Goal: Task Accomplishment & Management: Manage account settings

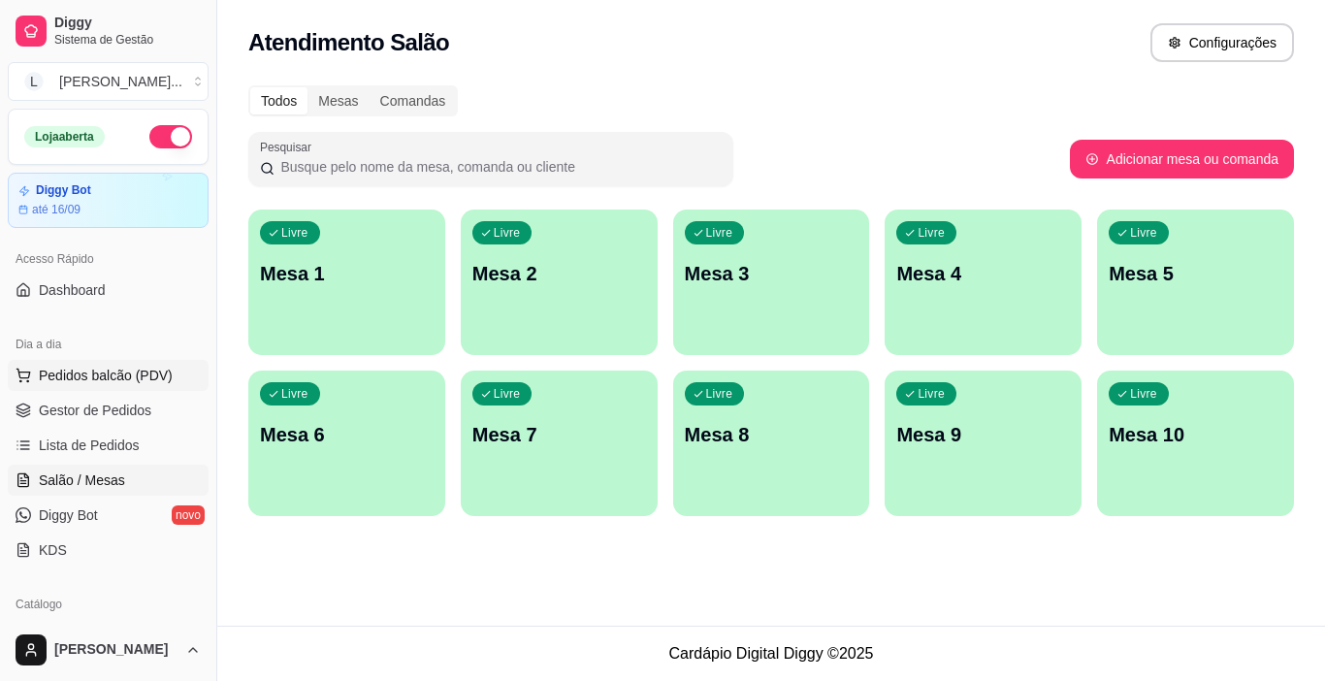
click at [99, 370] on span "Pedidos balcão (PDV)" at bounding box center [106, 375] width 134 height 19
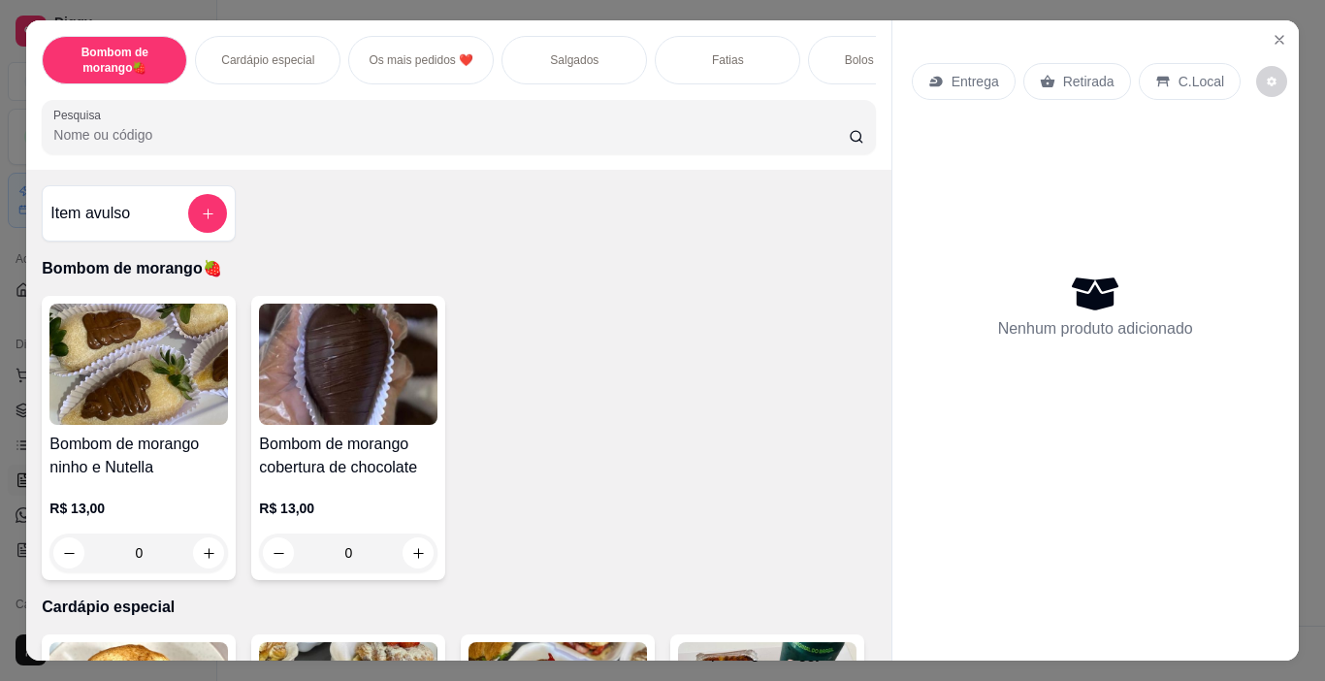
click at [552, 55] on p "Salgados" at bounding box center [574, 60] width 48 height 16
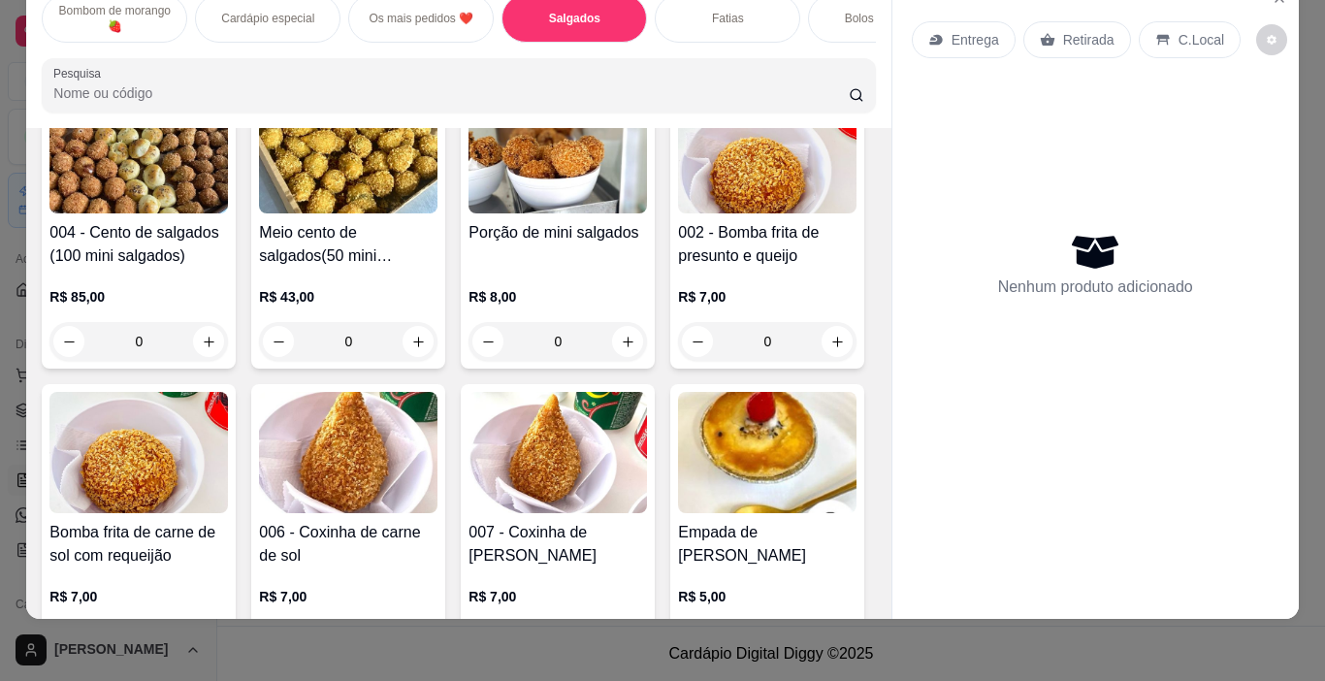
scroll to position [968, 0]
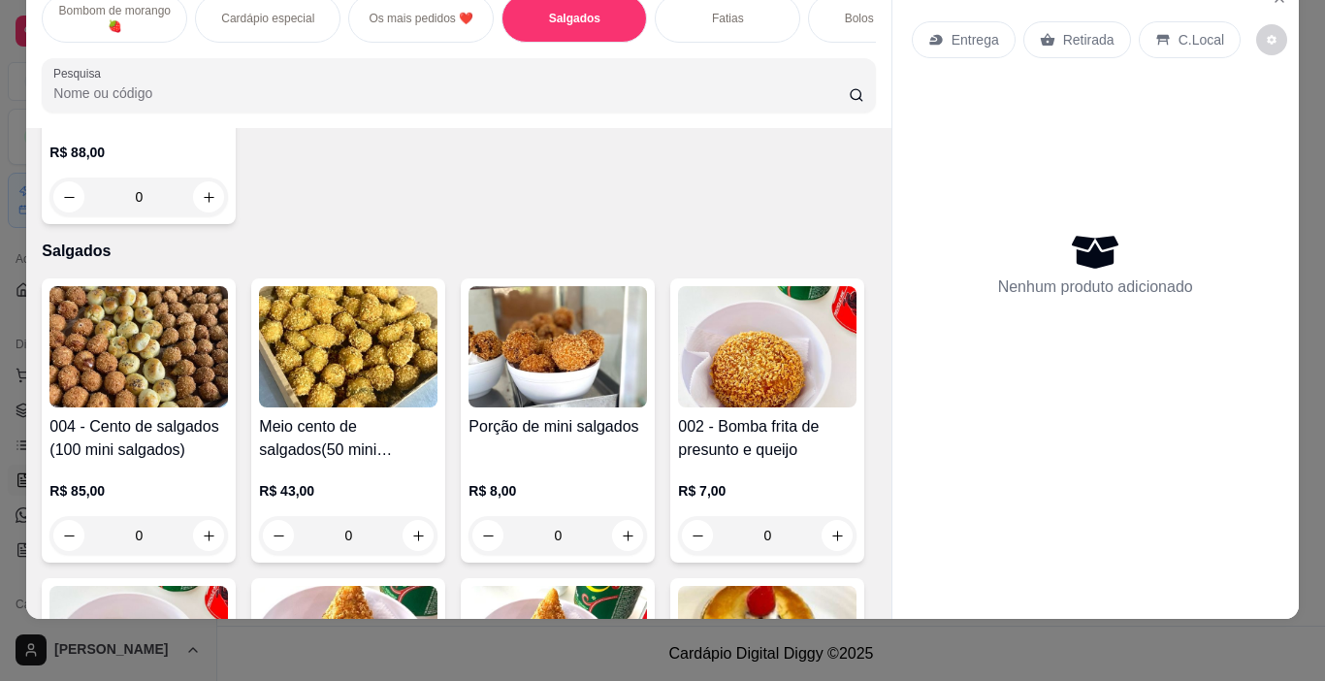
click at [891, 593] on div "Entrega Retirada C.Local Nenhum produto adicionado" at bounding box center [1094, 299] width 407 height 640
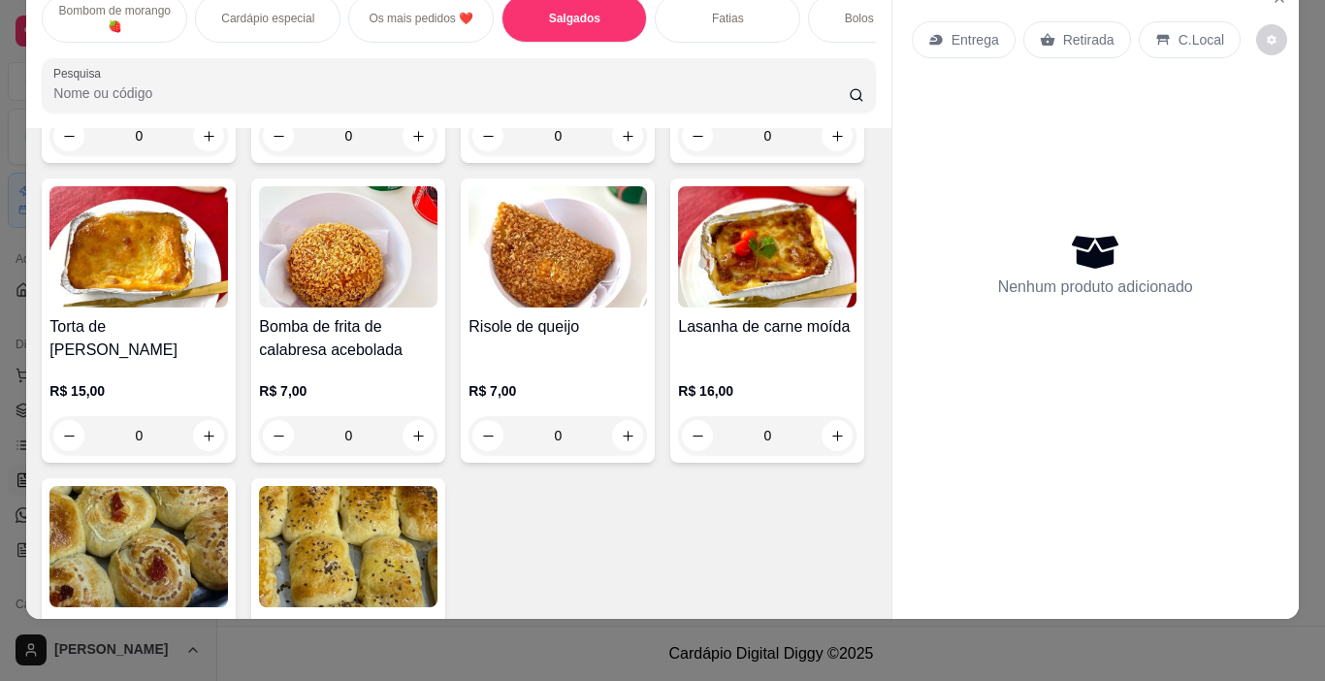
scroll to position [1744, 0]
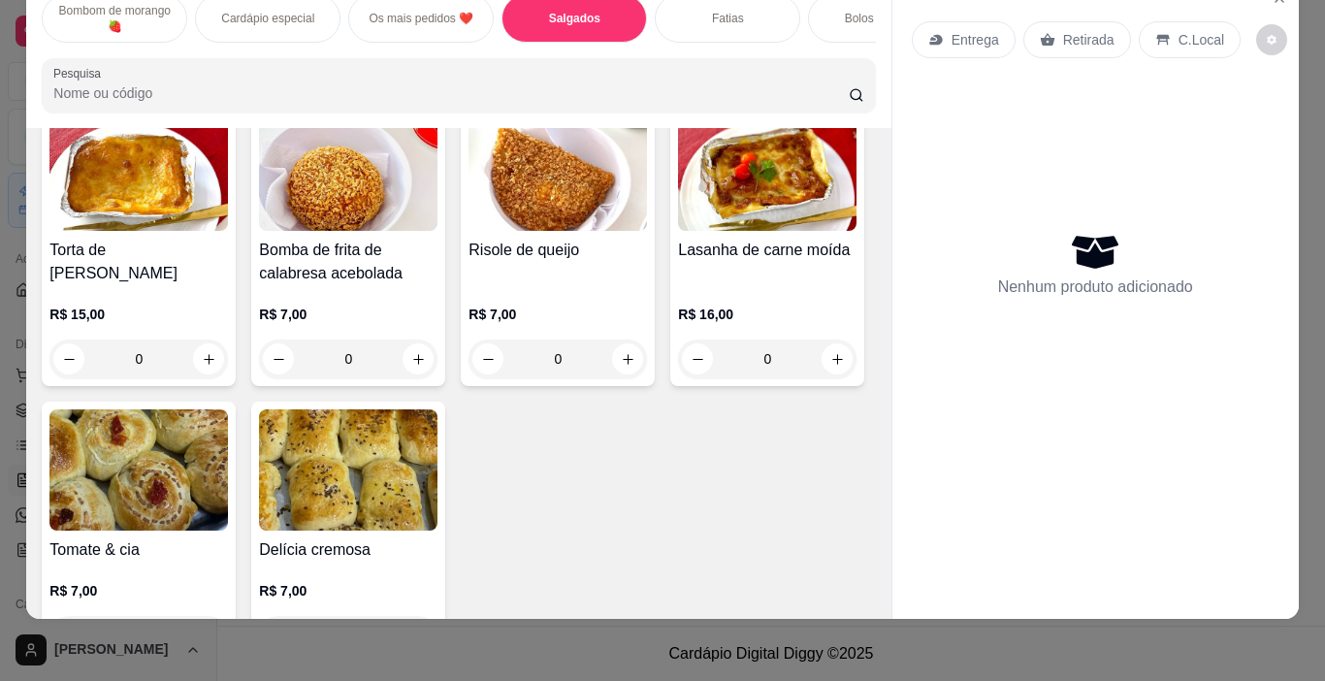
click at [426, 67] on icon "increase-product-quantity" at bounding box center [418, 59] width 15 height 15
type input "2"
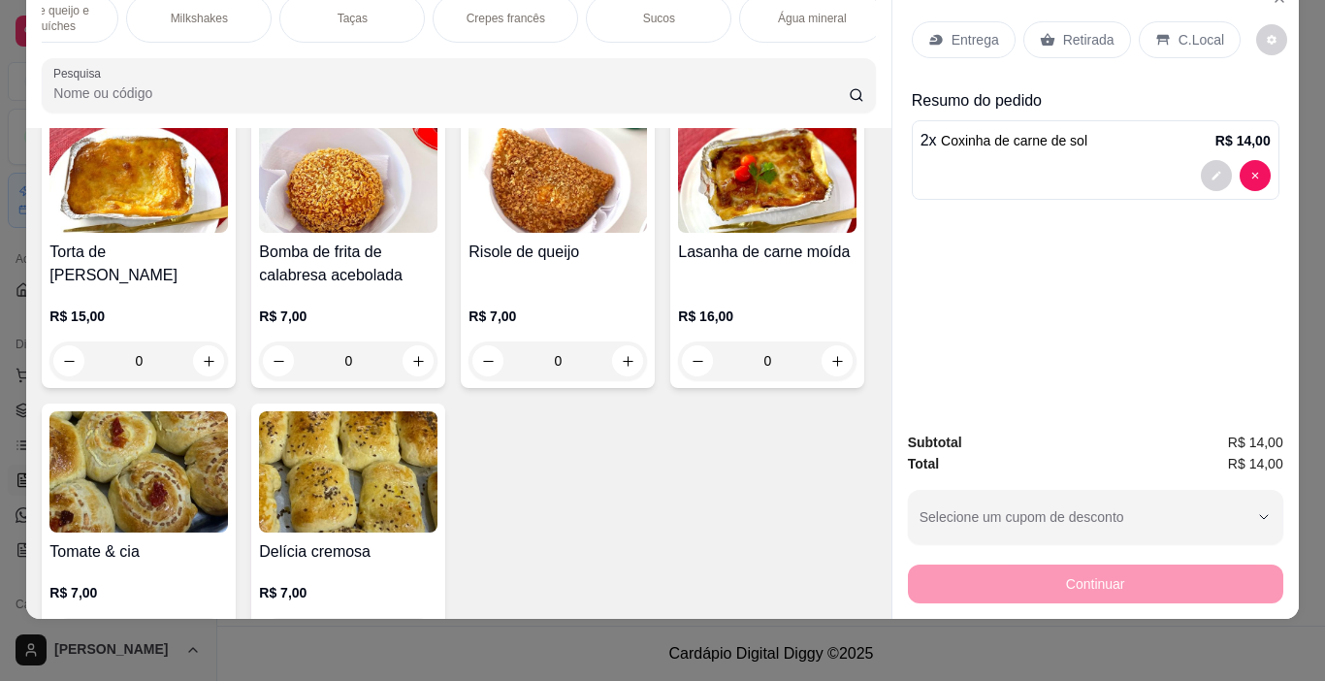
scroll to position [0, 2516]
click at [815, 17] on div "Refrigerantes" at bounding box center [815, 18] width 145 height 48
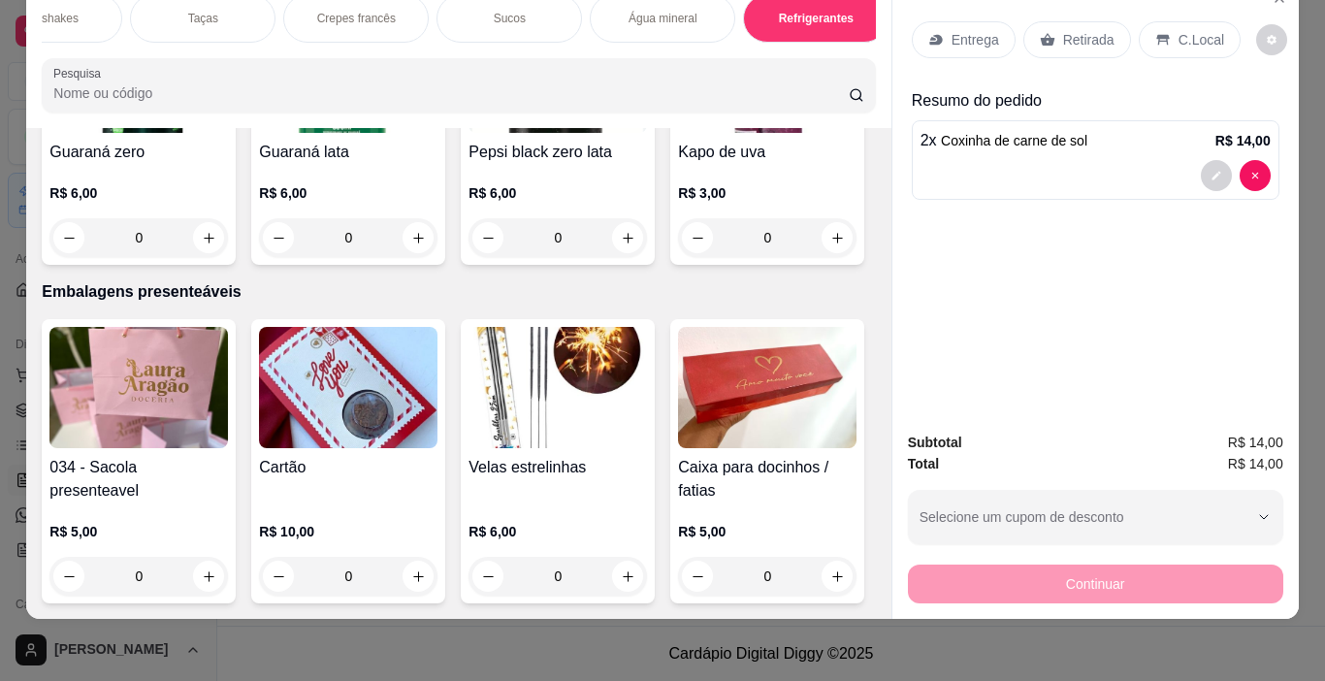
scroll to position [10983, 0]
type input "1"
click at [1085, 30] on p "Retirada" at bounding box center [1088, 39] width 51 height 19
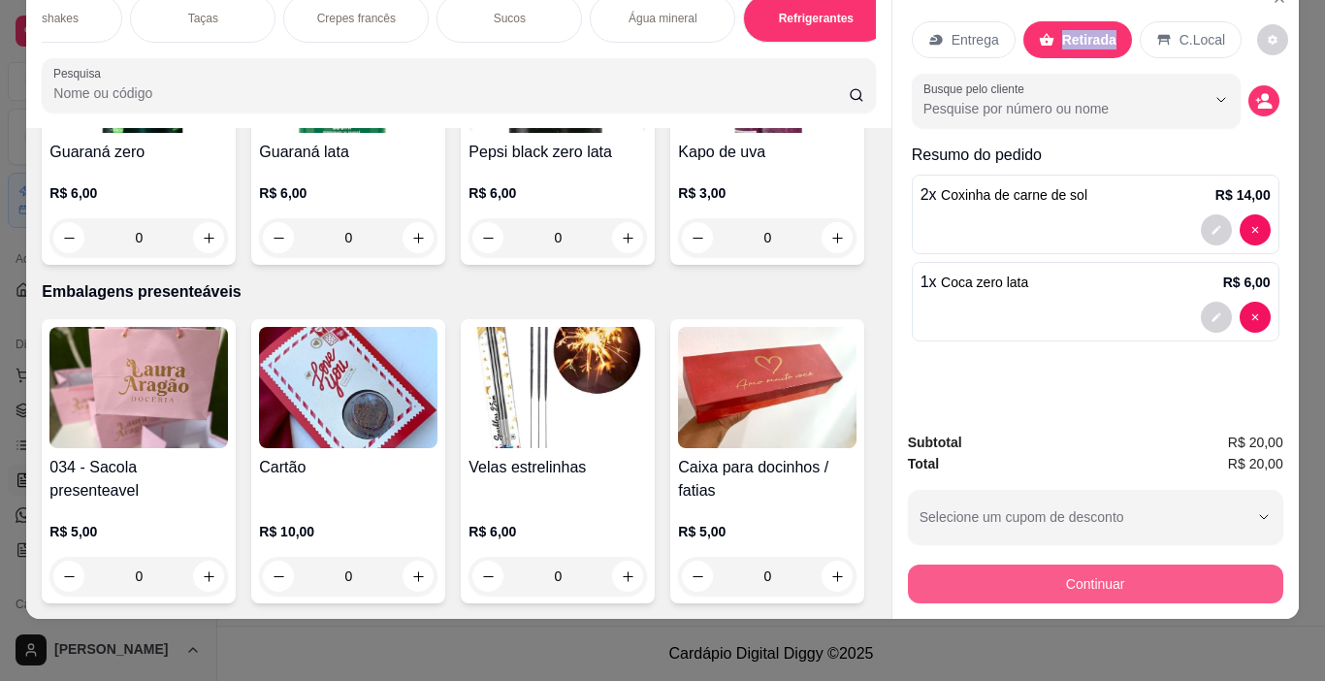
click at [1102, 572] on button "Continuar" at bounding box center [1095, 583] width 375 height 39
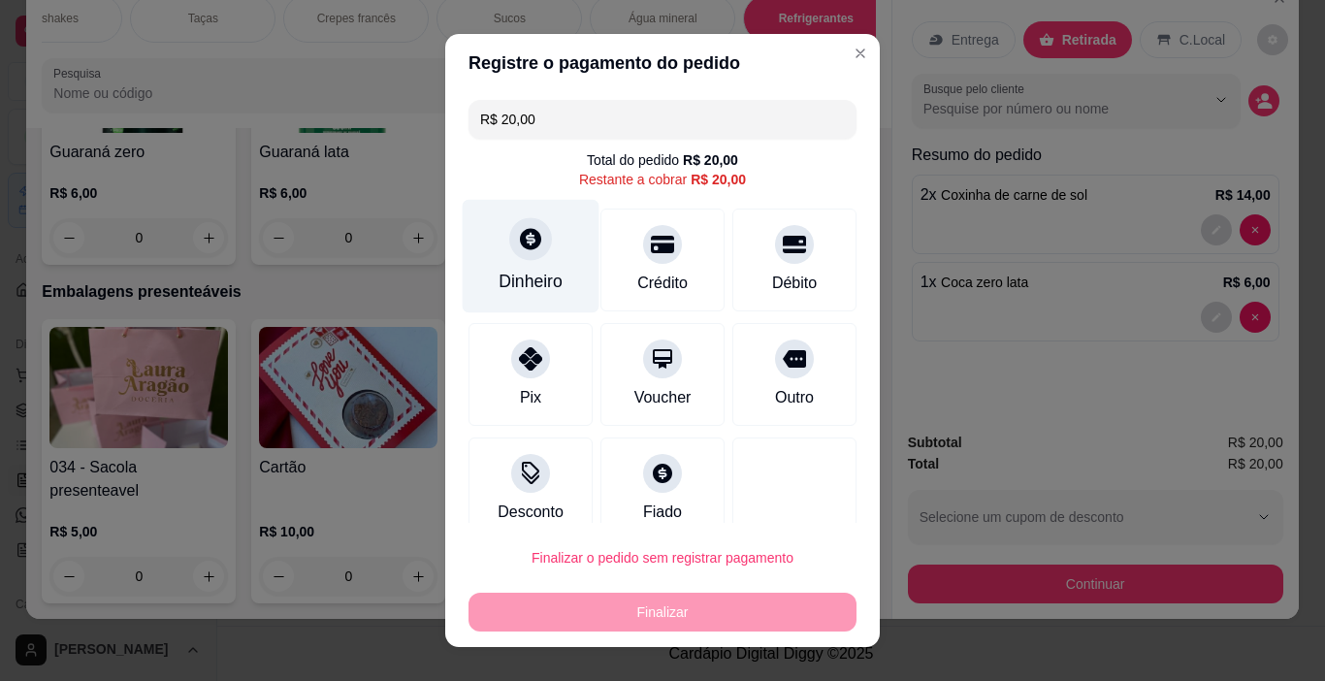
click at [537, 276] on div "Dinheiro" at bounding box center [530, 281] width 64 height 25
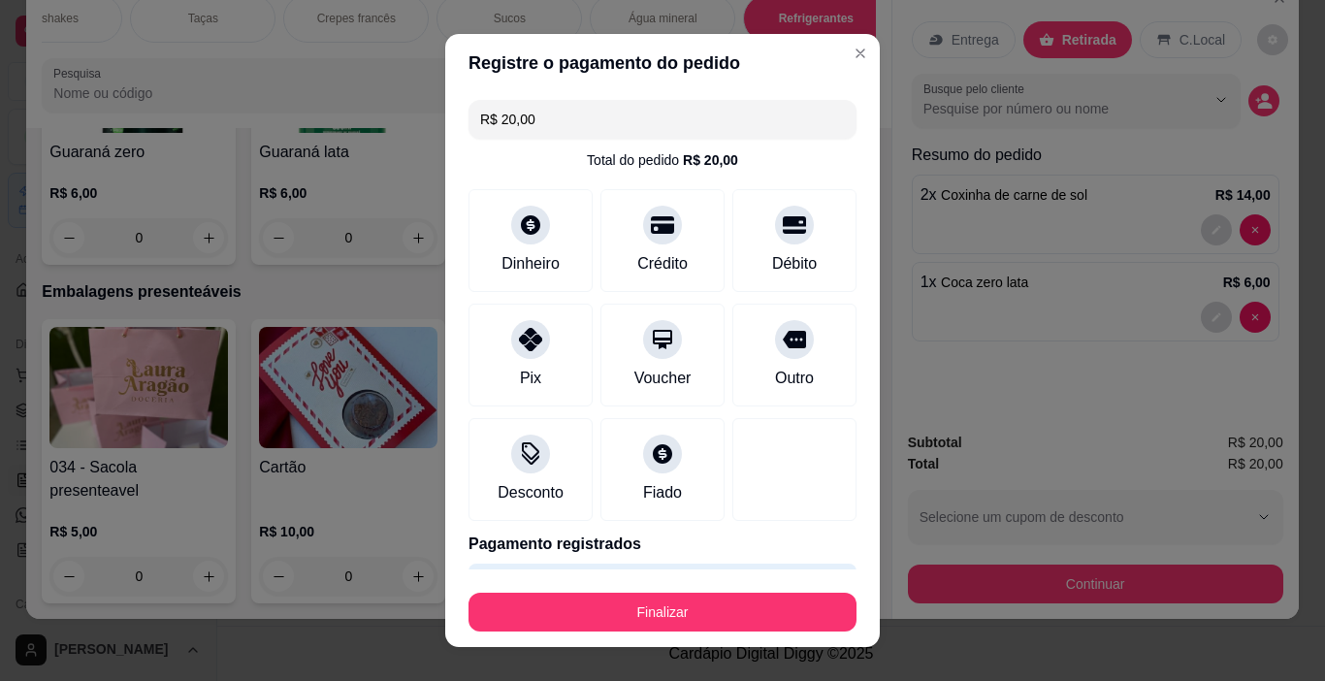
type input "R$ 0,00"
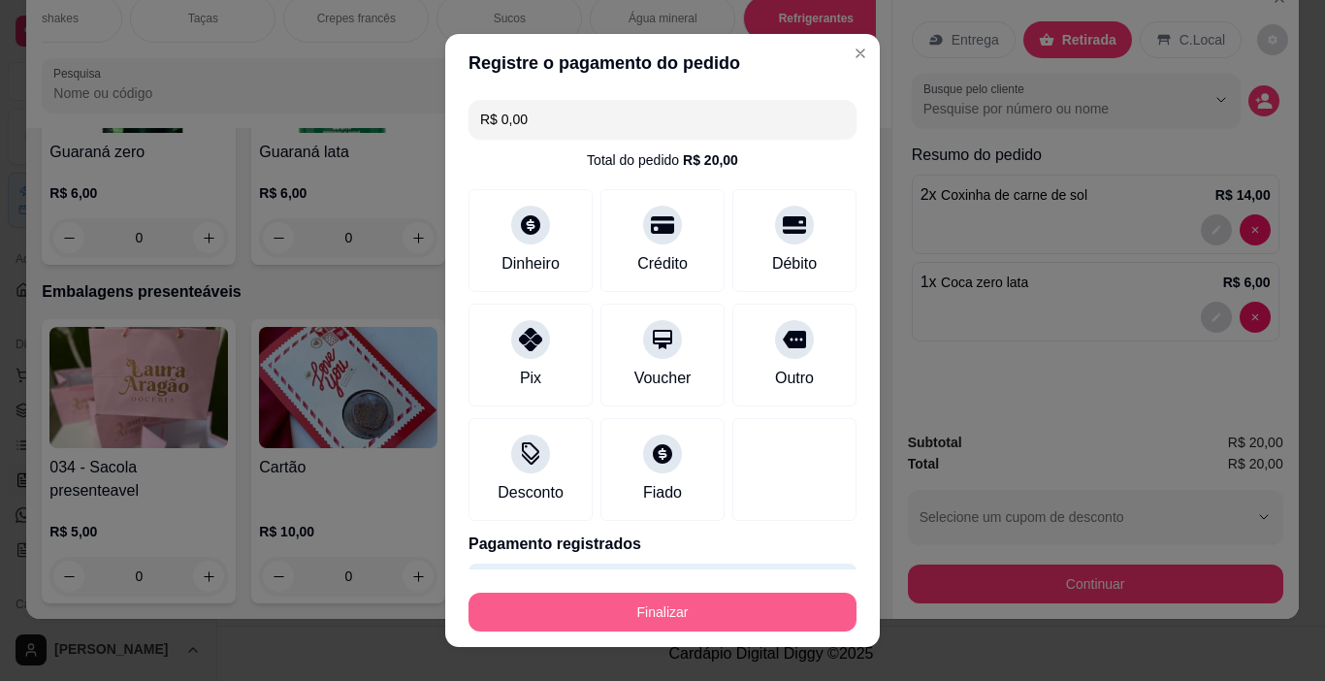
click at [691, 611] on button "Finalizar" at bounding box center [662, 611] width 388 height 39
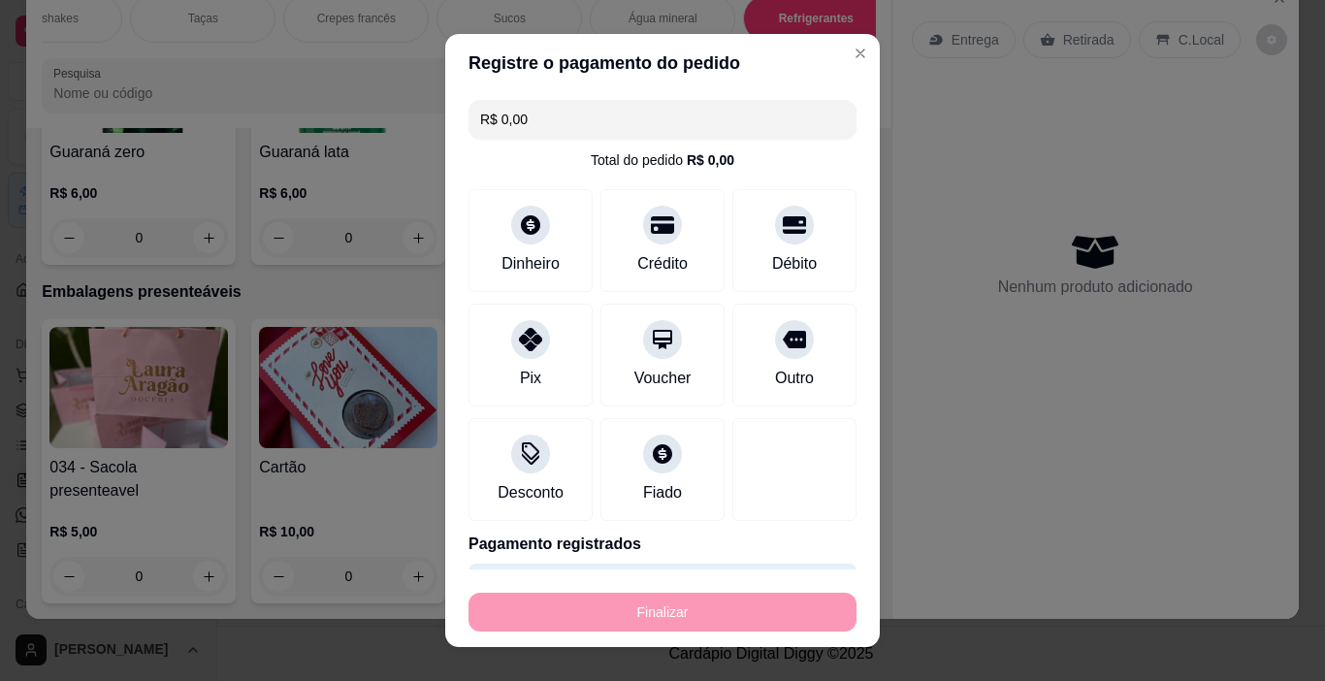
type input "0"
type input "-R$ 20,00"
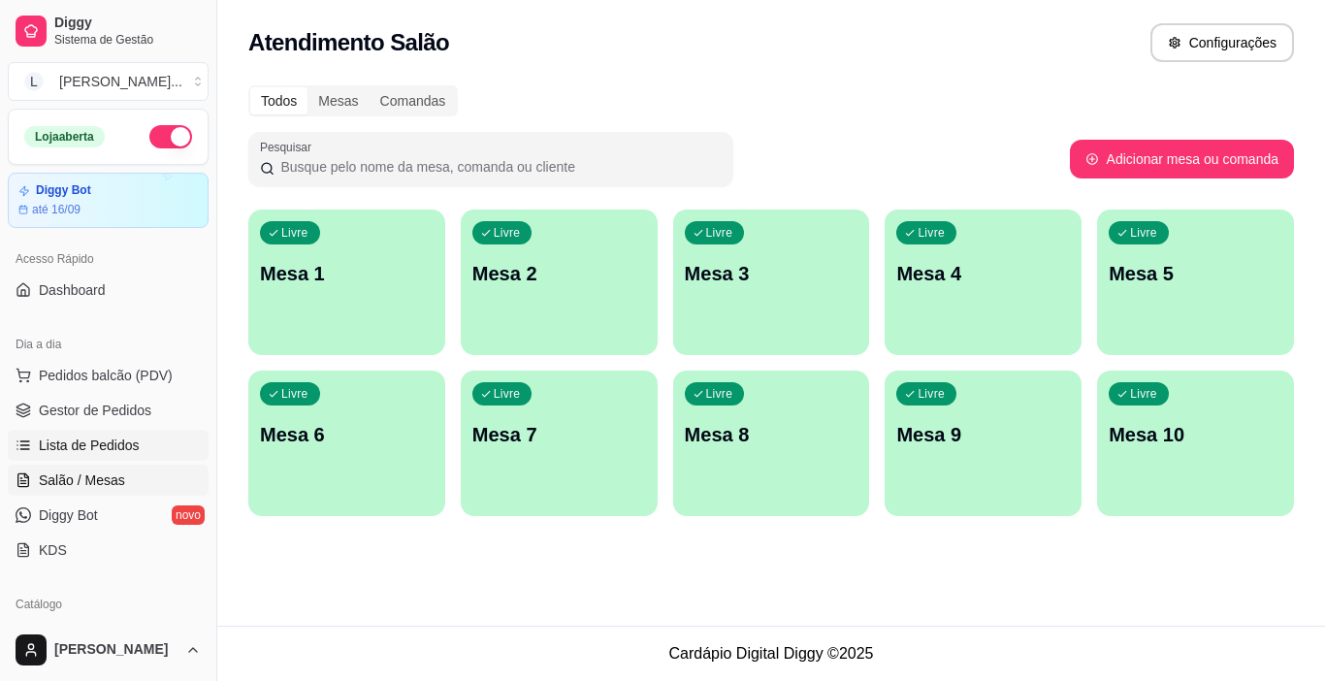
click at [116, 448] on span "Lista de Pedidos" at bounding box center [89, 444] width 101 height 19
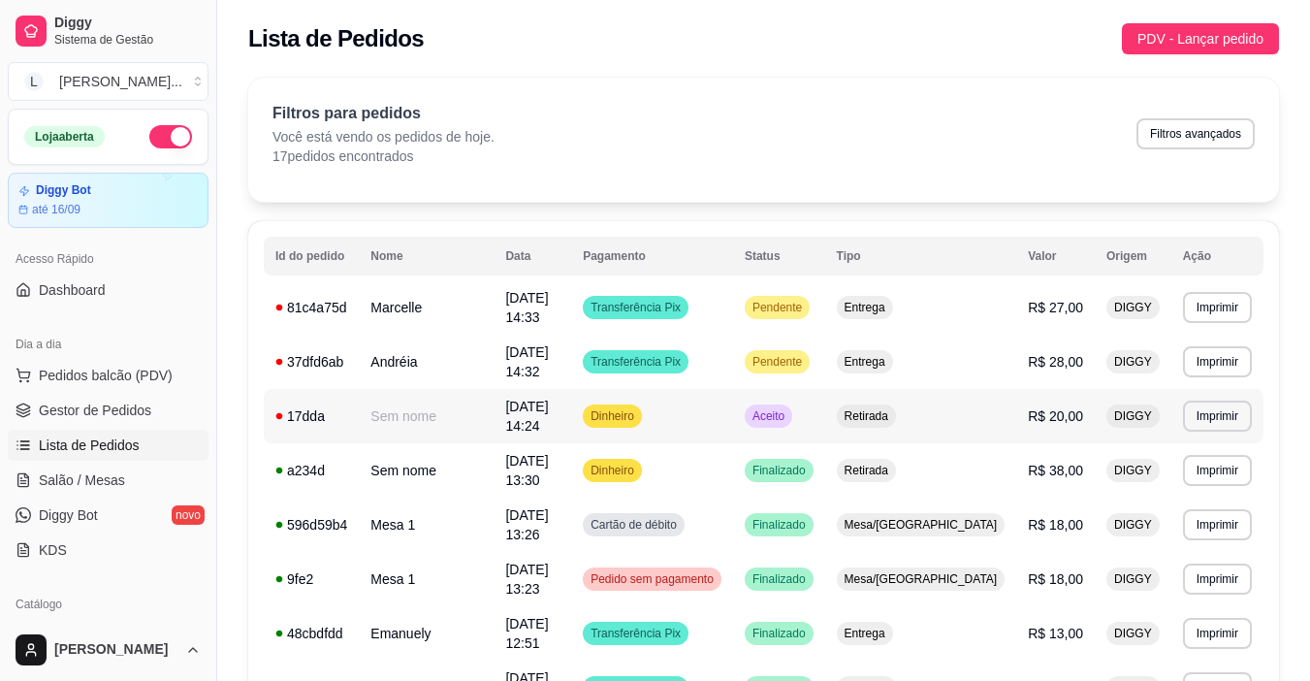
click at [725, 405] on td "Dinheiro" at bounding box center [652, 416] width 162 height 54
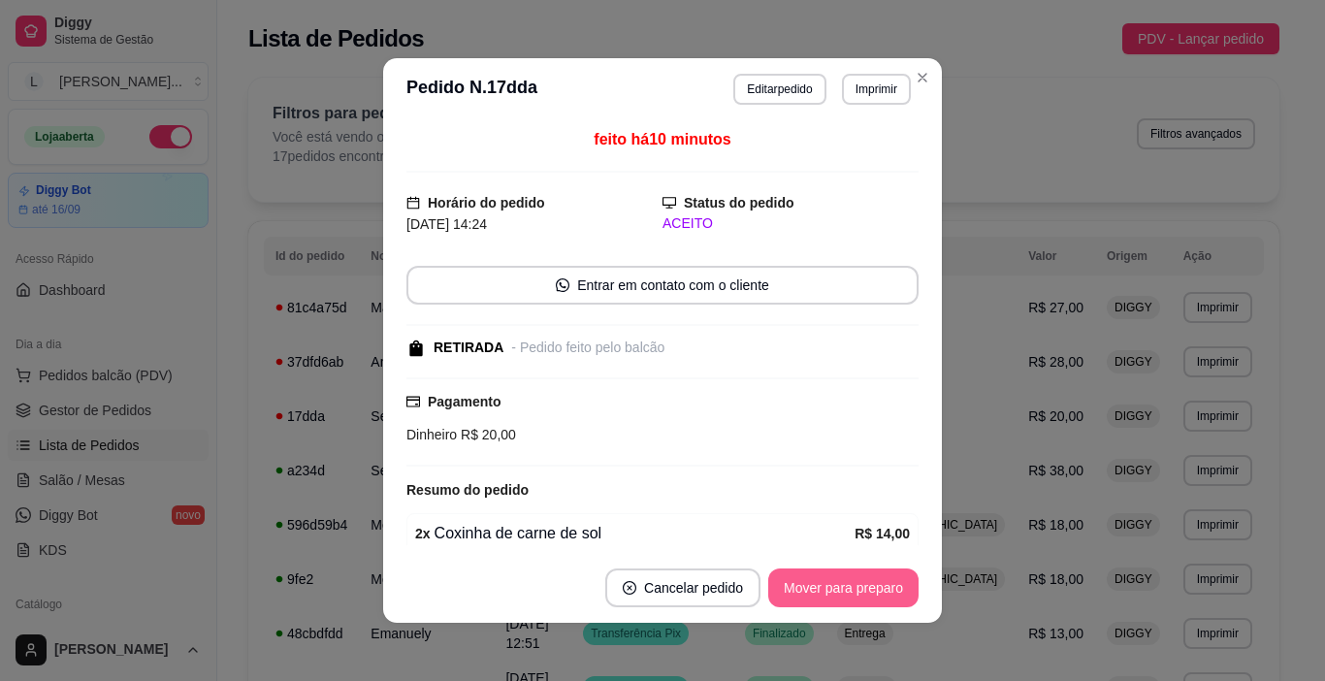
click at [831, 588] on button "Mover para preparo" at bounding box center [843, 587] width 150 height 39
click at [831, 588] on div "Mover para preparo" at bounding box center [843, 587] width 150 height 39
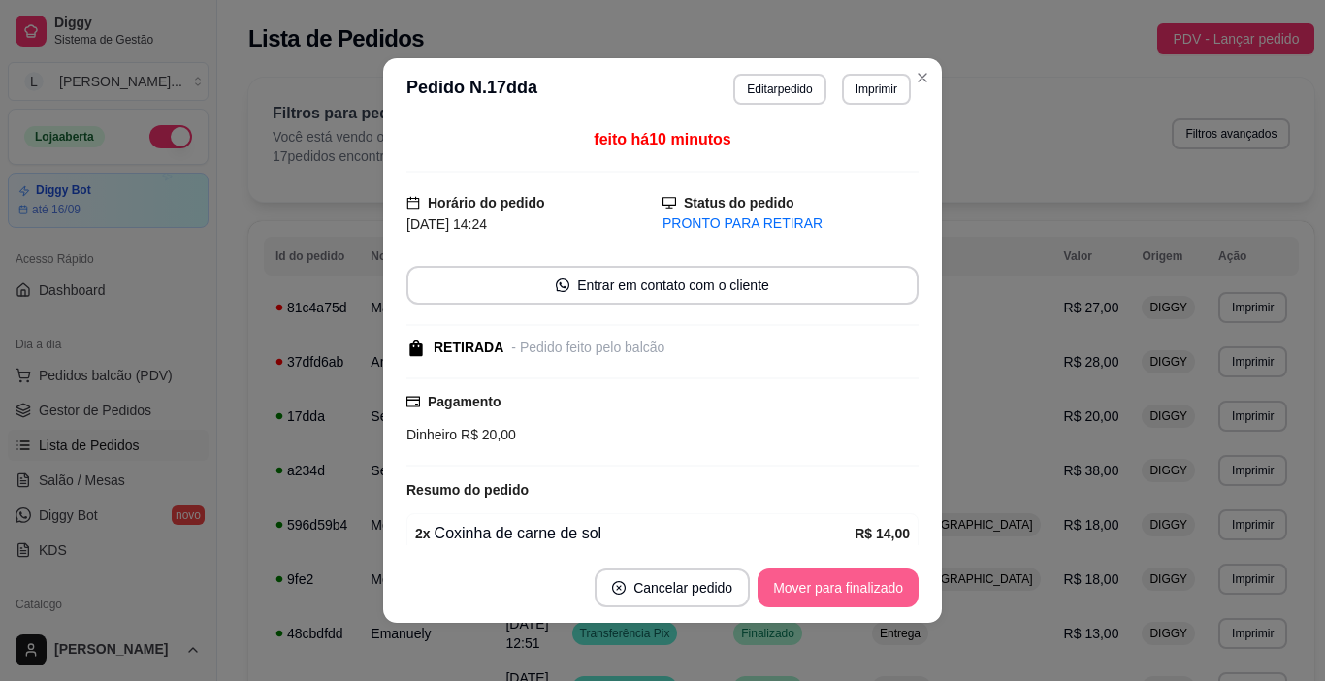
click at [831, 588] on button "Mover para finalizado" at bounding box center [837, 587] width 161 height 39
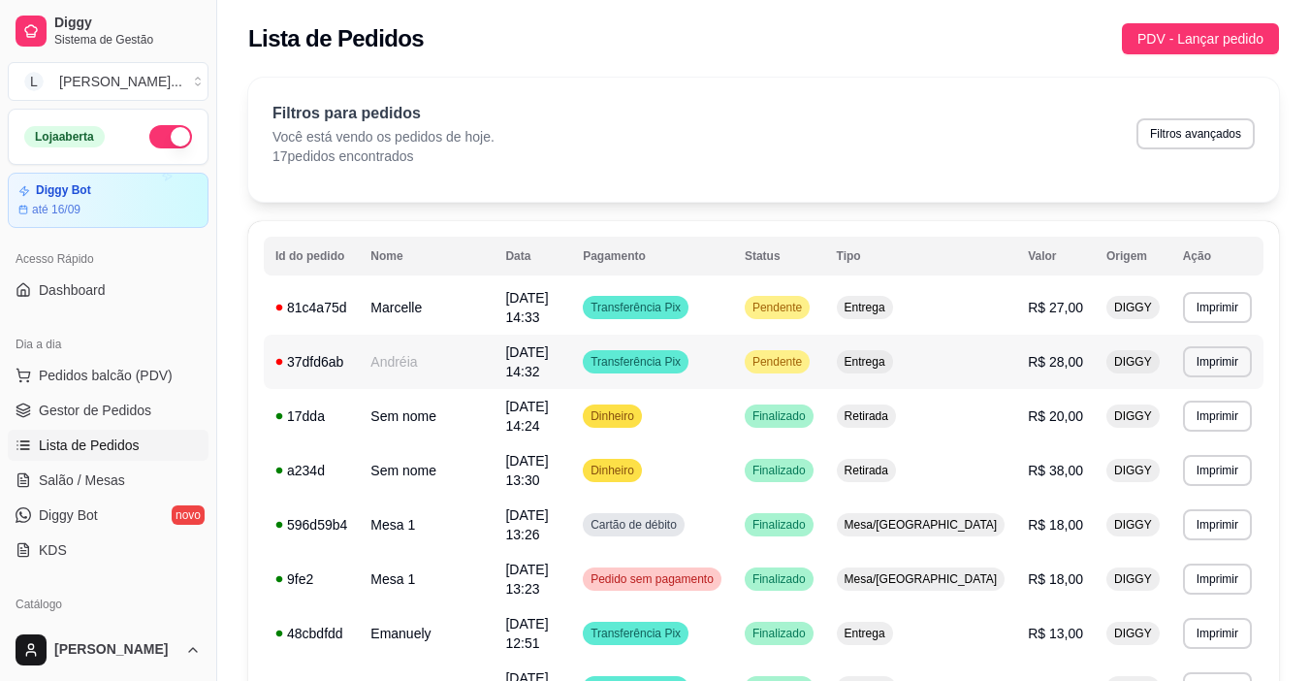
click at [733, 359] on td "Transferência Pix" at bounding box center [652, 362] width 162 height 54
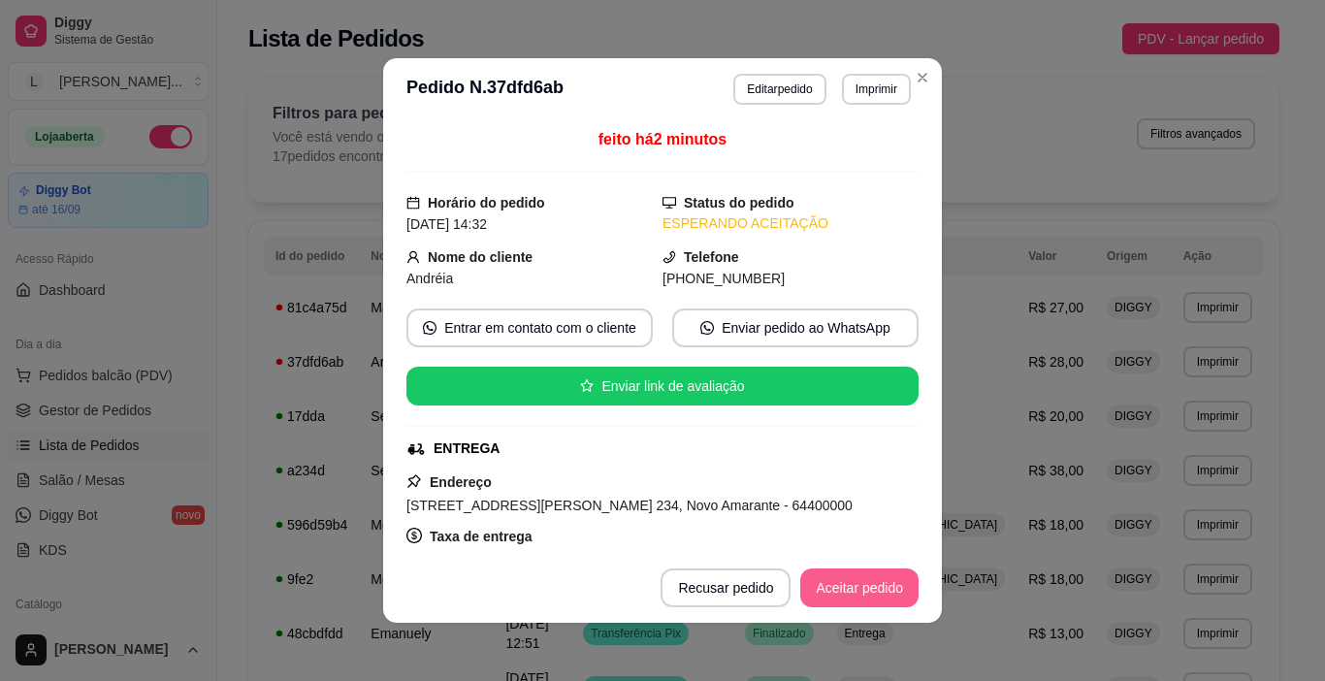
click at [838, 591] on button "Aceitar pedido" at bounding box center [859, 587] width 118 height 39
click at [838, 591] on div "Recusar pedido Aceitar pedido" at bounding box center [762, 587] width 312 height 39
click at [838, 591] on button "Mover para preparo" at bounding box center [843, 587] width 150 height 39
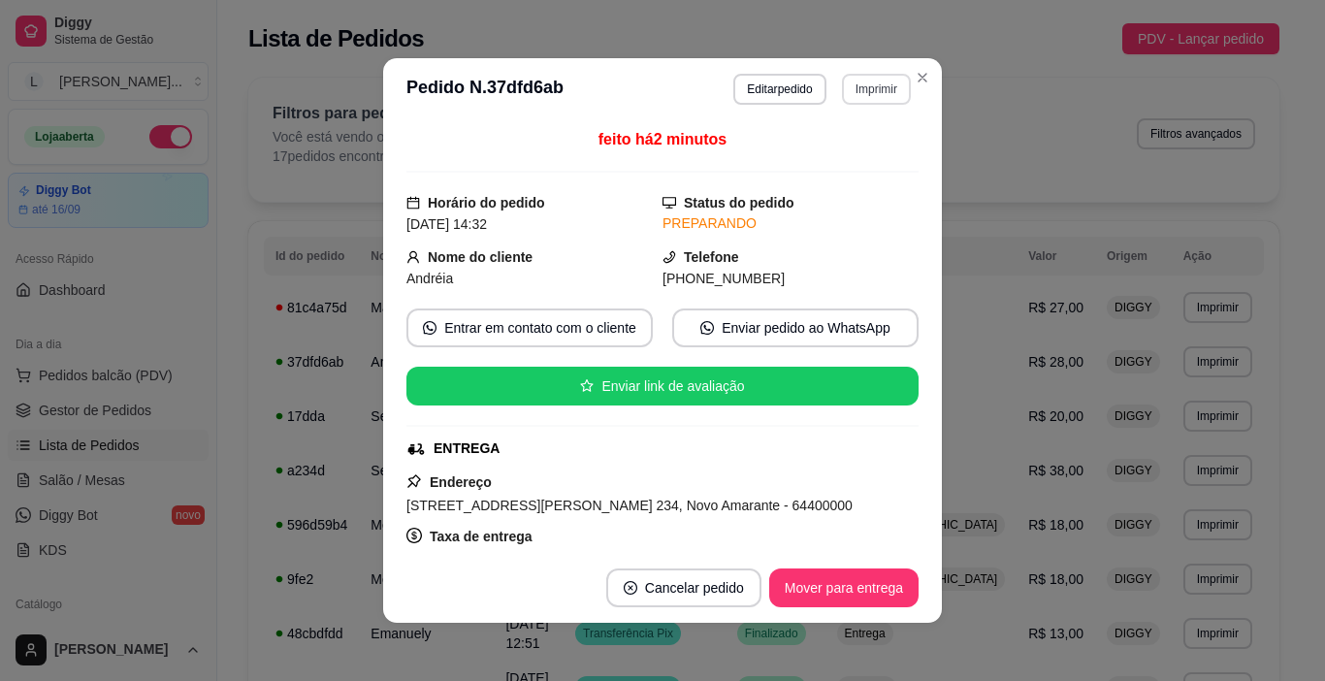
click at [892, 91] on button "Imprimir" at bounding box center [876, 89] width 69 height 31
click at [850, 159] on button "IMPRESSORA" at bounding box center [835, 157] width 141 height 31
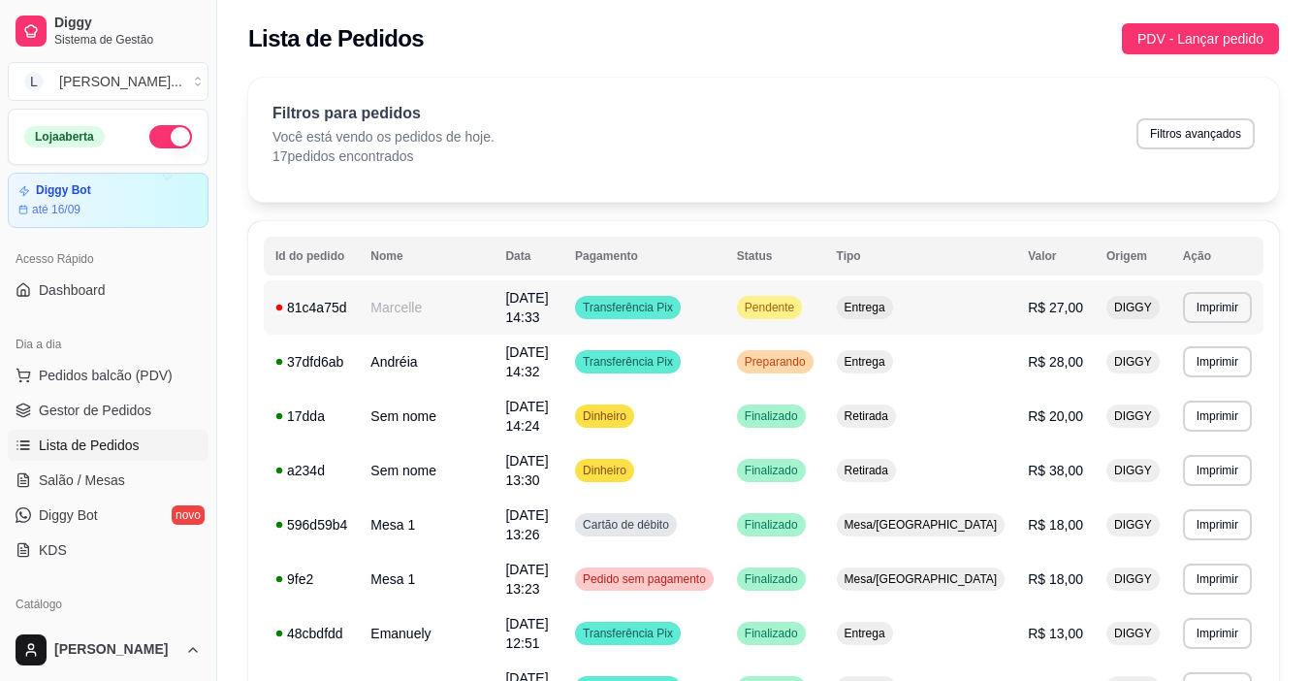
click at [677, 300] on span "Transferência Pix" at bounding box center [628, 308] width 98 height 16
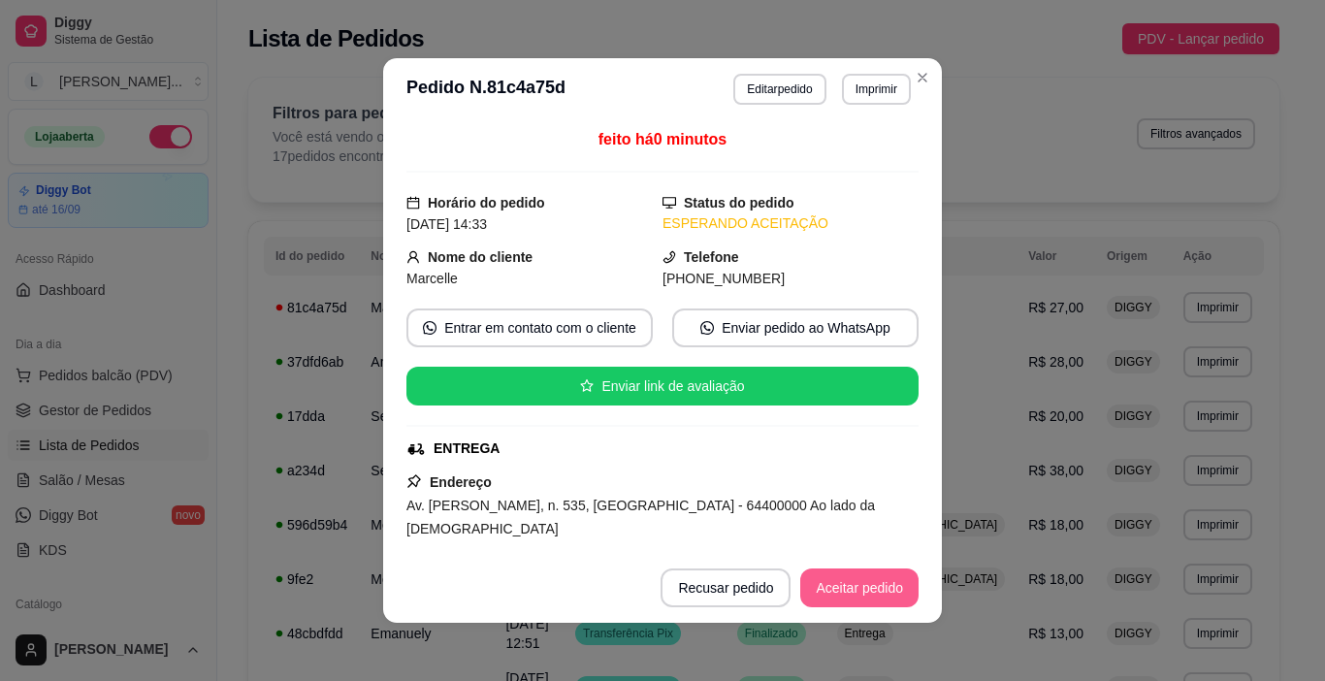
click at [831, 580] on button "Aceitar pedido" at bounding box center [859, 587] width 118 height 39
click at [818, 591] on button "Mover para preparo" at bounding box center [843, 587] width 150 height 39
click at [869, 90] on button "Imprimir" at bounding box center [876, 89] width 69 height 31
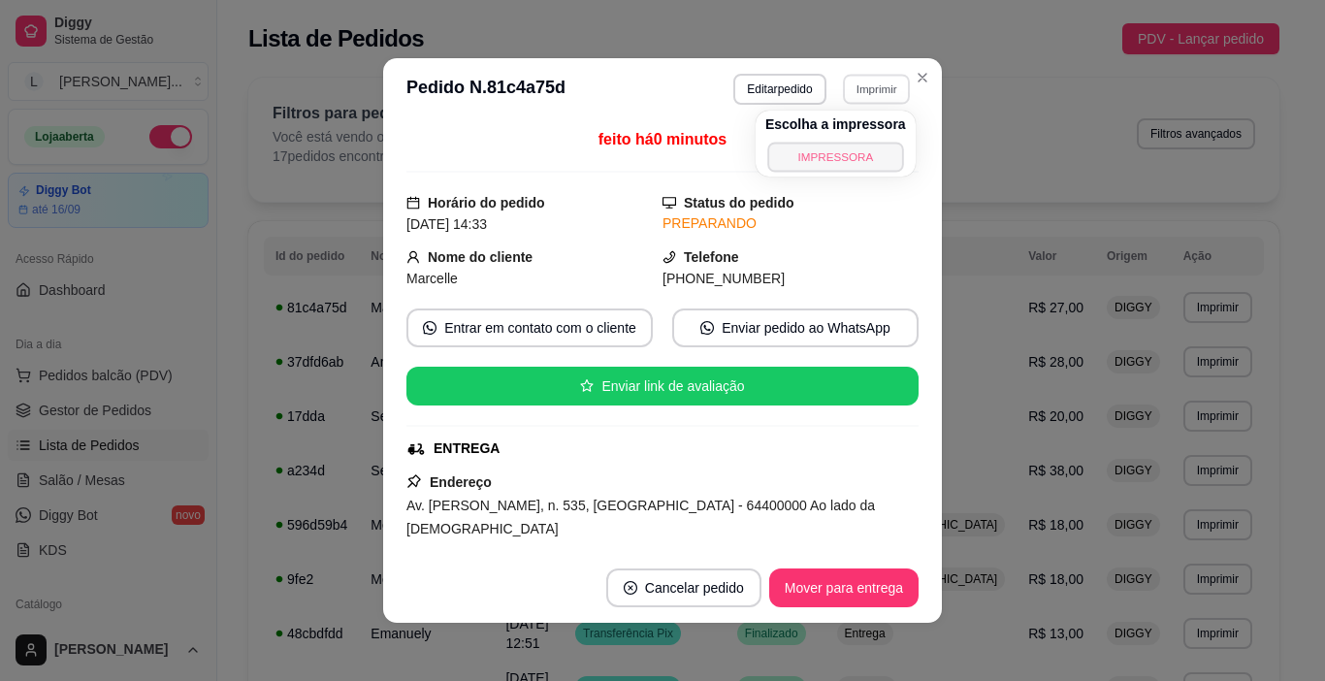
click at [858, 152] on button "IMPRESSORA" at bounding box center [835, 157] width 136 height 30
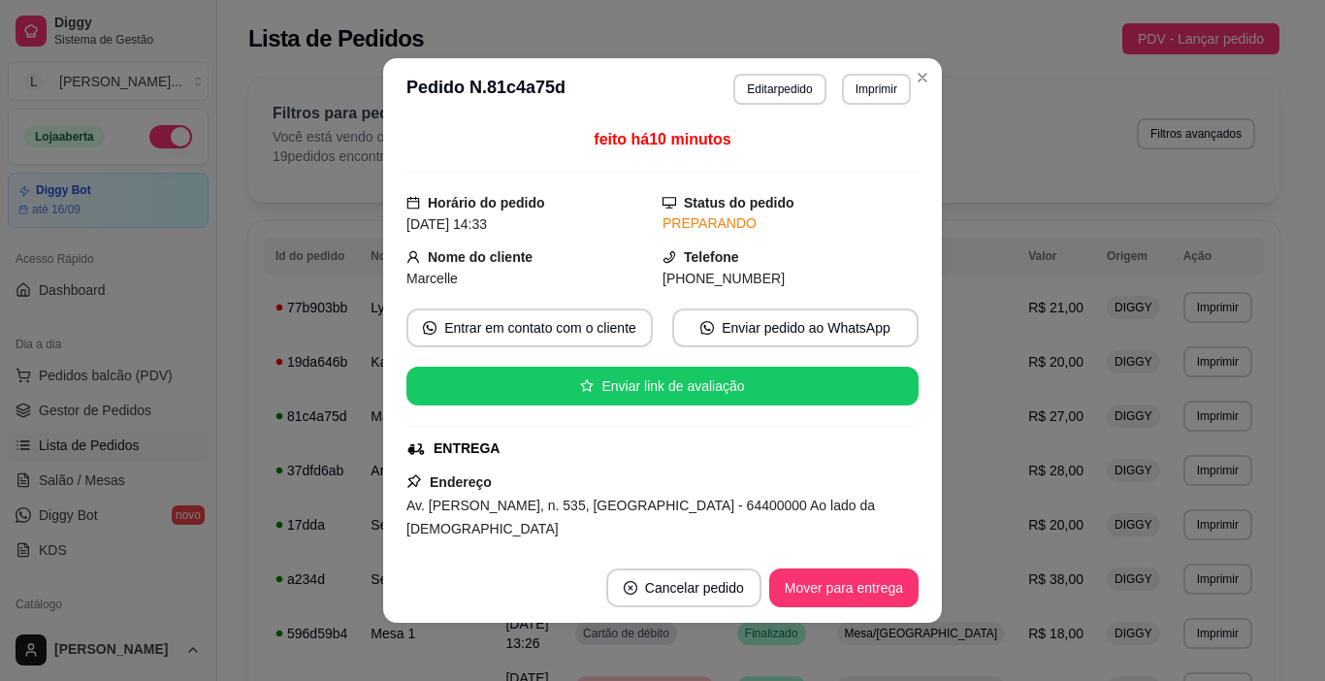
click at [915, 80] on div "Filtros para pedidos Você está vendo os pedidos de hoje. 19 pedidos encontrados…" at bounding box center [763, 140] width 1031 height 124
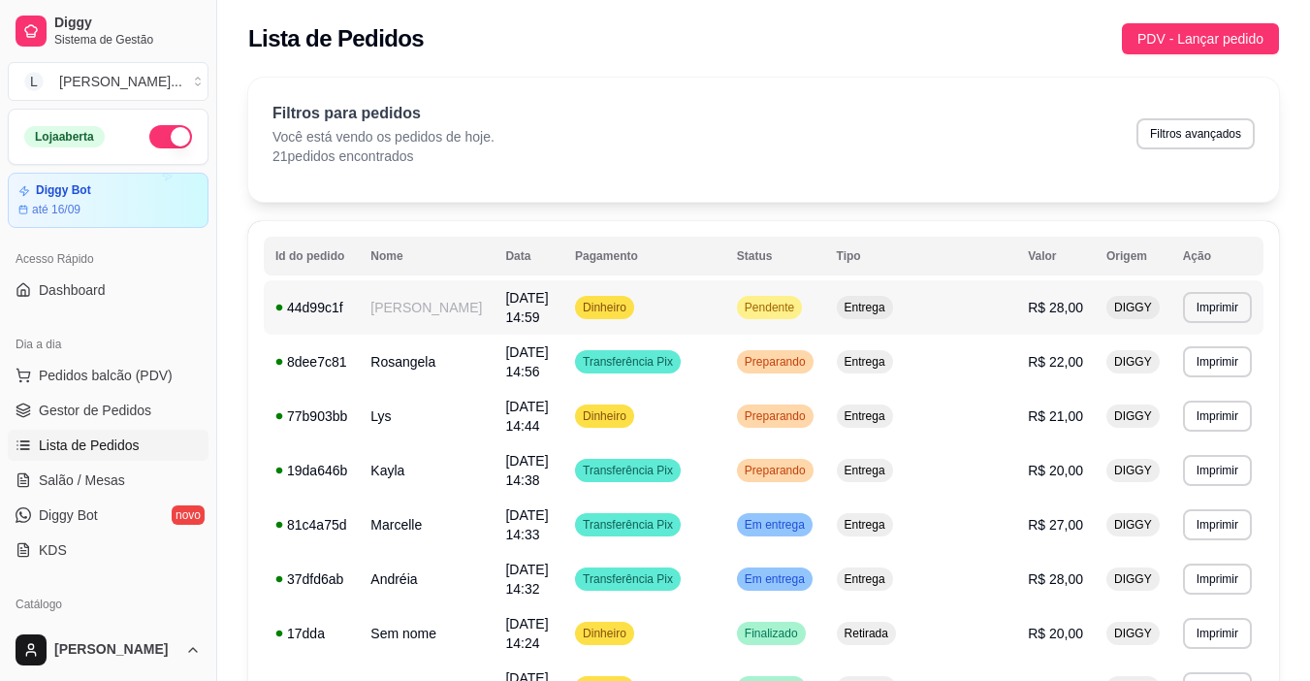
click at [714, 301] on td "Dinheiro" at bounding box center [644, 307] width 162 height 54
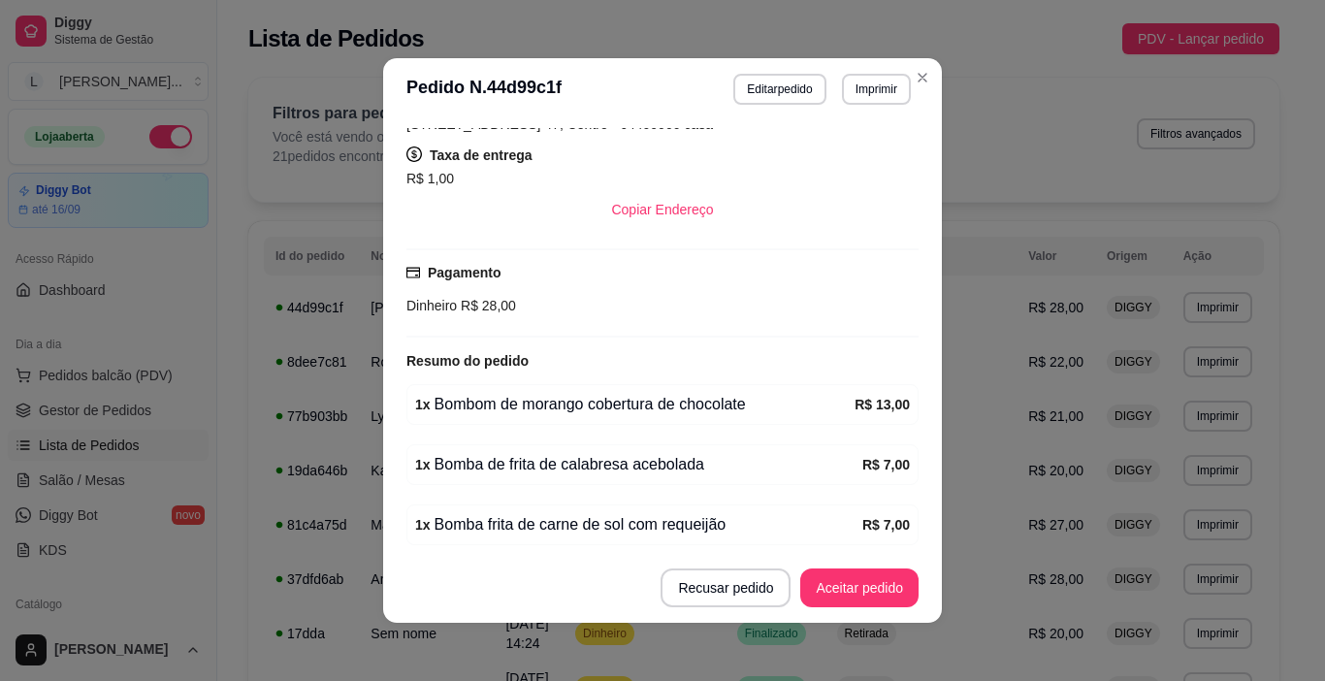
scroll to position [457, 0]
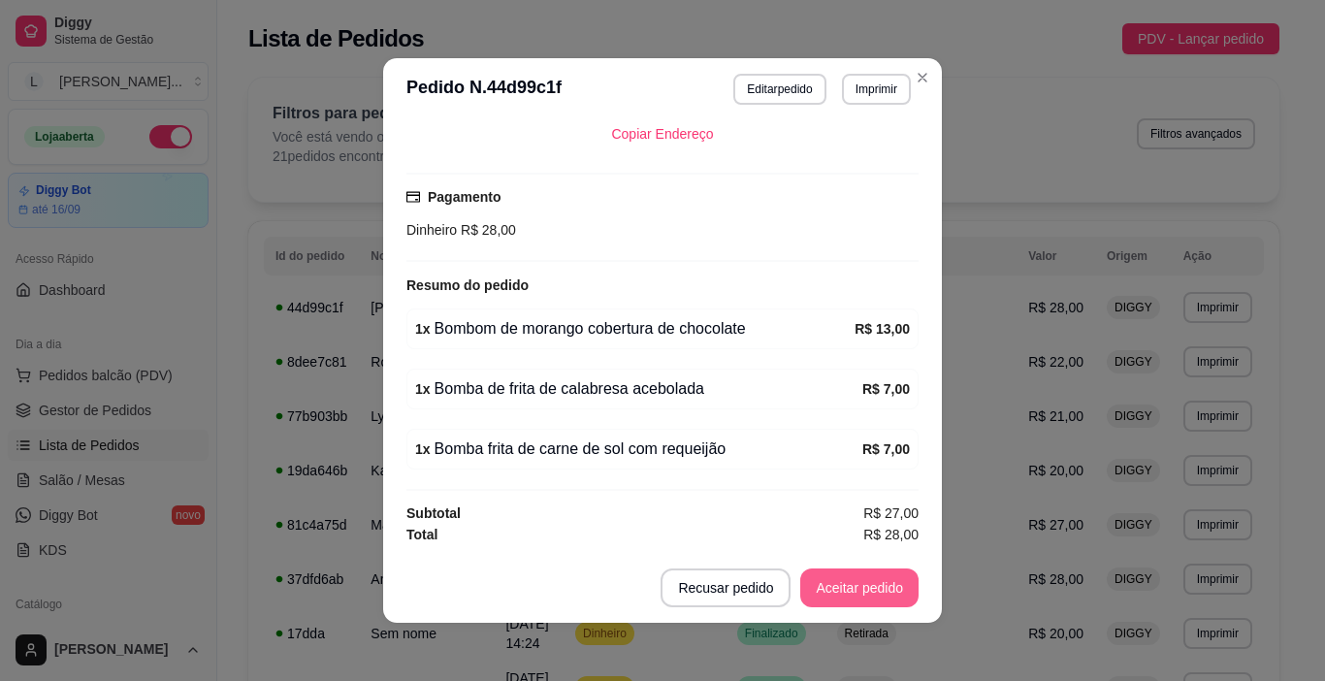
click at [849, 583] on button "Aceitar pedido" at bounding box center [859, 587] width 118 height 39
click at [861, 590] on button "Mover para preparo" at bounding box center [842, 588] width 145 height 38
click at [848, 90] on button "Imprimir" at bounding box center [876, 89] width 69 height 31
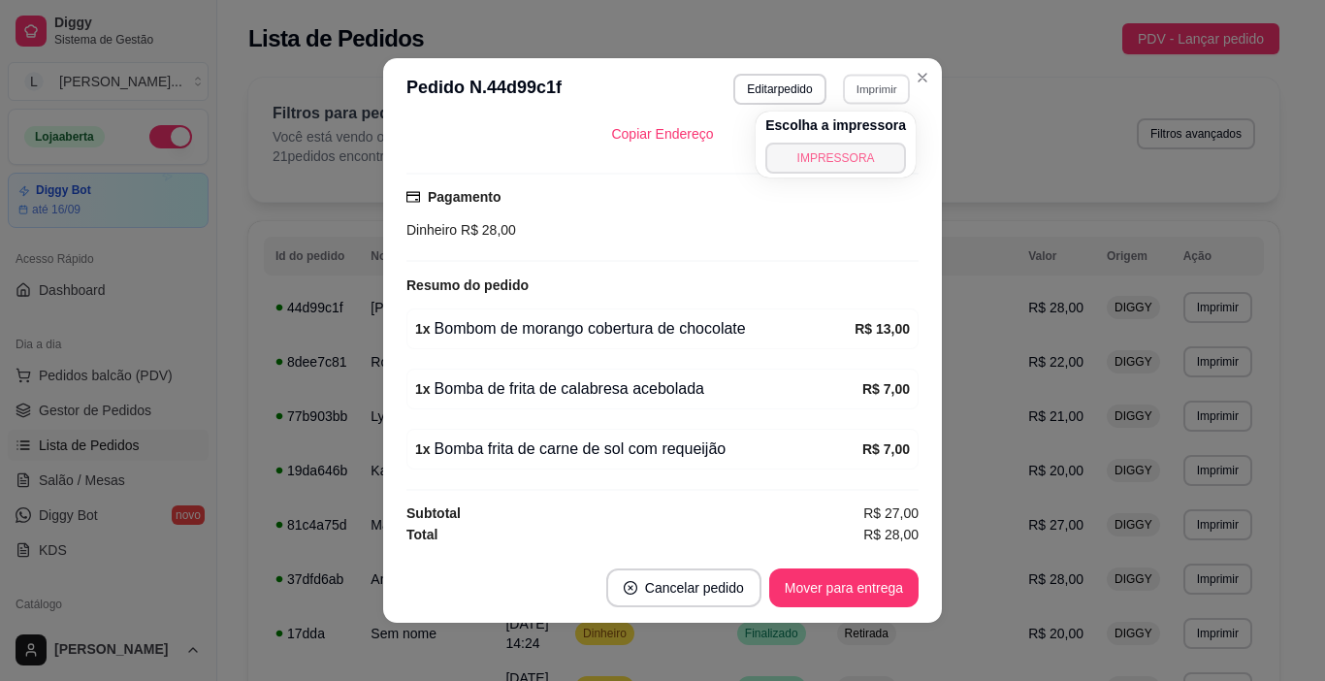
click at [844, 165] on button "IMPRESSORA" at bounding box center [835, 158] width 141 height 31
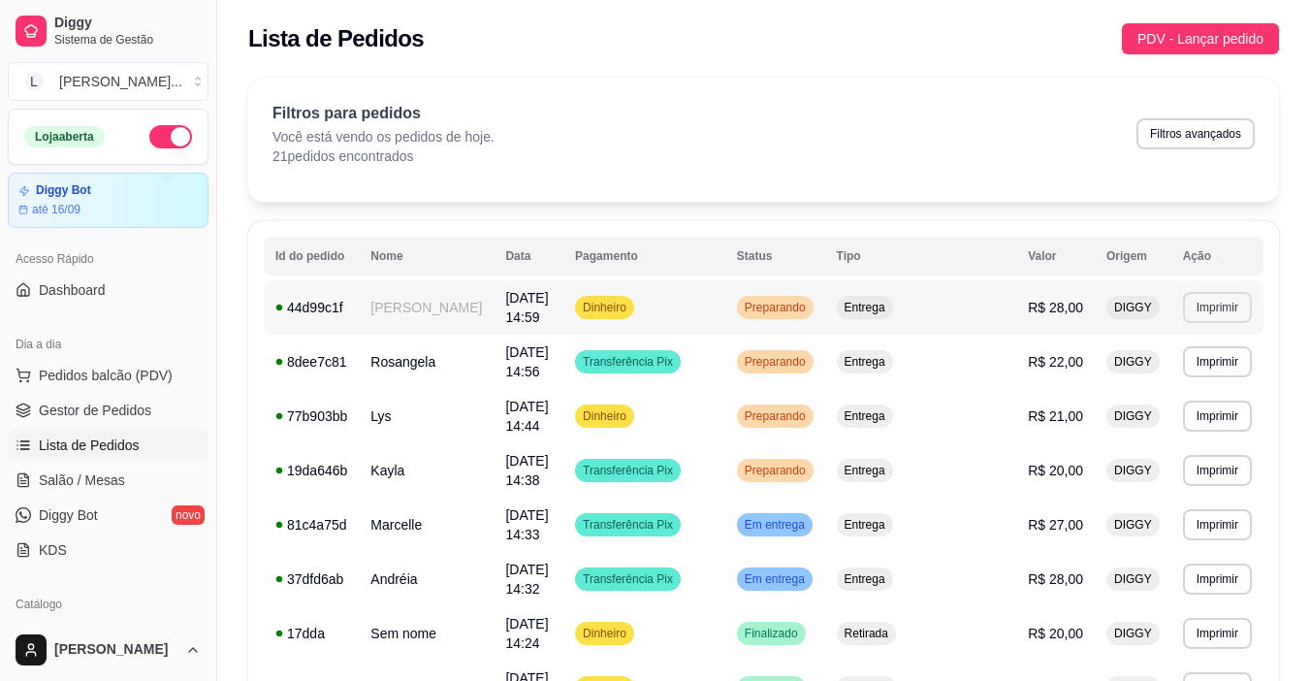
click at [1218, 302] on button "Imprimir" at bounding box center [1217, 307] width 69 height 31
click at [1160, 373] on button "IMPRESSORA" at bounding box center [1180, 372] width 141 height 31
click at [638, 88] on div "Filtros para pedidos Você está vendo os pedidos de hoje. 21 pedidos encontrados…" at bounding box center [763, 140] width 1031 height 124
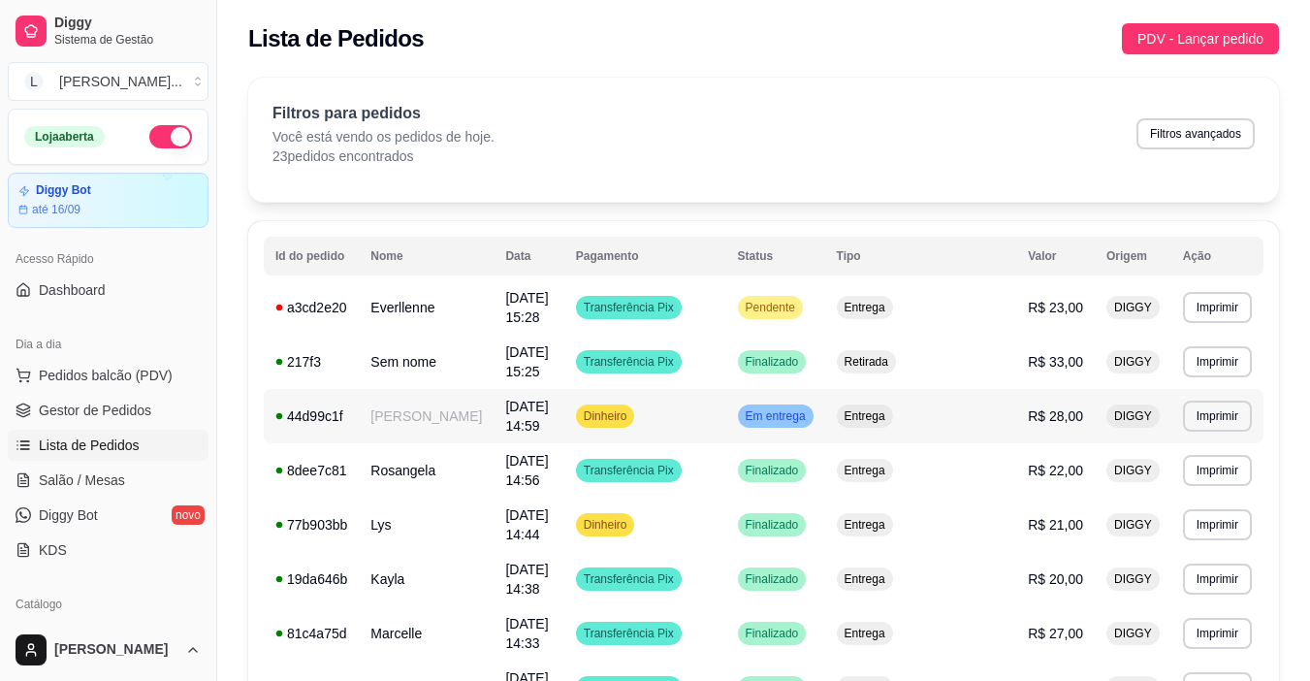
click at [439, 400] on td "[PERSON_NAME]" at bounding box center [426, 416] width 135 height 54
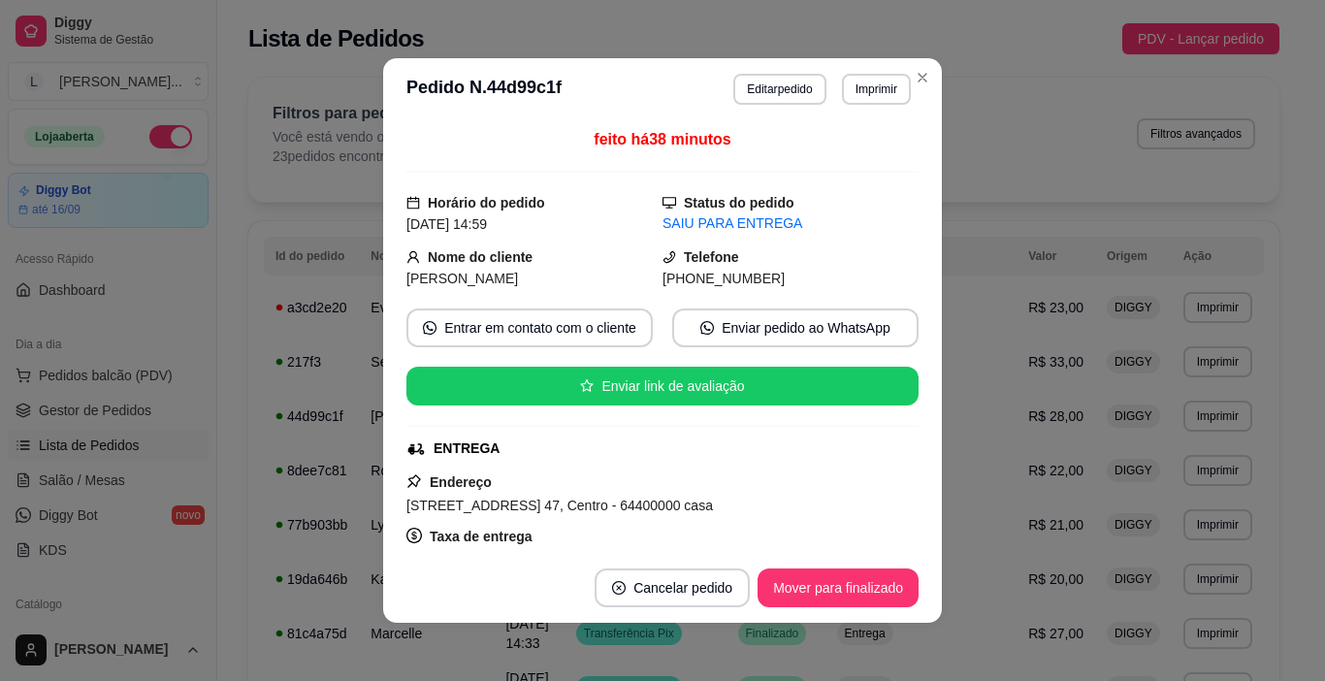
click at [794, 585] on button "Mover para finalizado" at bounding box center [837, 587] width 161 height 39
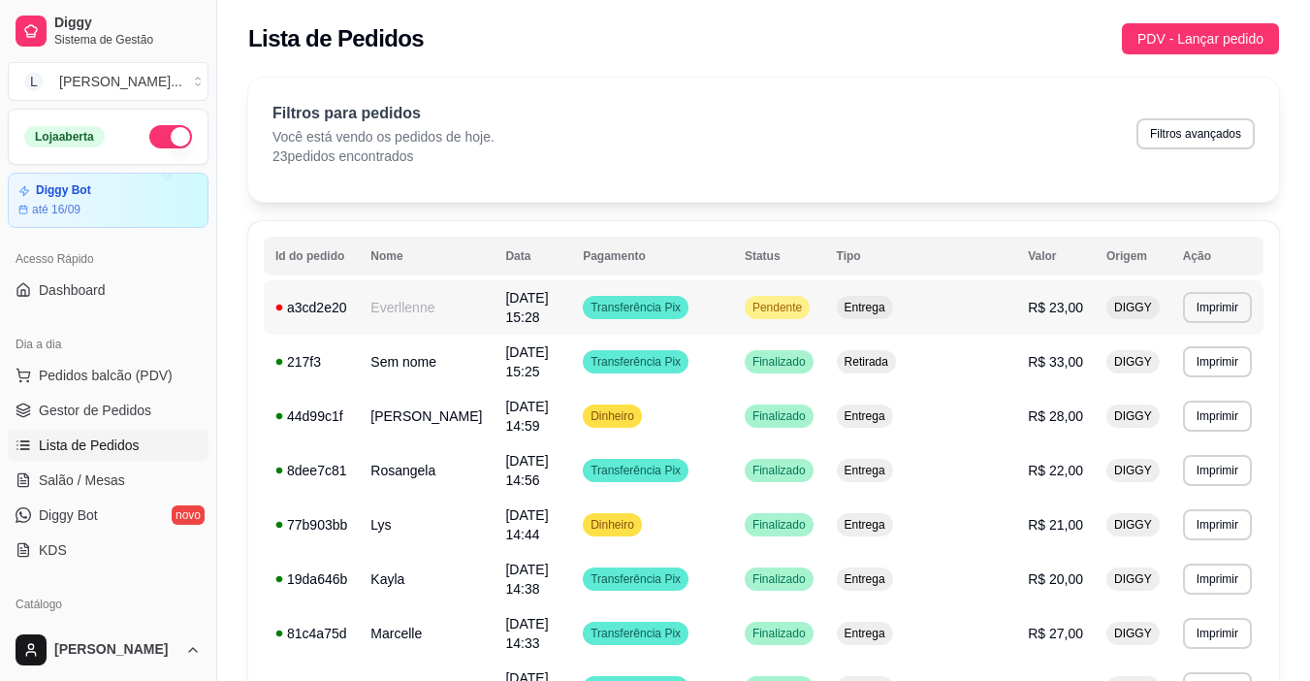
click at [494, 297] on td "[DATE] 15:28" at bounding box center [533, 307] width 78 height 54
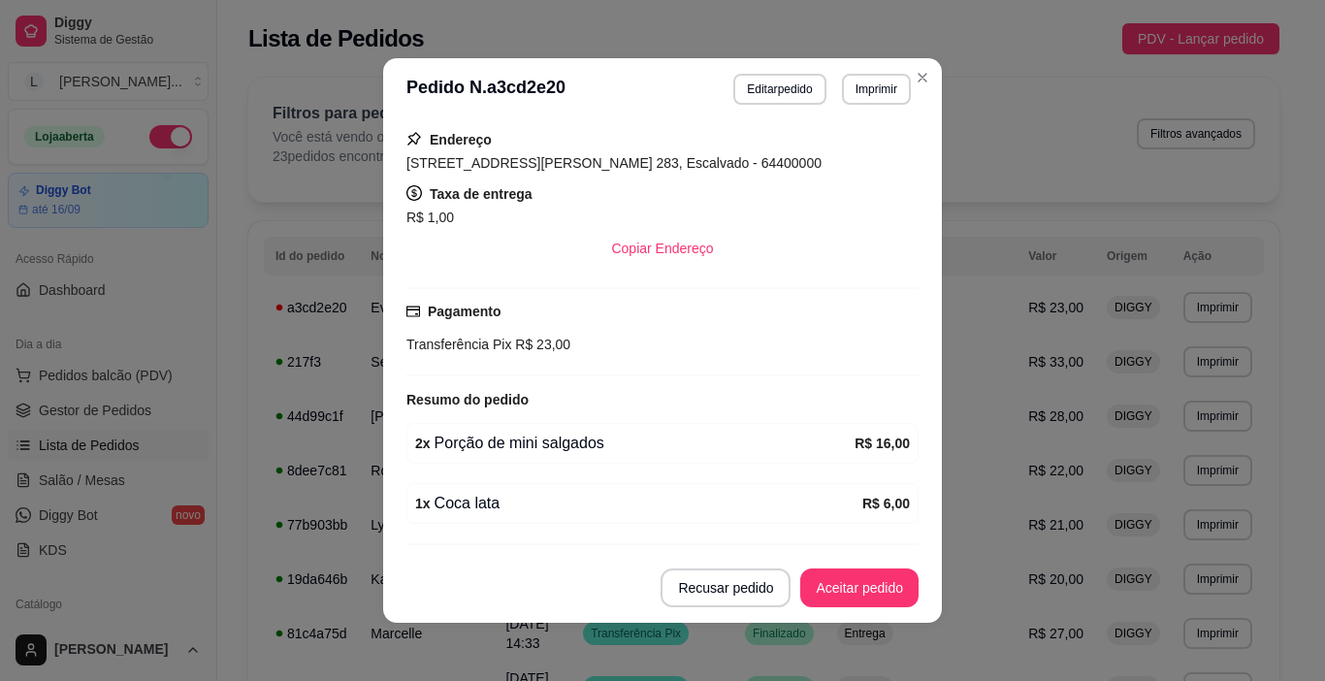
scroll to position [397, 0]
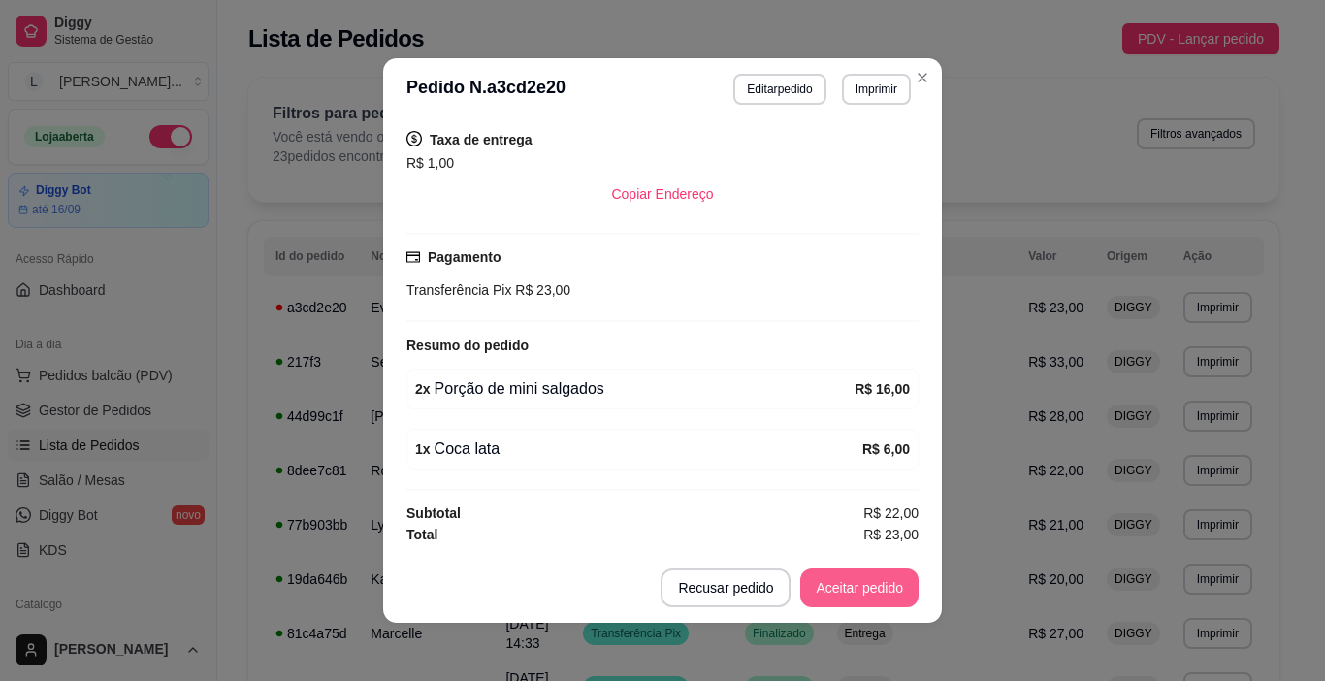
click at [808, 586] on button "Aceitar pedido" at bounding box center [859, 587] width 118 height 39
click at [841, 591] on button "Mover para preparo" at bounding box center [843, 587] width 150 height 39
click at [863, 96] on button "Imprimir" at bounding box center [876, 89] width 67 height 30
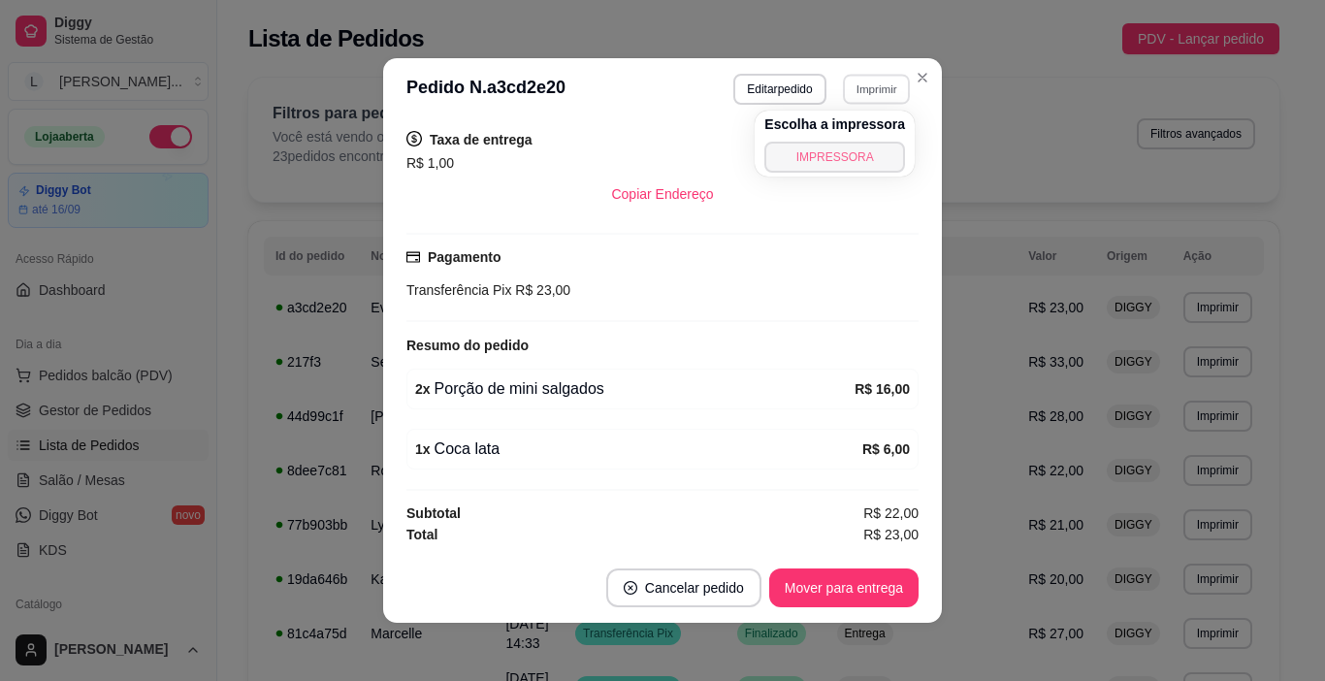
click at [845, 161] on button "IMPRESSORA" at bounding box center [834, 157] width 141 height 31
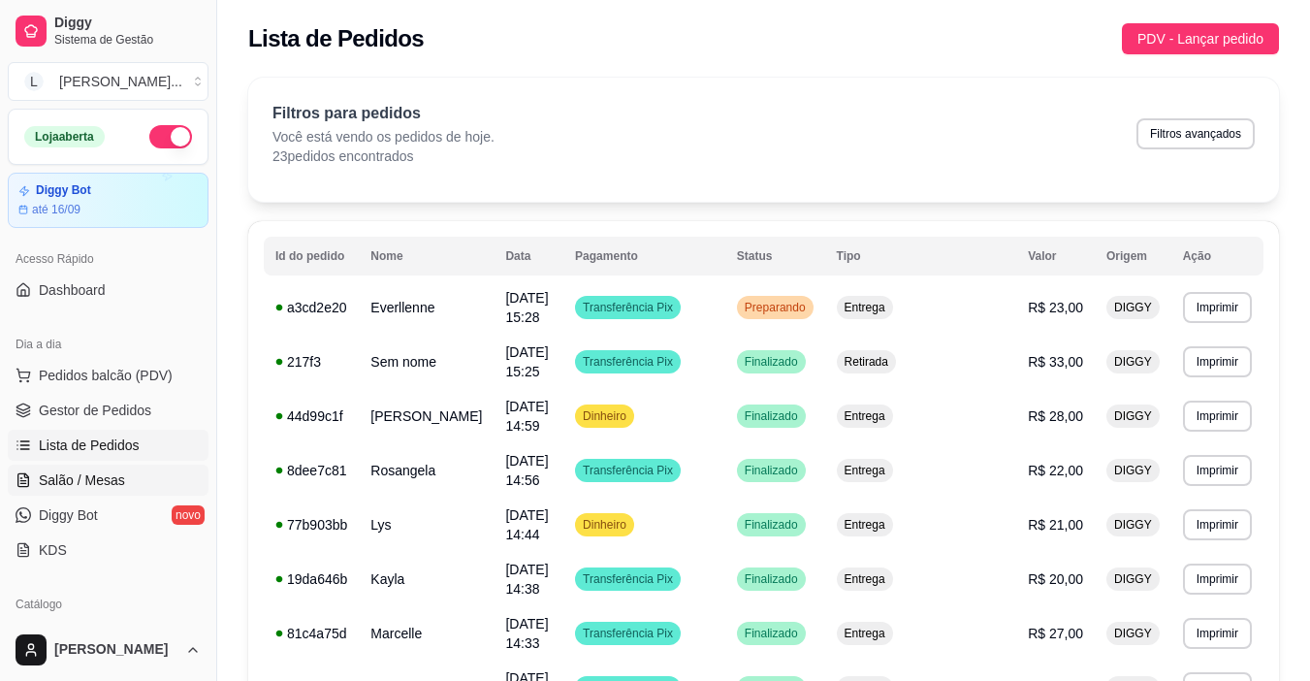
click at [142, 495] on link "Salão / Mesas" at bounding box center [108, 479] width 201 height 31
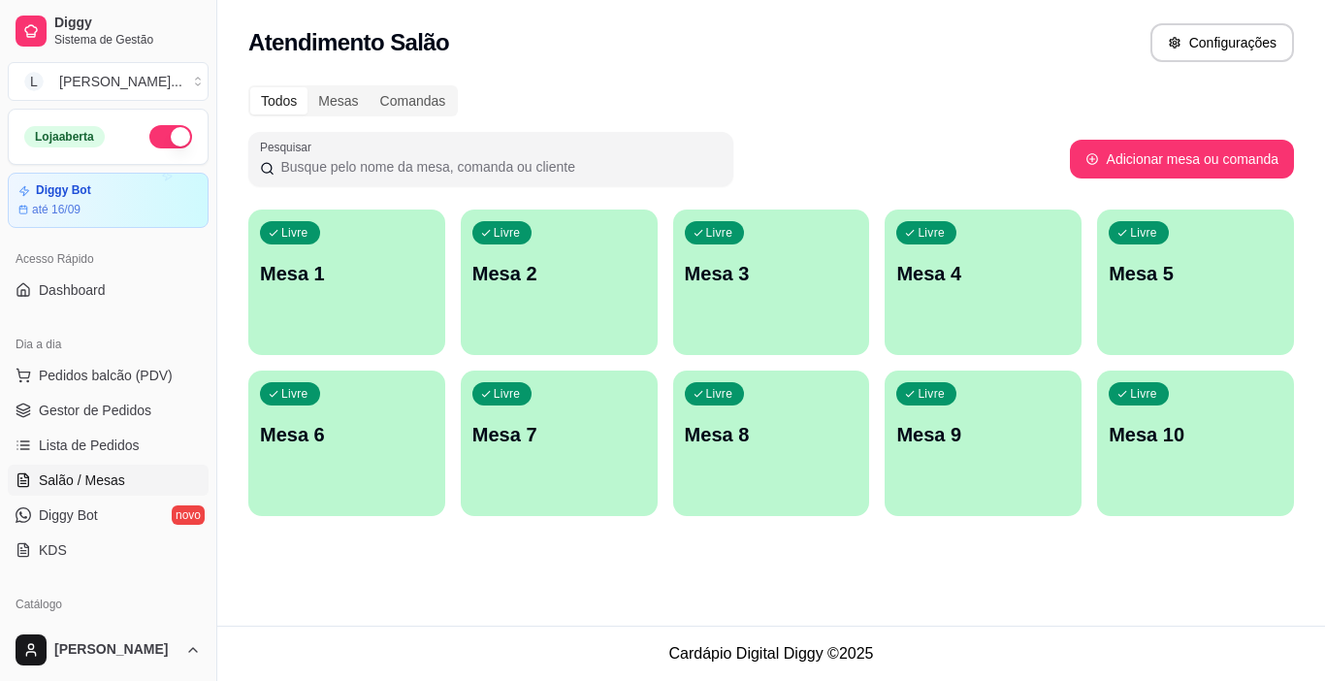
click at [387, 257] on div "Livre Mesa 1" at bounding box center [346, 270] width 197 height 122
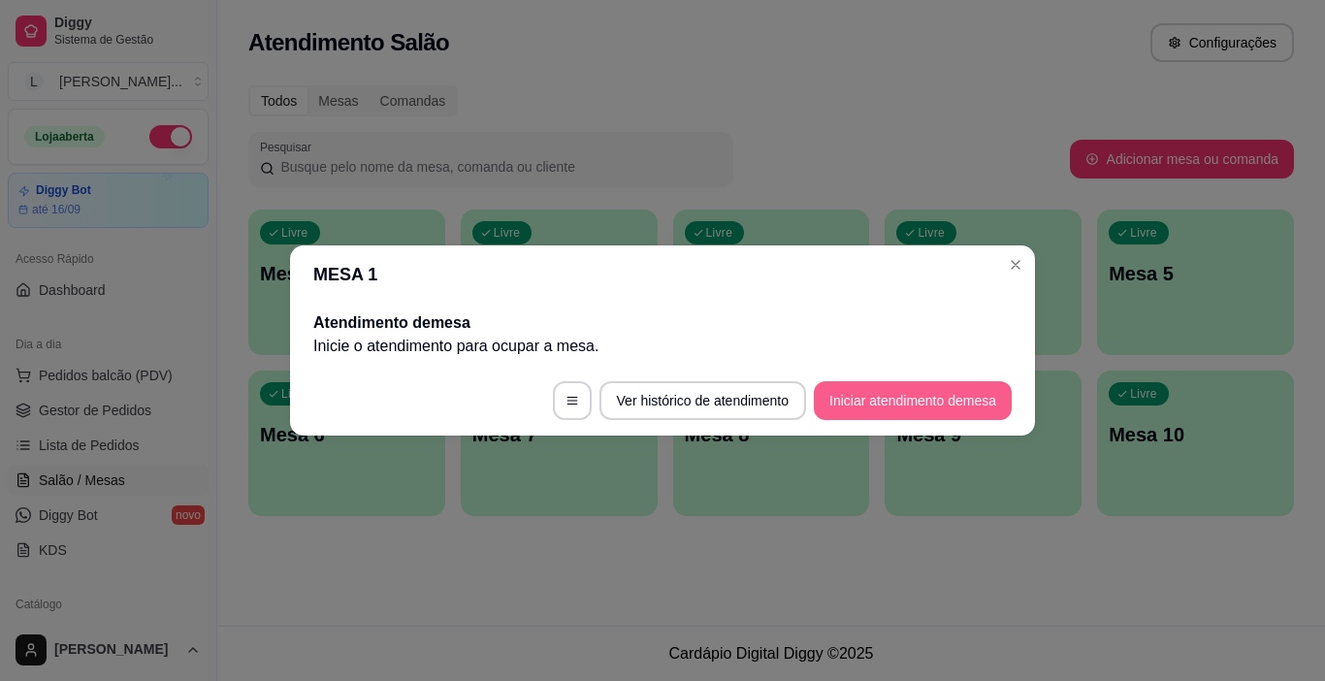
click at [896, 397] on button "Iniciar atendimento de mesa" at bounding box center [913, 400] width 198 height 39
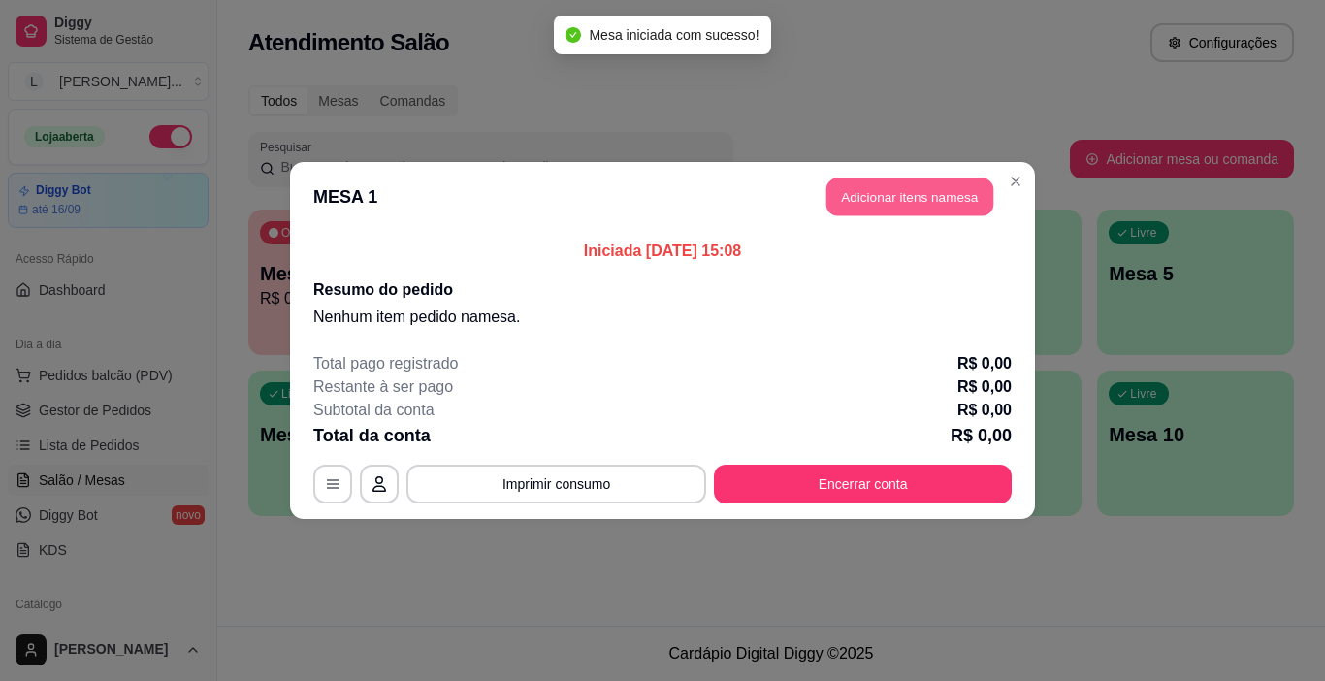
click at [852, 208] on button "Adicionar itens na mesa" at bounding box center [909, 197] width 167 height 38
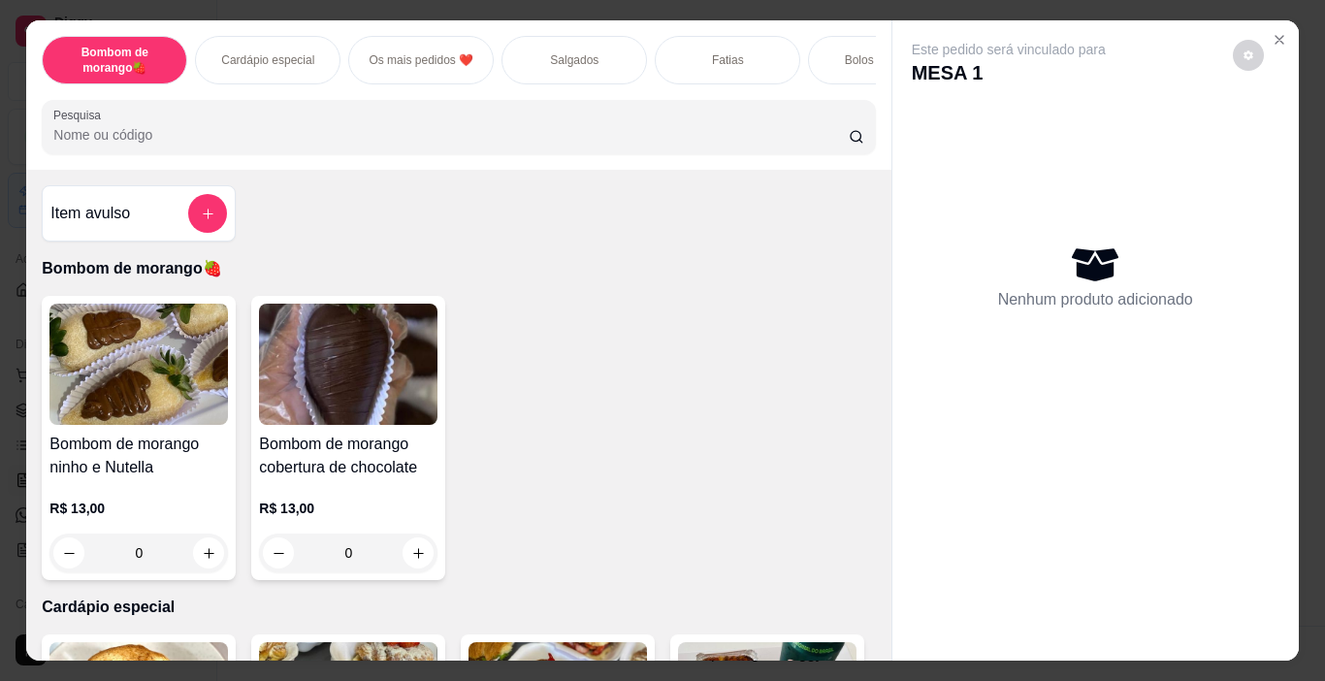
click at [688, 100] on div "Bombom de morango🍓 Cardápio especial Os mais pedidos ❤️ Salgados Fatias Bolos A…" at bounding box center [458, 94] width 864 height 149
click at [614, 65] on div "Salgados" at bounding box center [573, 60] width 145 height 48
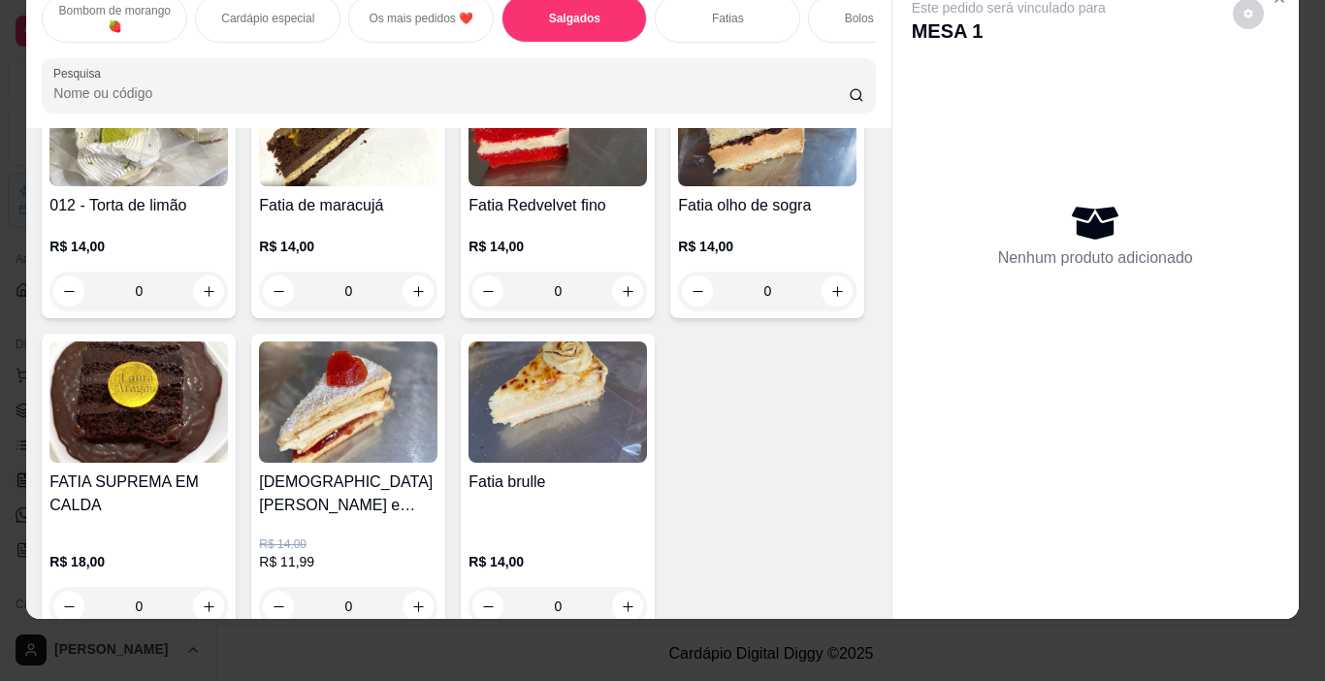
scroll to position [2442, 0]
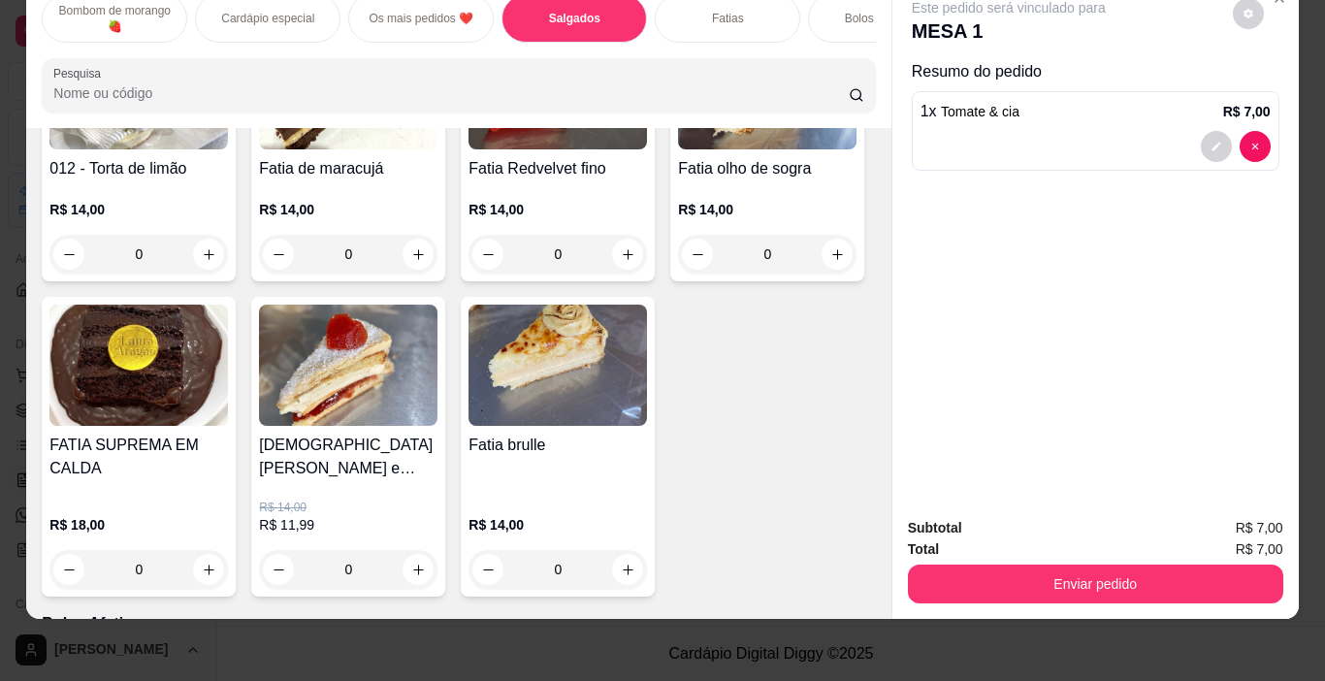
type input "2"
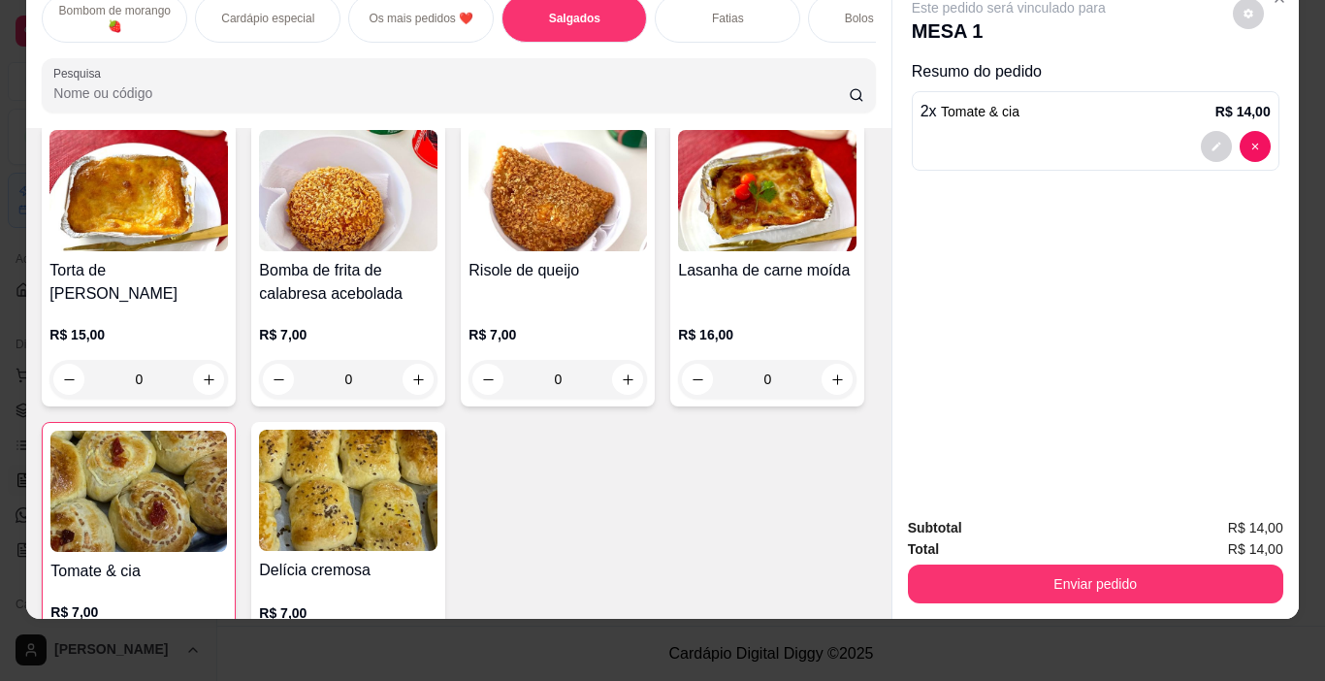
scroll to position [1685, 0]
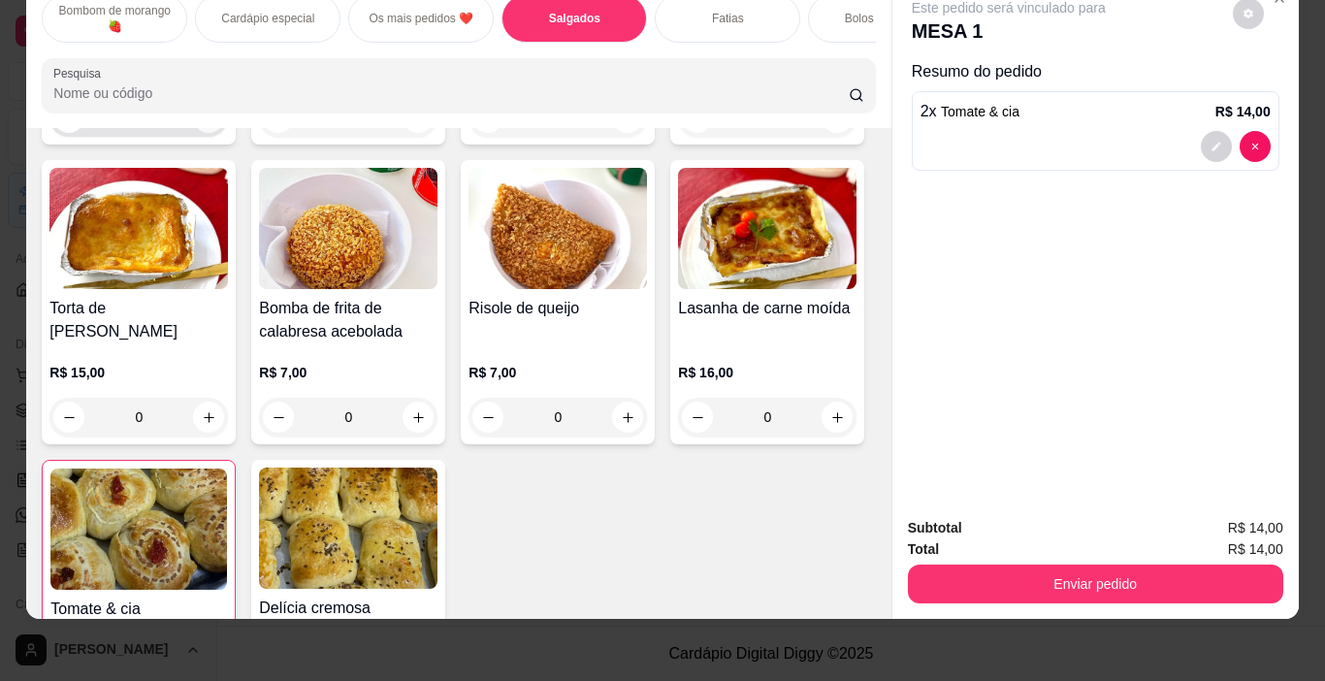
click at [216, 125] on icon "increase-product-quantity" at bounding box center [209, 118] width 15 height 15
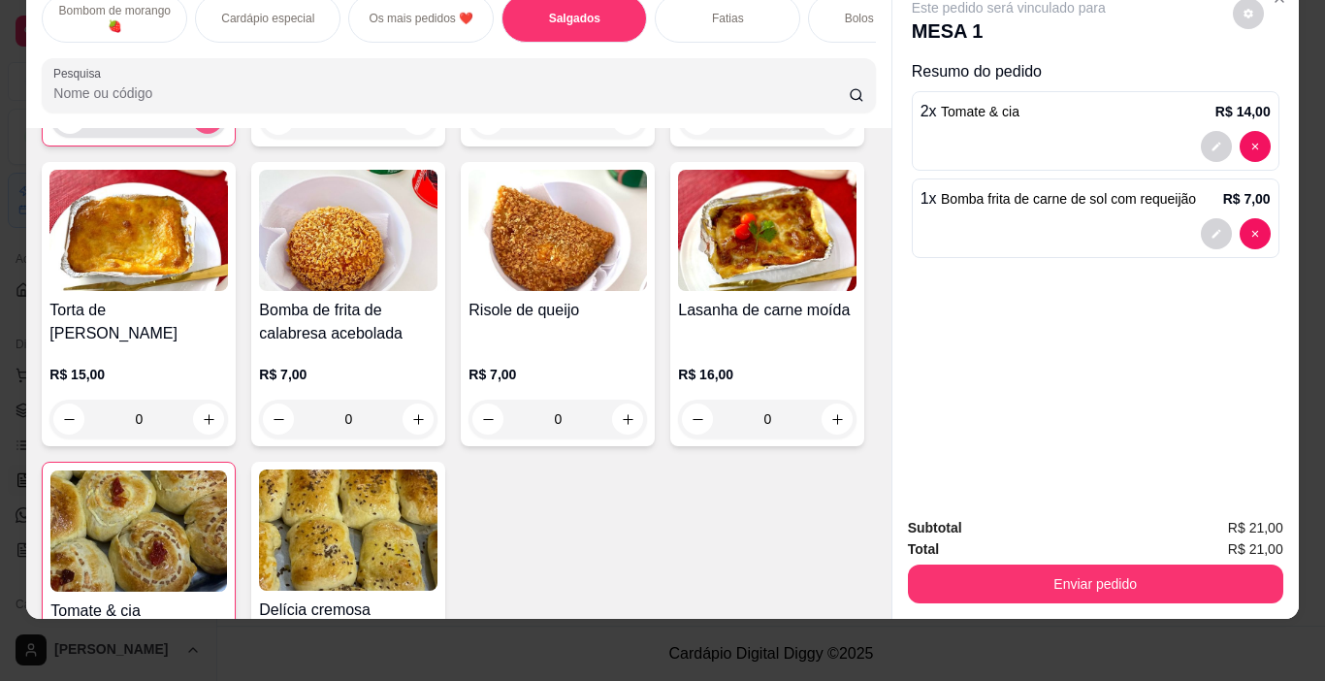
type input "1"
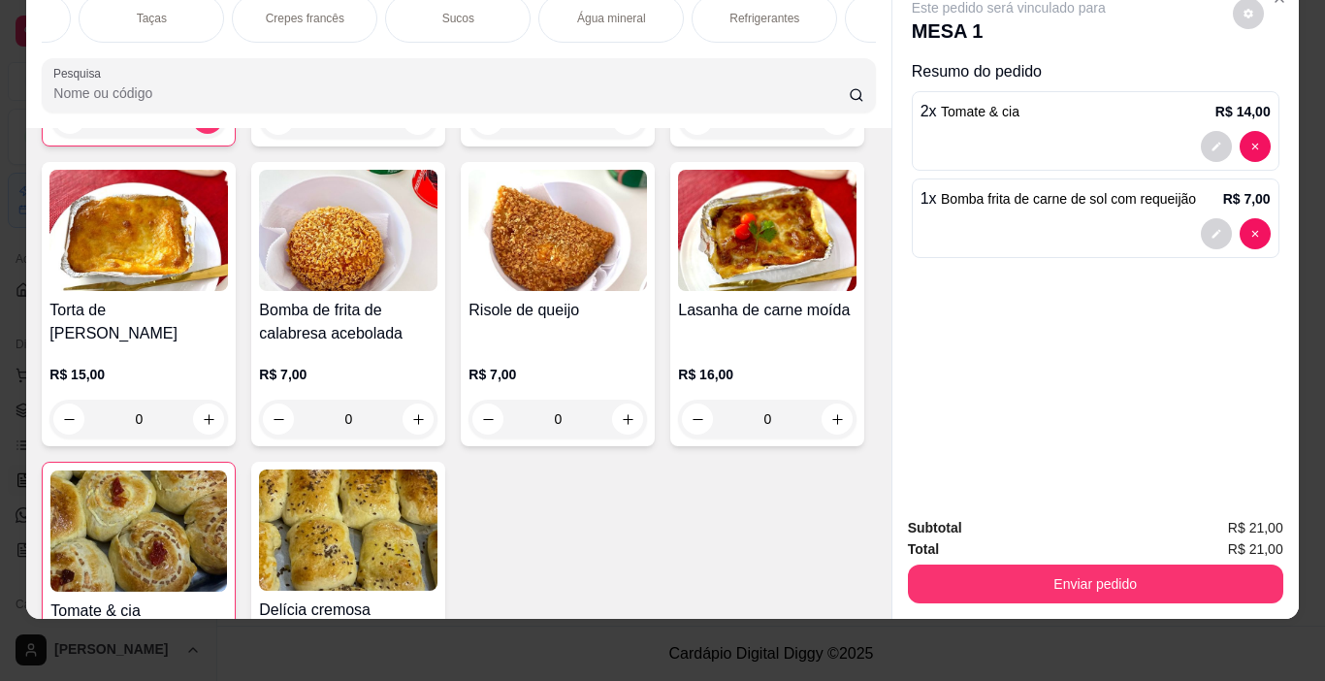
scroll to position [0, 2683]
click at [654, 11] on p "Refrigerantes" at bounding box center [649, 19] width 70 height 16
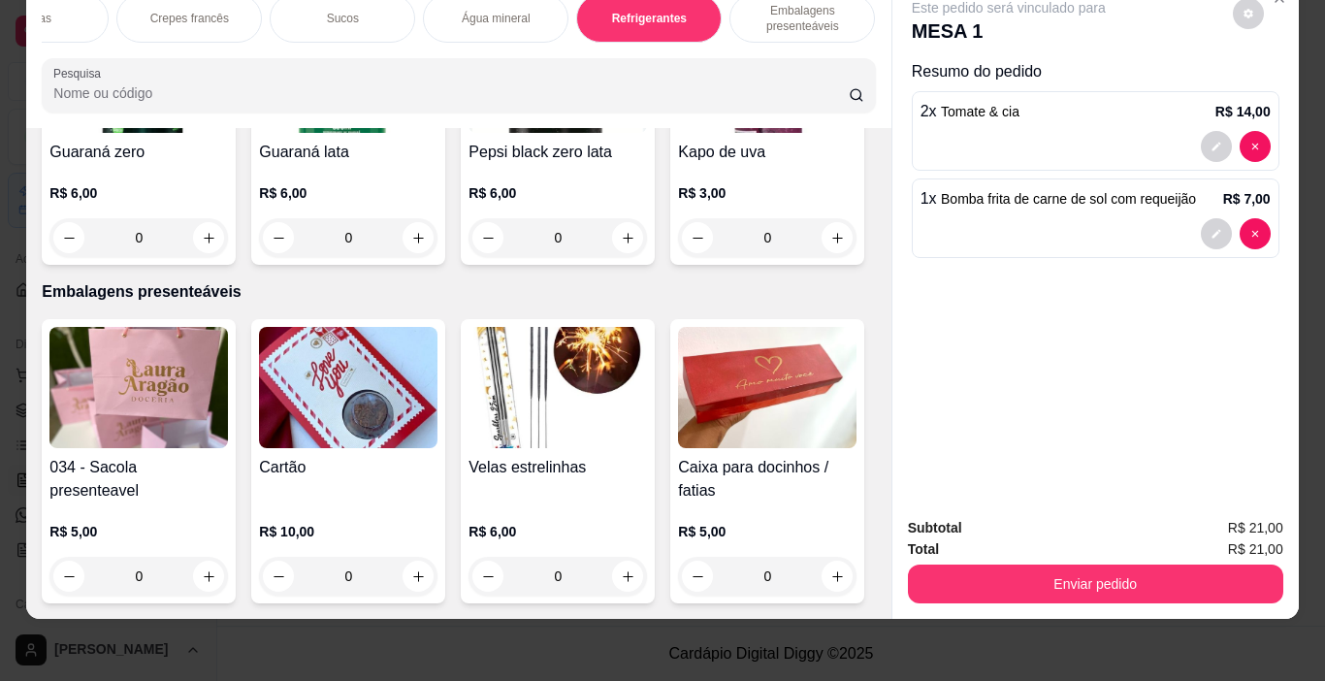
scroll to position [11489, 0]
click at [411, 245] on icon "increase-product-quantity" at bounding box center [418, 238] width 15 height 15
type input "1"
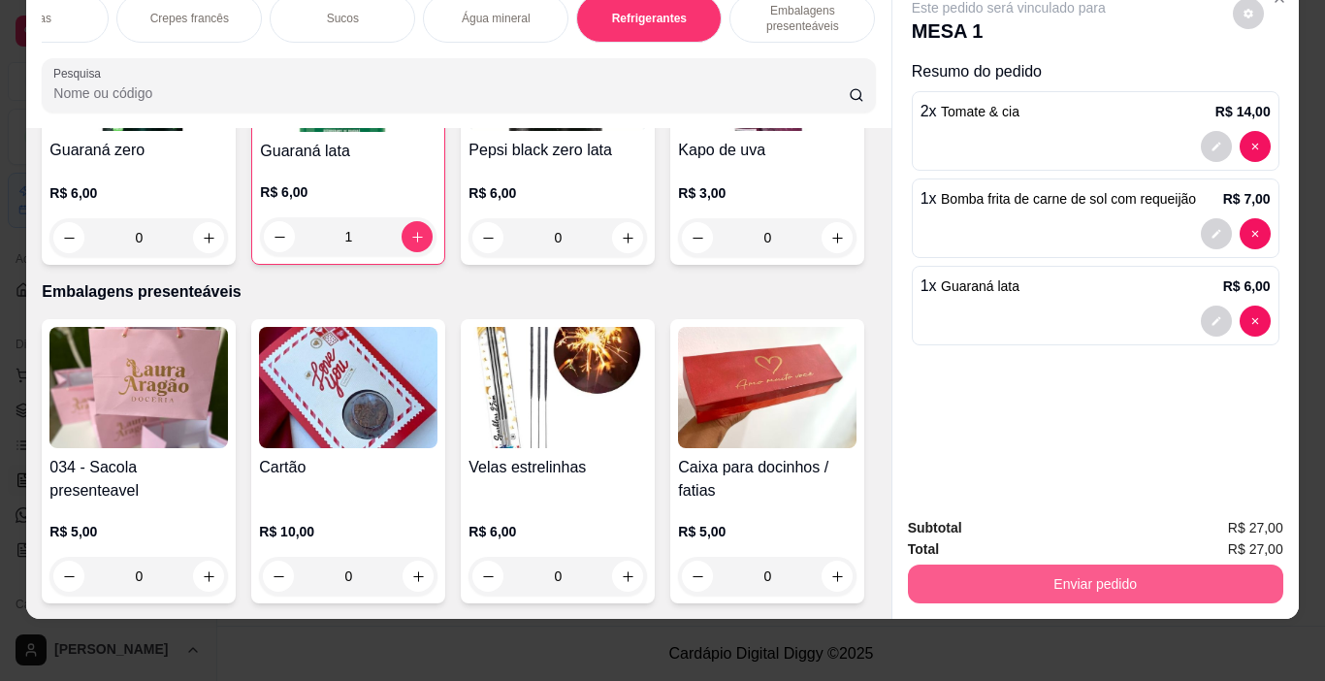
click at [1078, 564] on button "Enviar pedido" at bounding box center [1095, 583] width 375 height 39
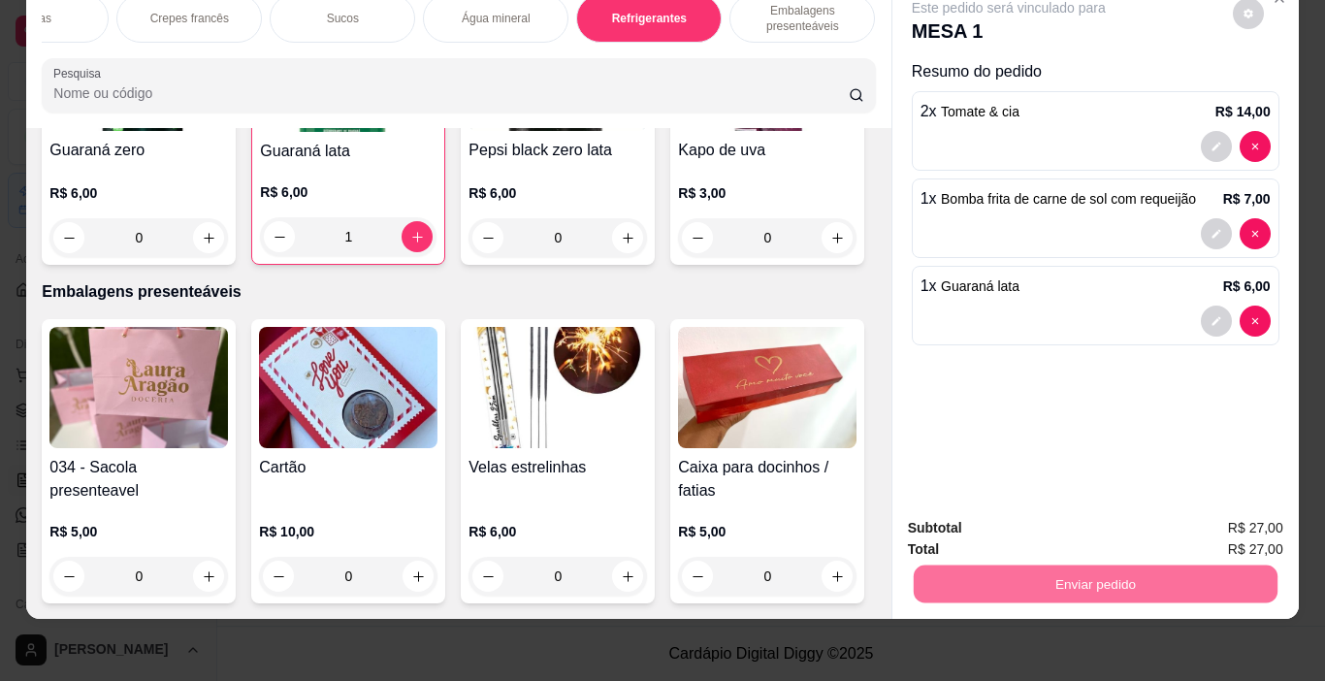
click at [983, 522] on button "Não registrar e enviar pedido" at bounding box center [1031, 521] width 202 height 37
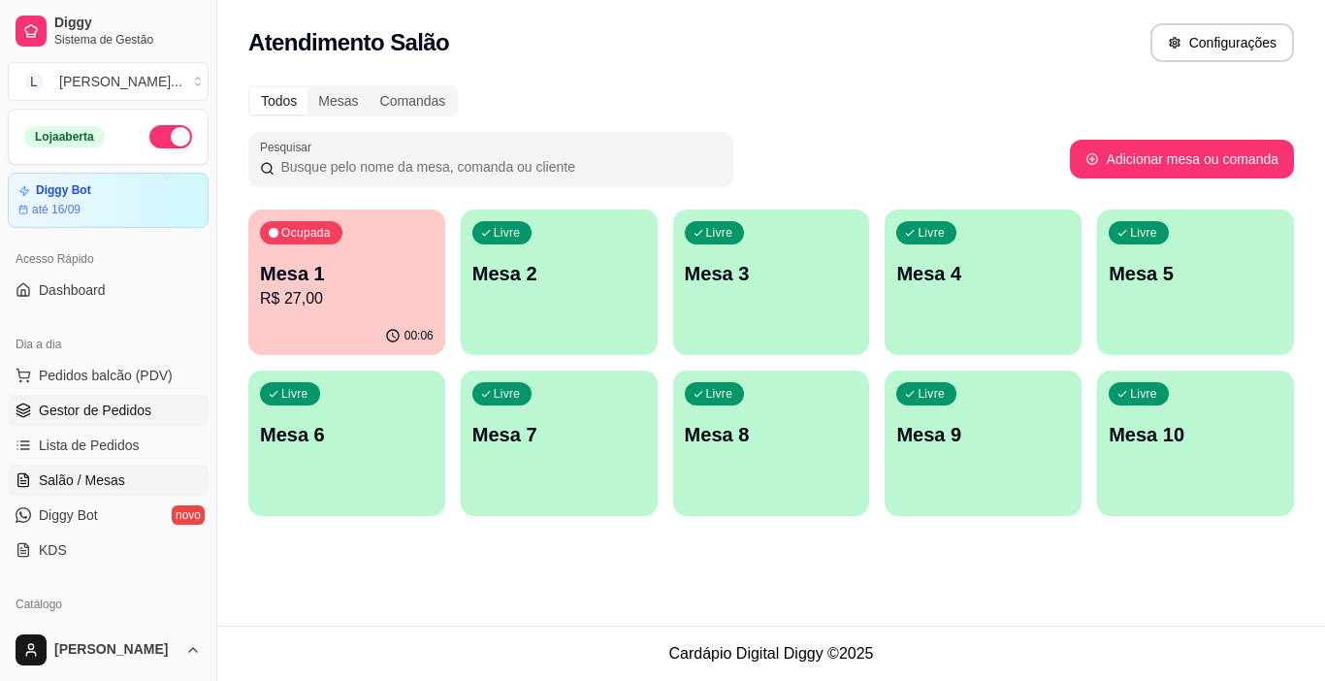
click at [112, 417] on span "Gestor de Pedidos" at bounding box center [95, 409] width 112 height 19
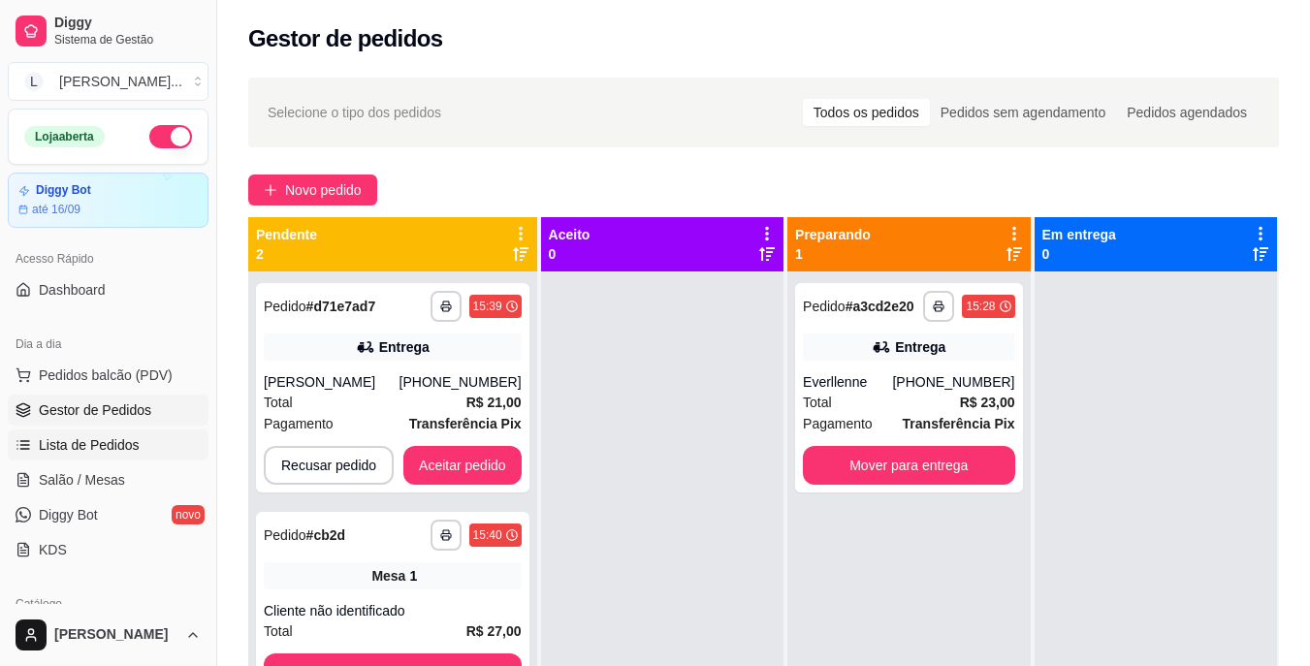
click at [103, 455] on link "Lista de Pedidos" at bounding box center [108, 445] width 201 height 31
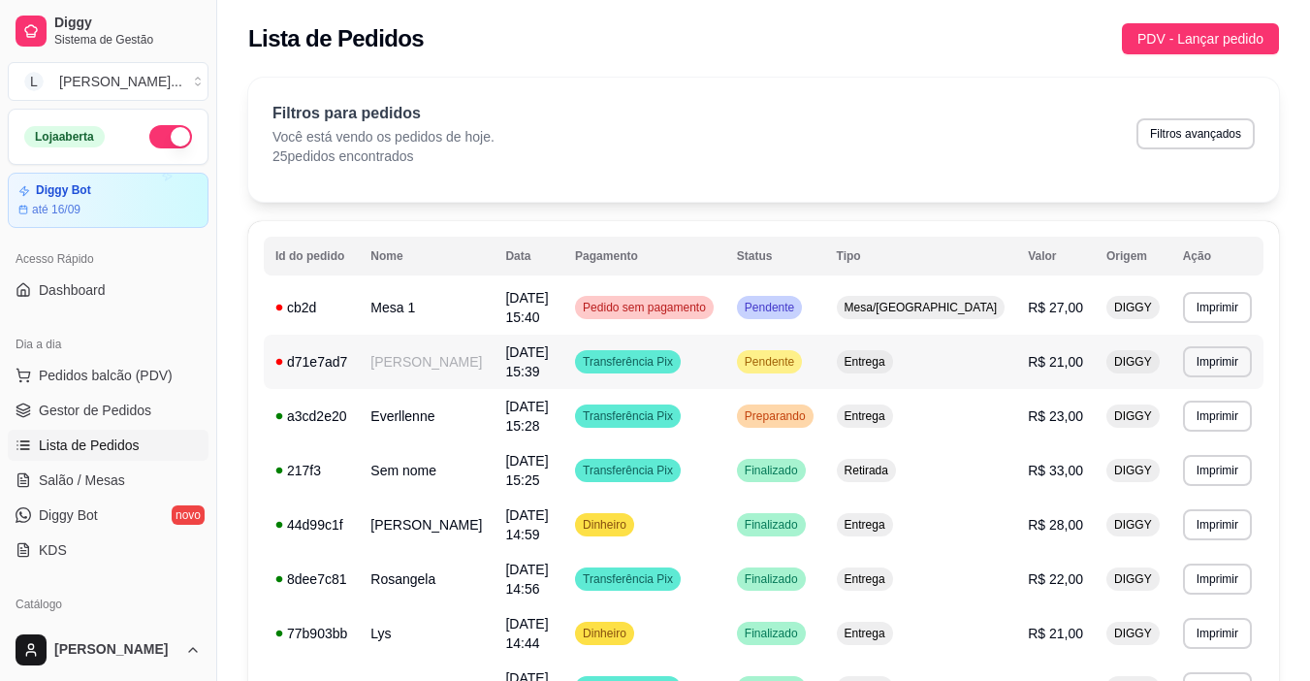
click at [725, 360] on td "Transferência Pix" at bounding box center [644, 362] width 162 height 54
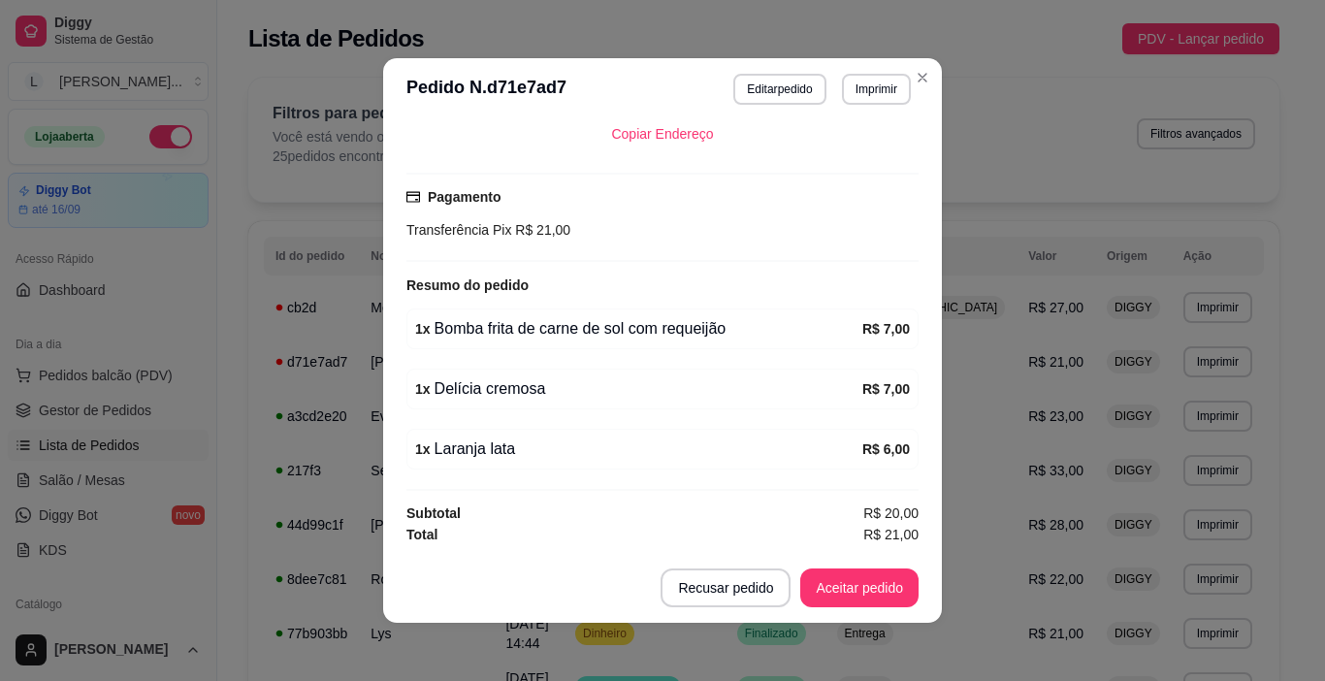
scroll to position [4, 0]
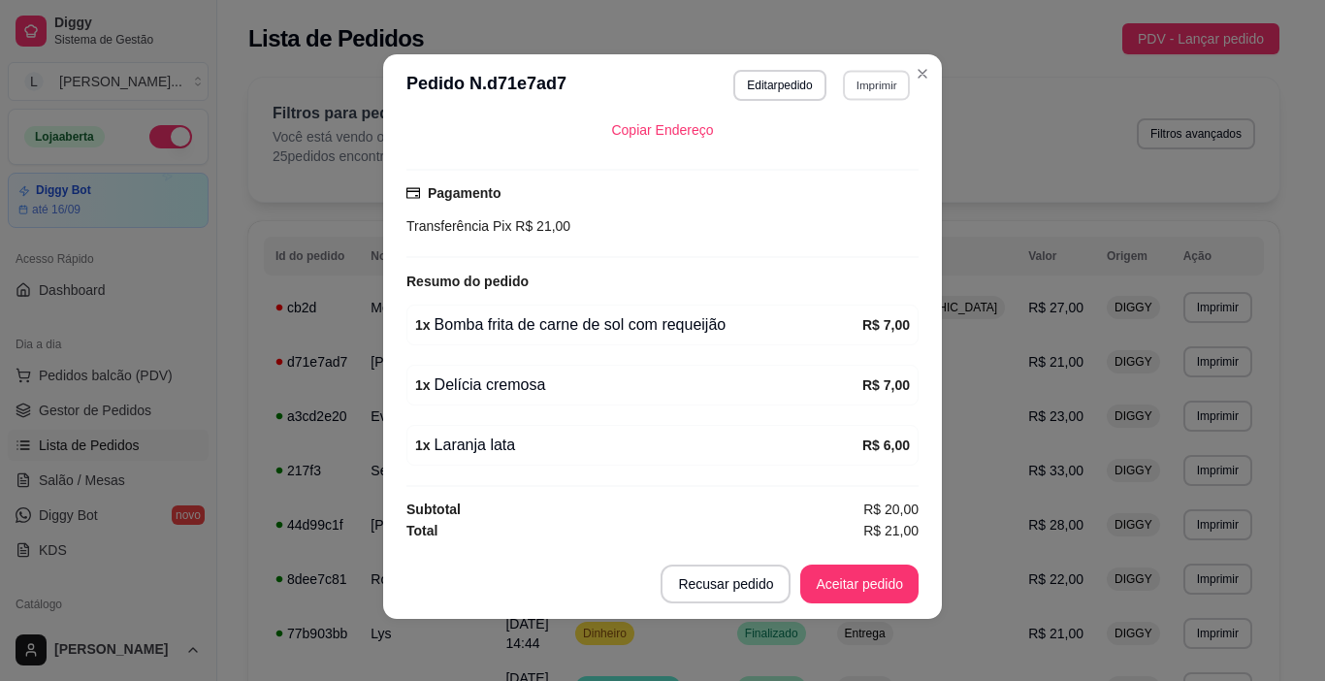
click at [869, 90] on button "Imprimir" at bounding box center [876, 85] width 67 height 30
click at [853, 151] on button "IMPRESSORA" at bounding box center [835, 153] width 141 height 31
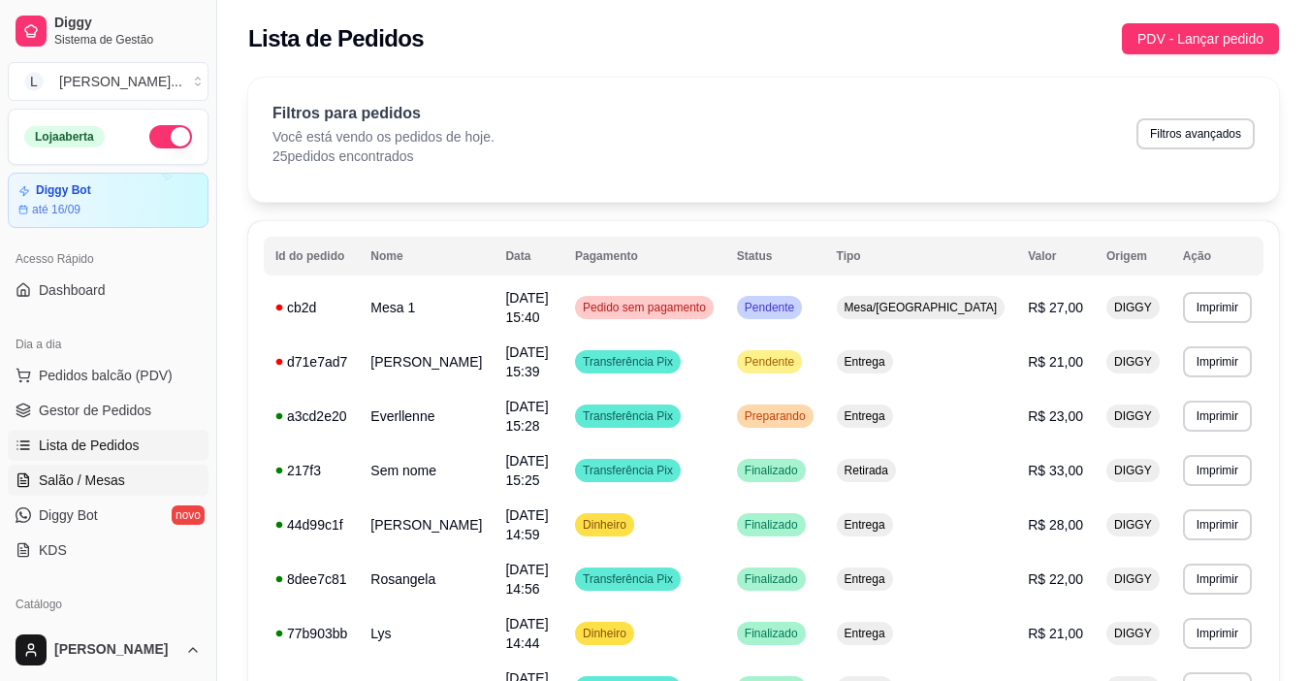
click at [108, 482] on span "Salão / Mesas" at bounding box center [82, 479] width 86 height 19
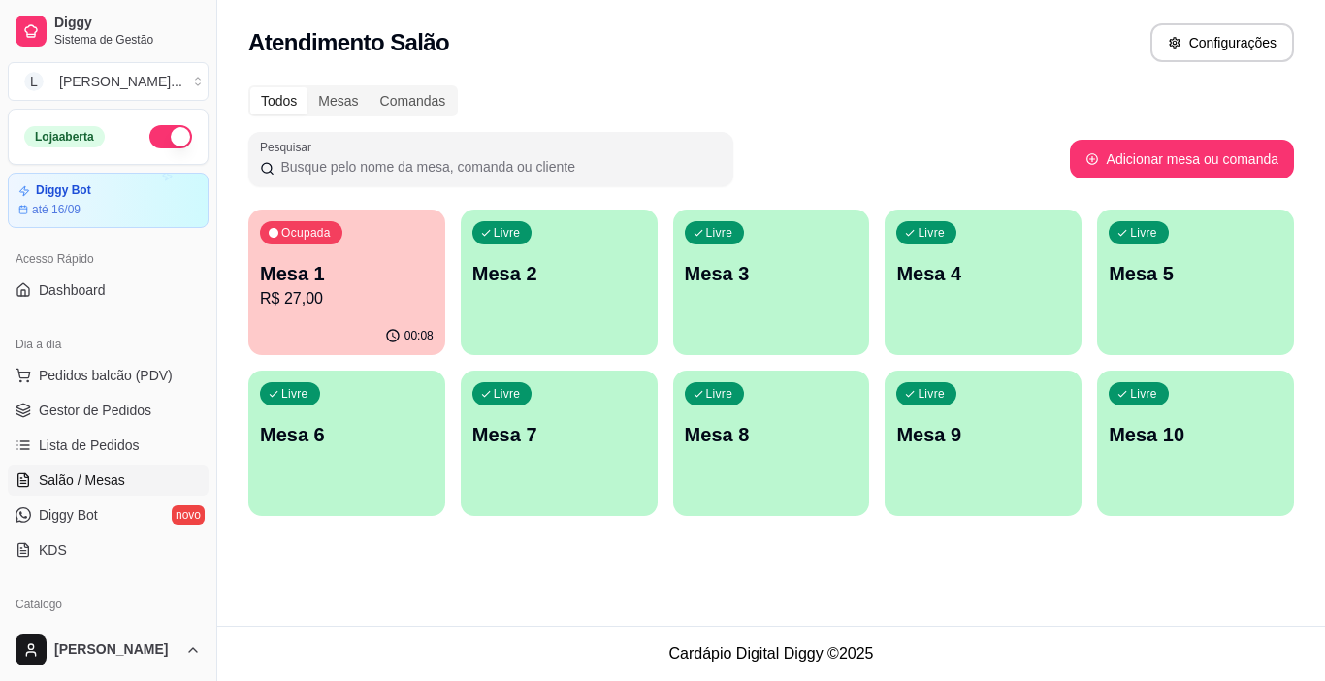
click at [328, 327] on div "00:08" at bounding box center [346, 336] width 197 height 38
click at [767, 275] on p "Mesa 3" at bounding box center [772, 273] width 174 height 27
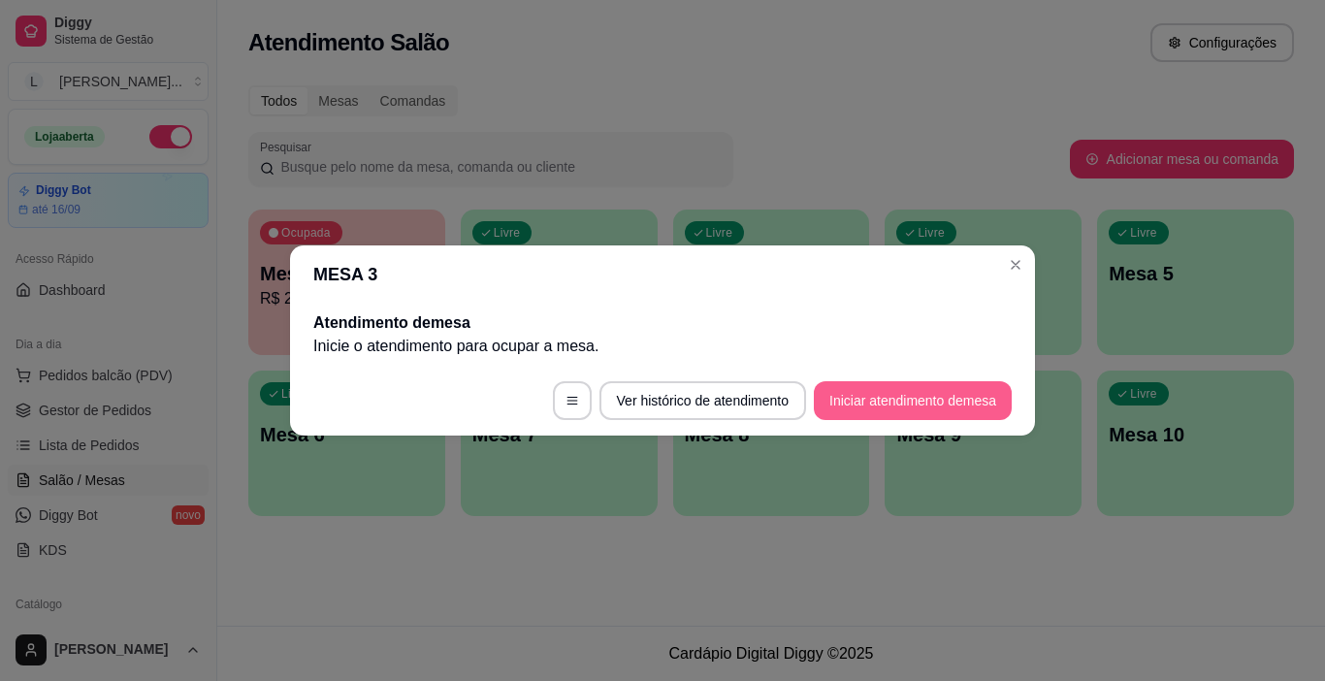
click at [900, 398] on button "Iniciar atendimento de mesa" at bounding box center [913, 400] width 198 height 39
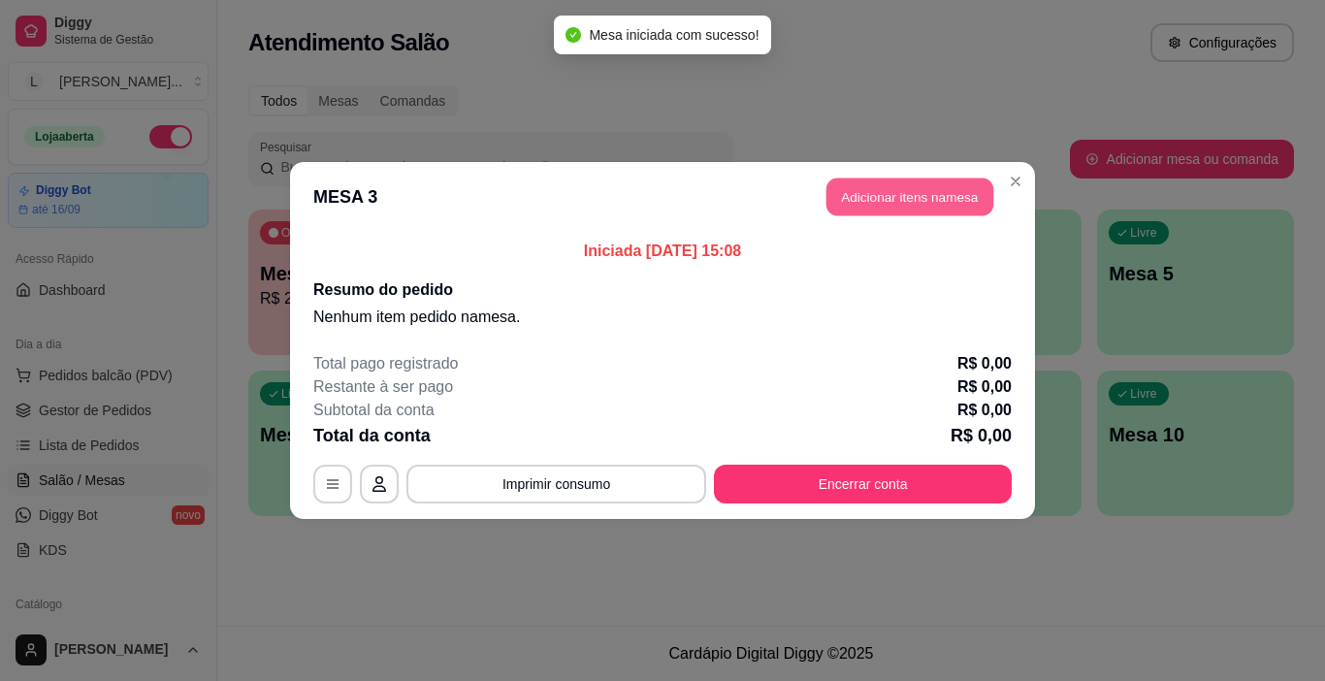
click at [953, 191] on button "Adicionar itens na mesa" at bounding box center [909, 197] width 167 height 38
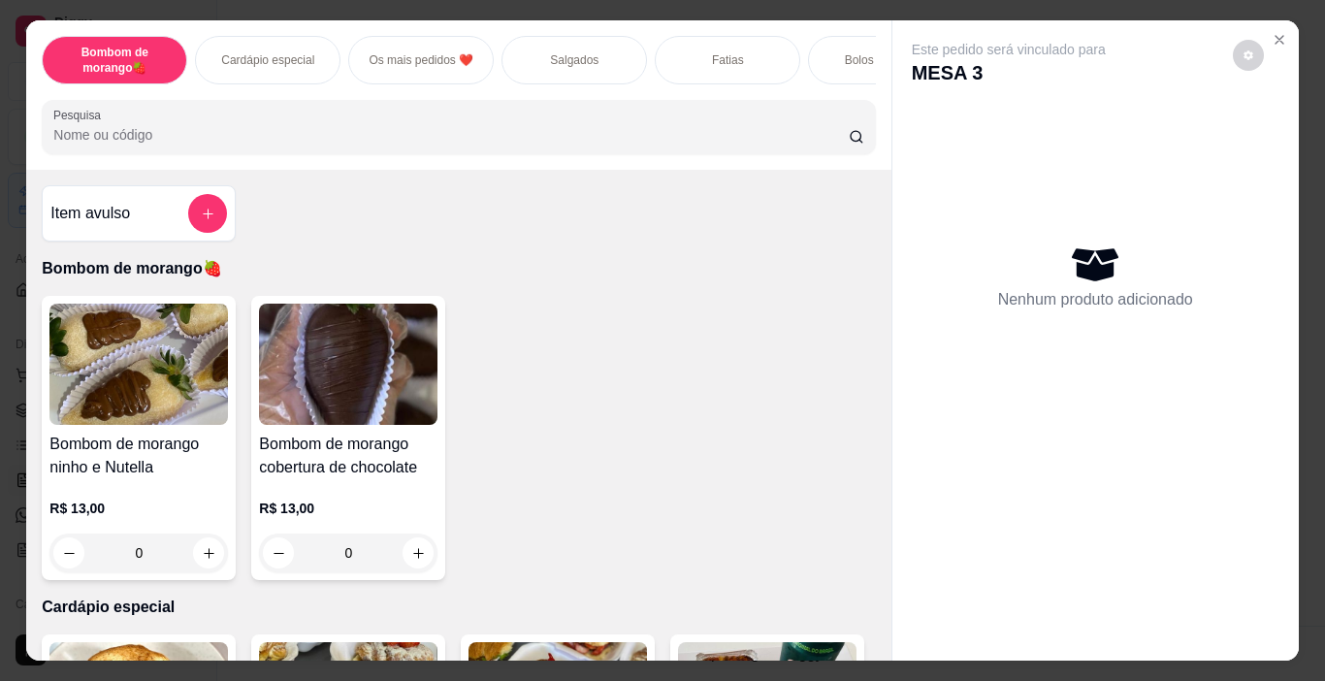
click at [560, 55] on p "Salgados" at bounding box center [574, 60] width 48 height 16
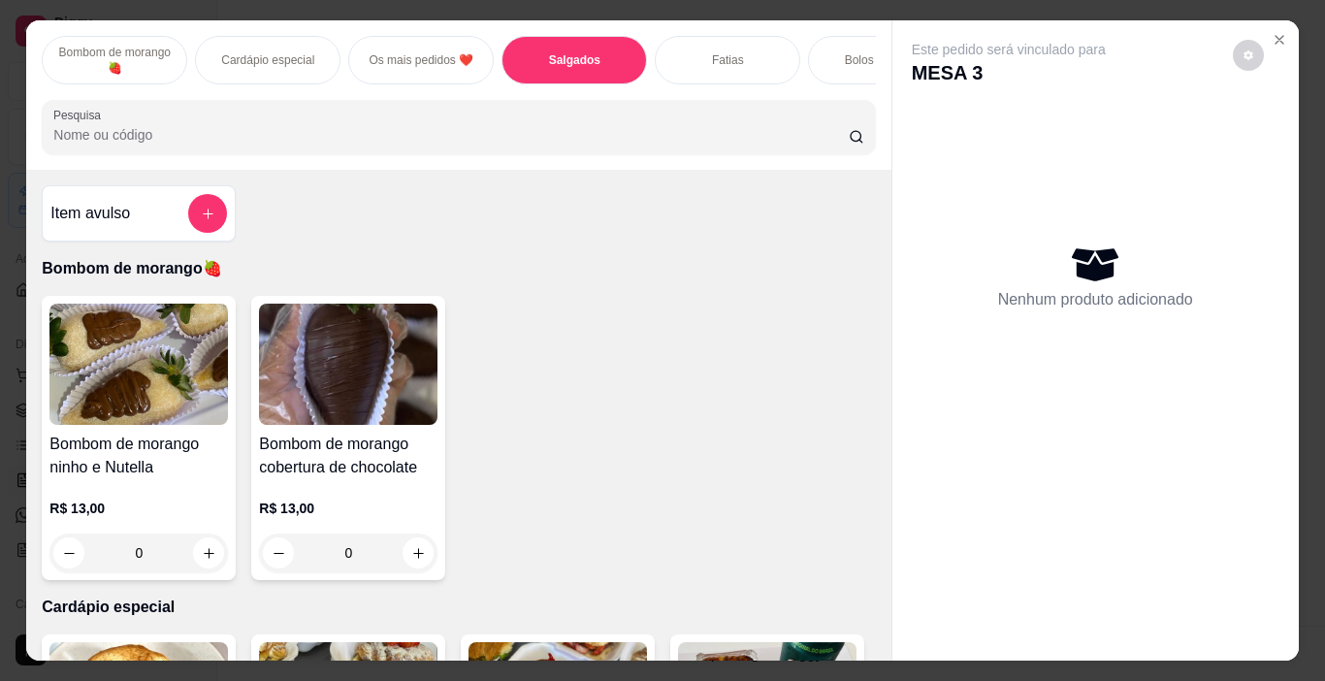
scroll to position [48, 0]
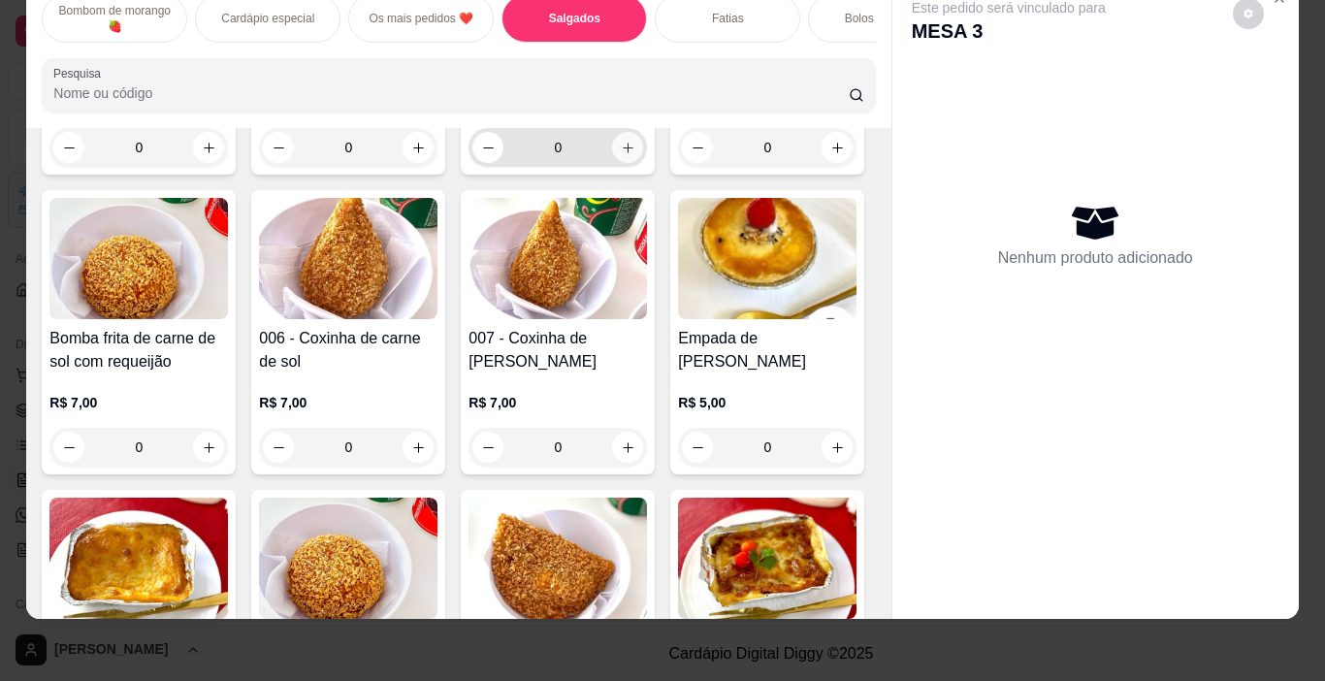
click at [623, 153] on icon "increase-product-quantity" at bounding box center [628, 148] width 11 height 11
type input "1"
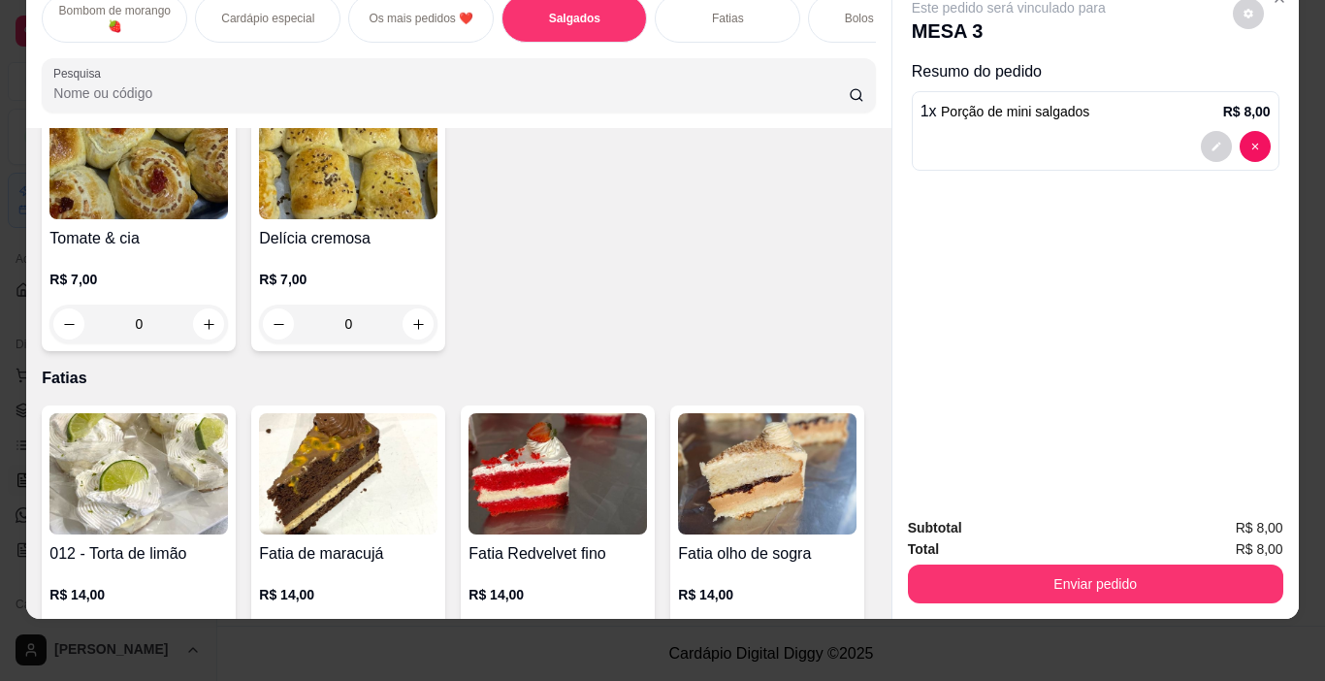
scroll to position [2093, 0]
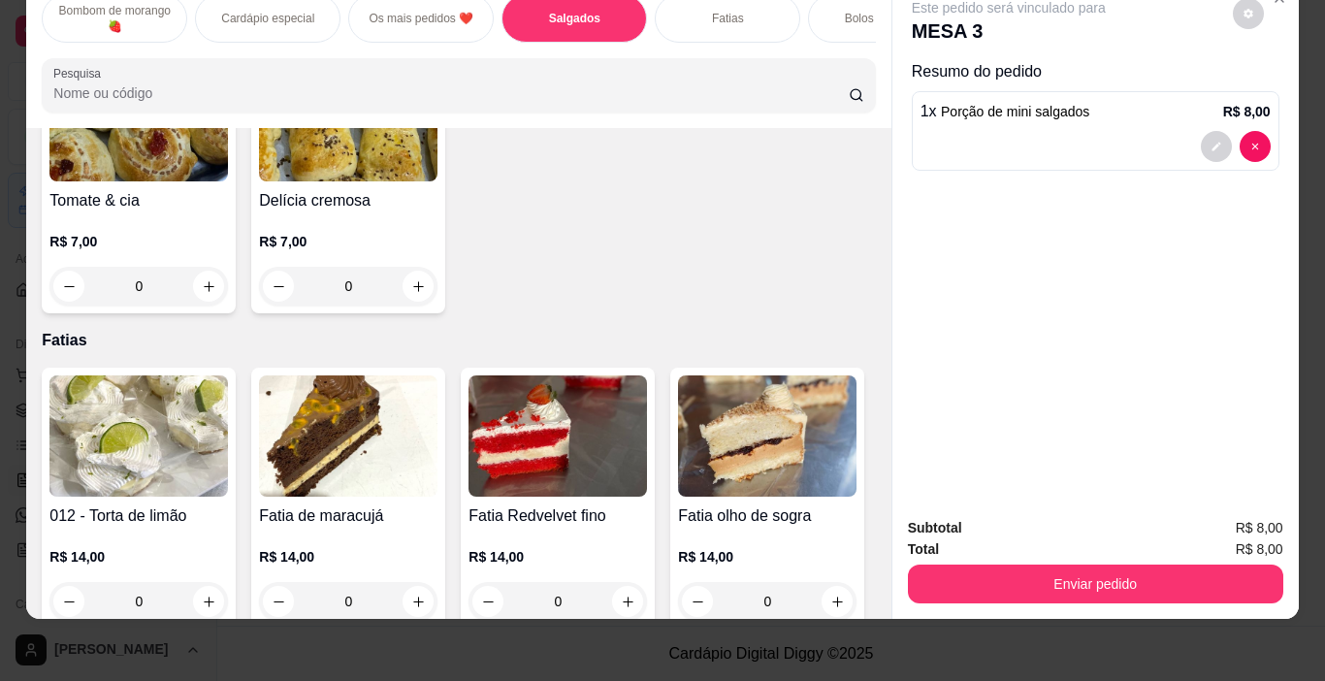
click at [621, 17] on icon "increase-product-quantity" at bounding box center [628, 10] width 15 height 15
type input "1"
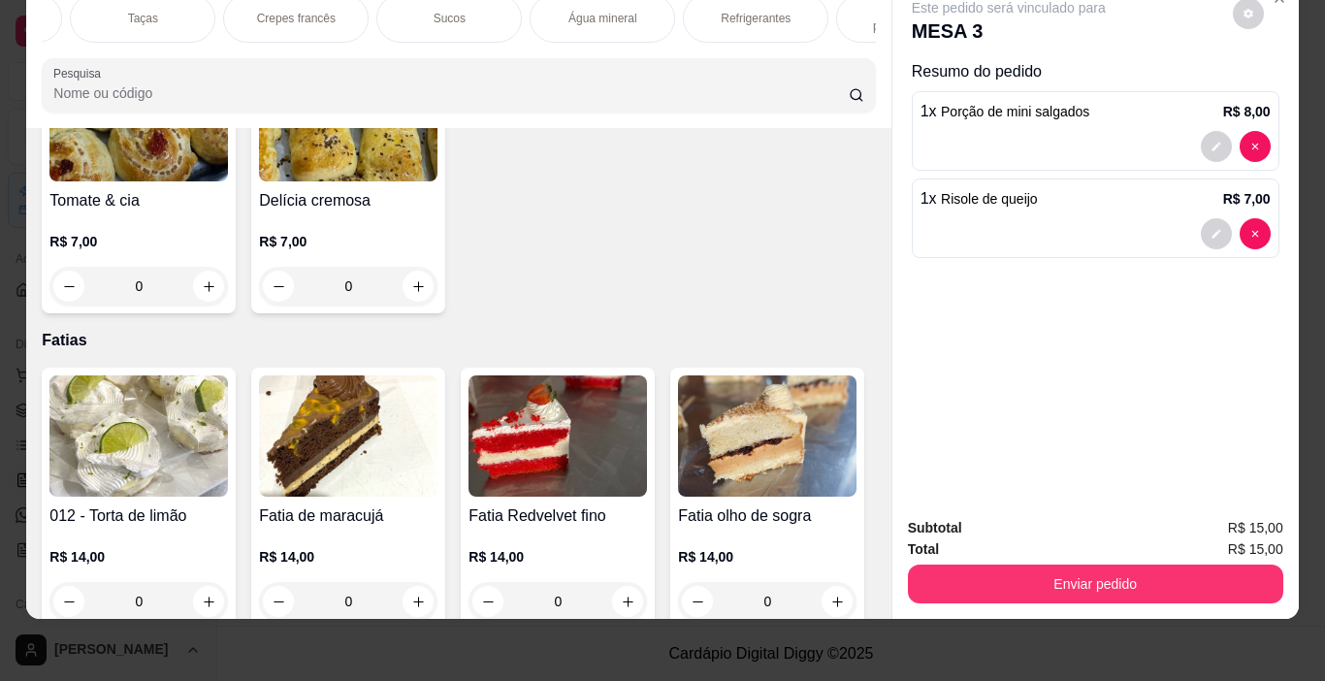
scroll to position [0, 2623]
click at [715, 12] on p "Refrigerantes" at bounding box center [709, 19] width 70 height 16
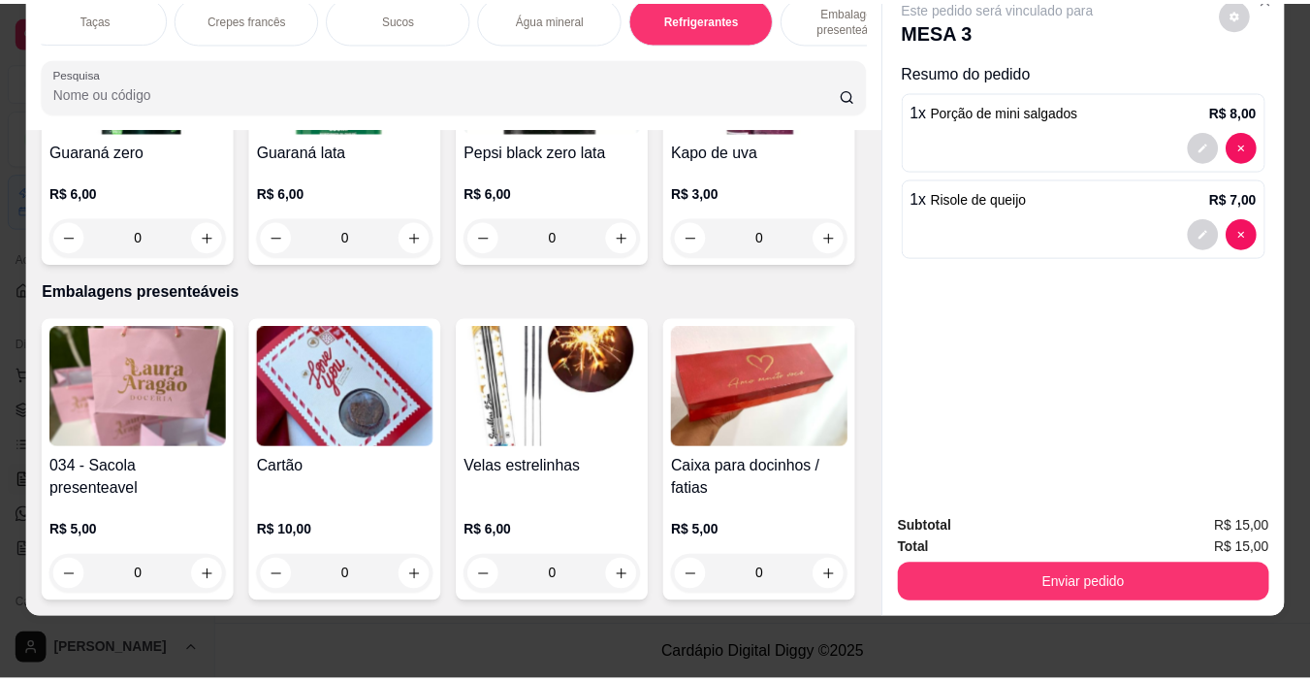
scroll to position [10981, 0]
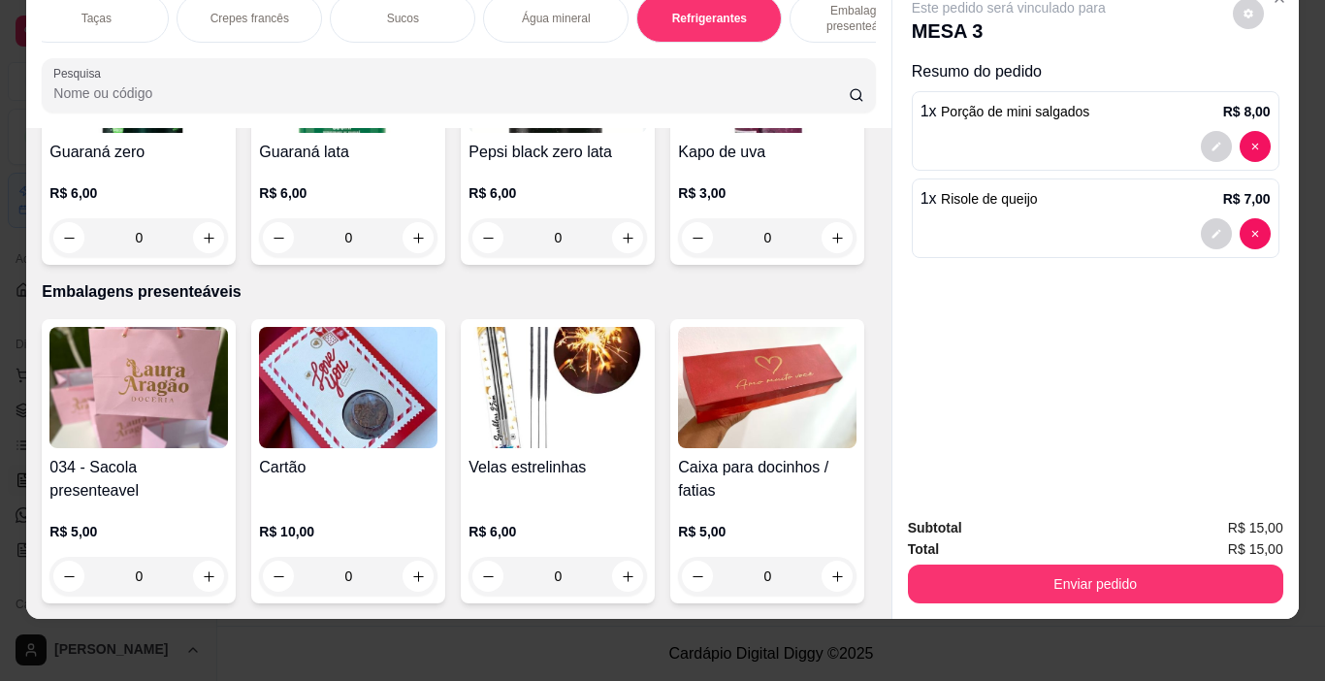
type input "1"
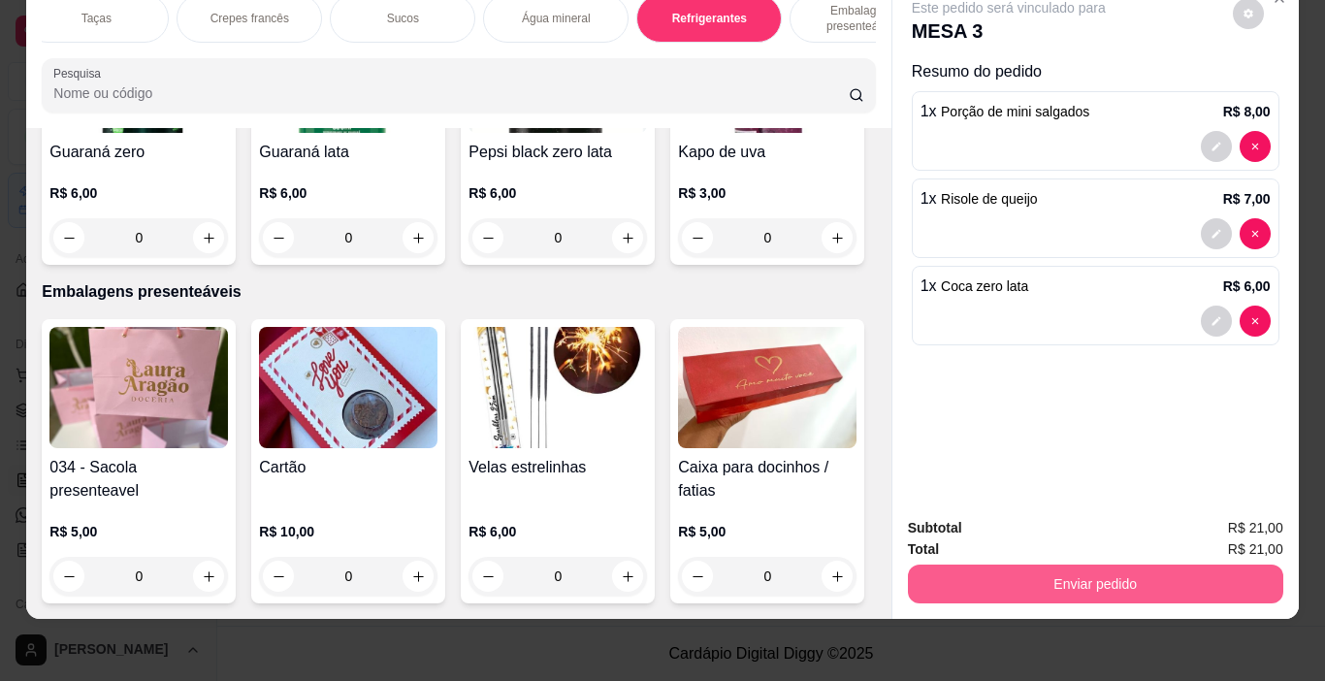
click at [1067, 564] on button "Enviar pedido" at bounding box center [1095, 583] width 375 height 39
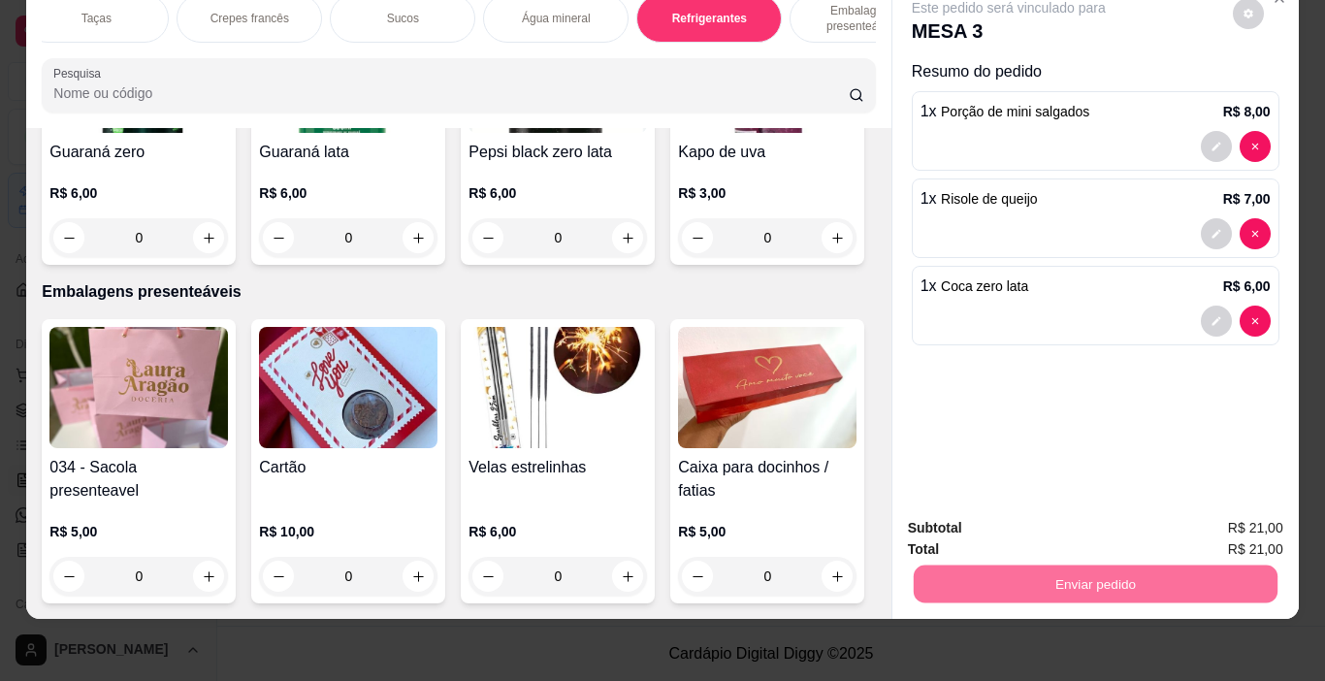
click at [1073, 530] on button "Não registrar e enviar pedido" at bounding box center [1031, 521] width 202 height 37
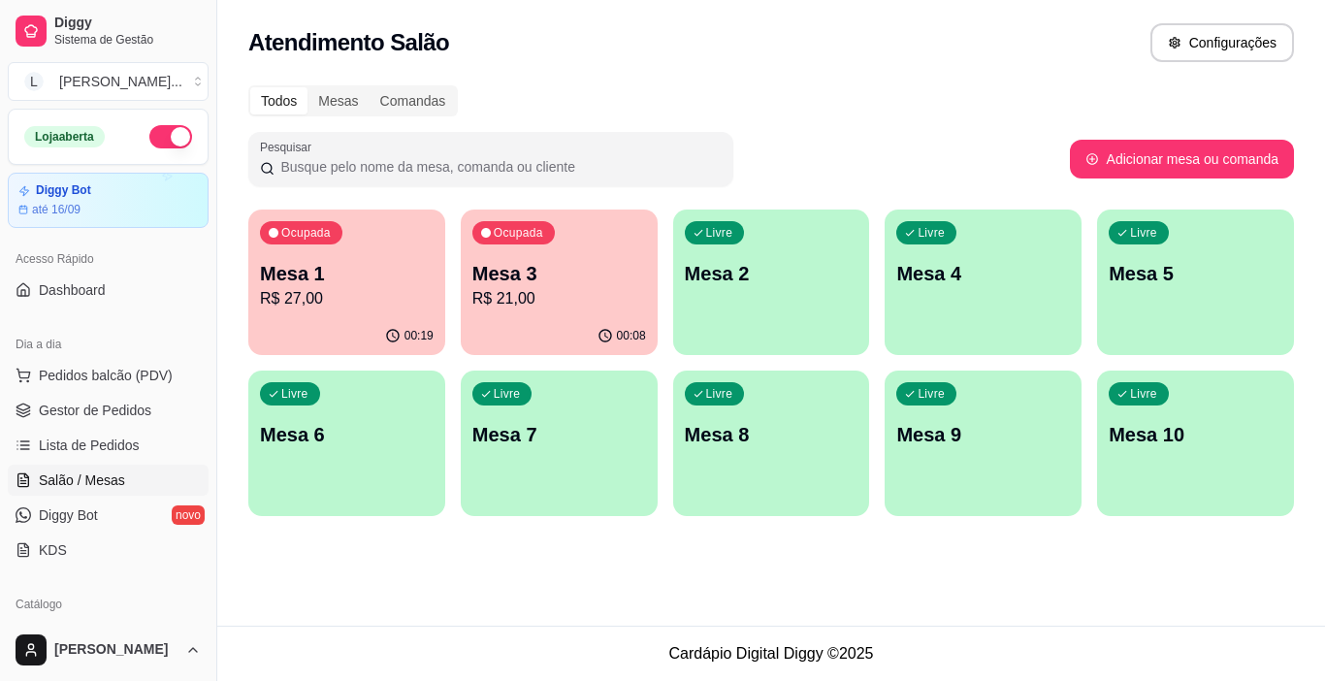
click at [332, 272] on p "Mesa 1" at bounding box center [347, 273] width 174 height 27
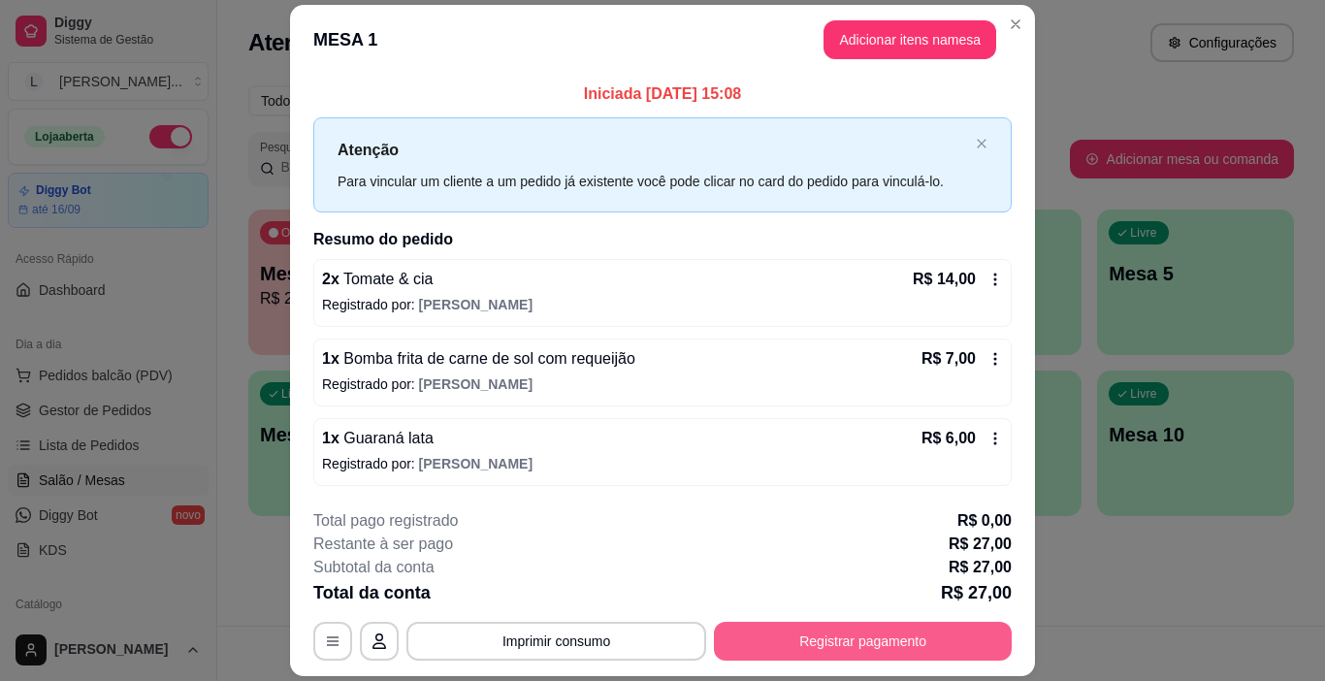
click at [840, 636] on button "Registrar pagamento" at bounding box center [863, 641] width 298 height 39
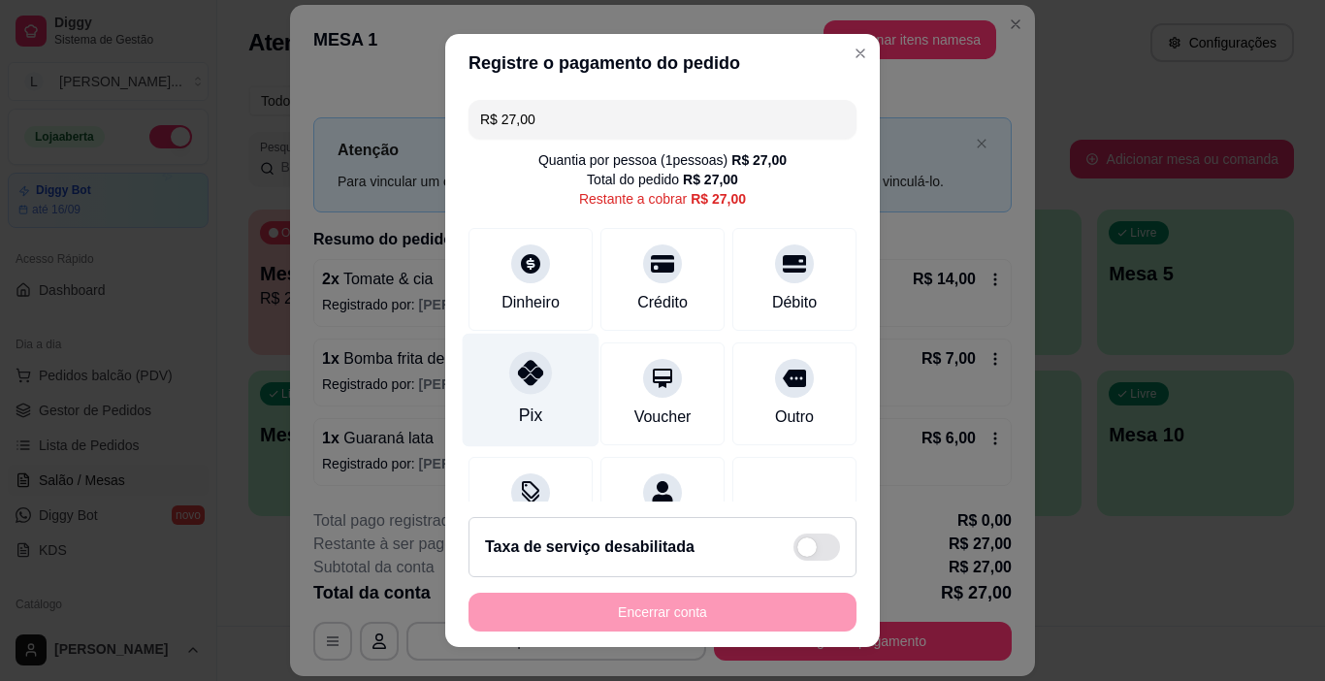
click at [531, 390] on div at bounding box center [530, 373] width 43 height 43
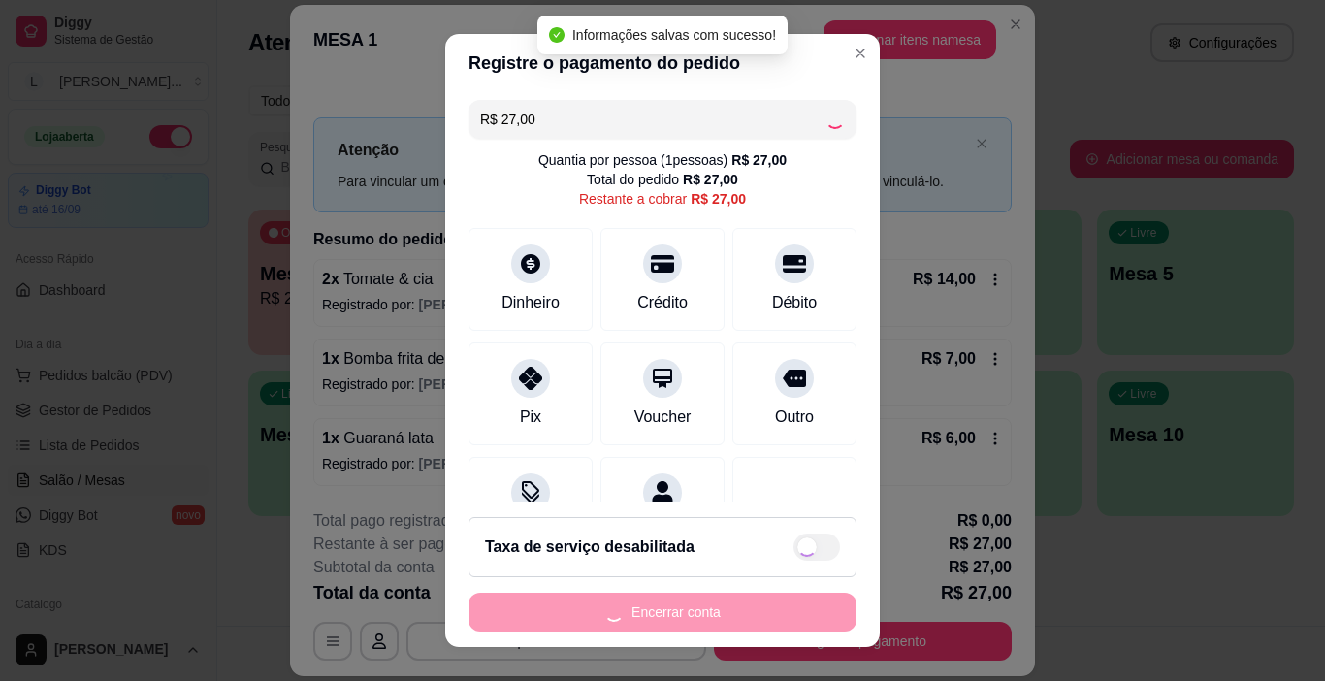
type input "R$ 0,00"
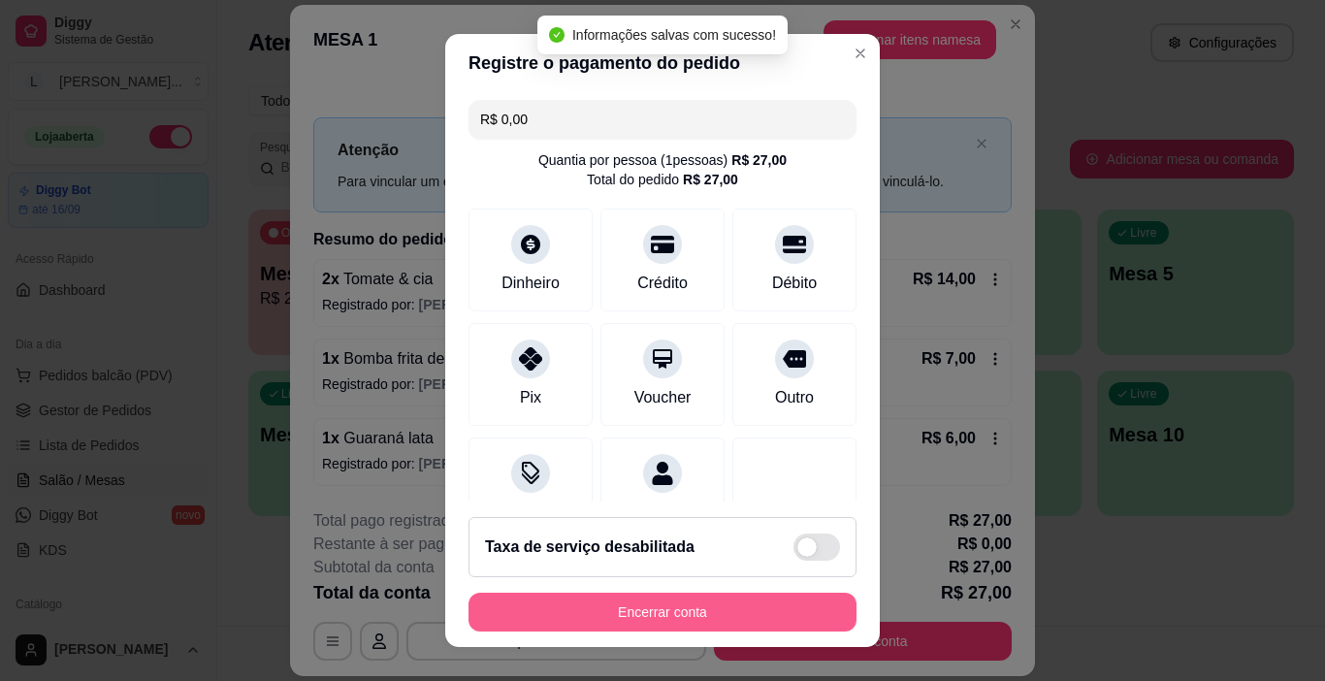
click at [620, 610] on button "Encerrar conta" at bounding box center [662, 611] width 388 height 39
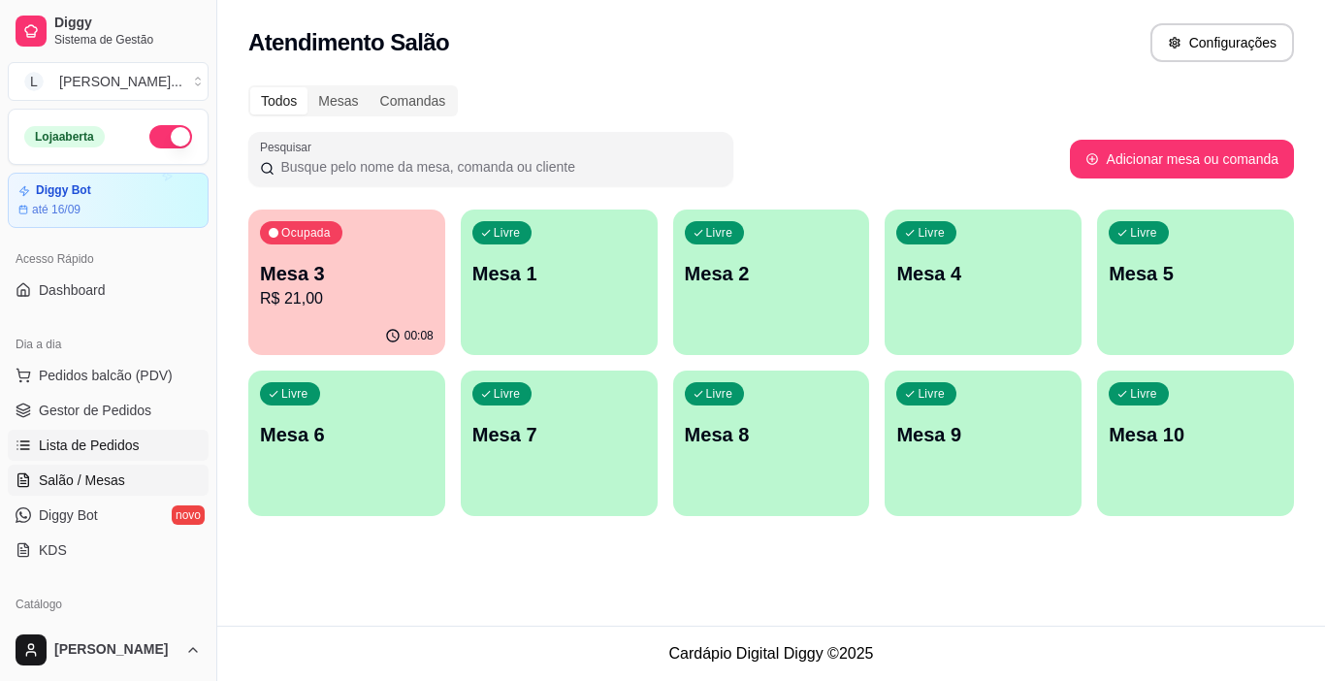
click at [111, 433] on link "Lista de Pedidos" at bounding box center [108, 445] width 201 height 31
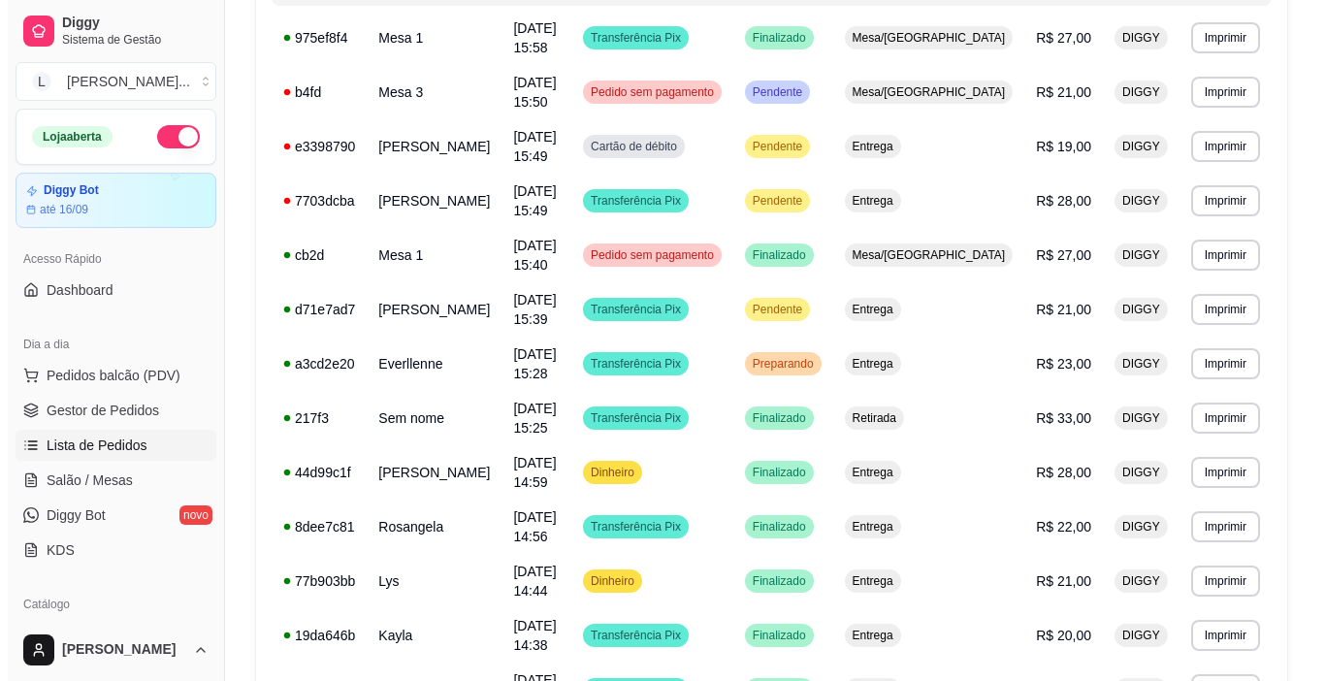
scroll to position [284, 0]
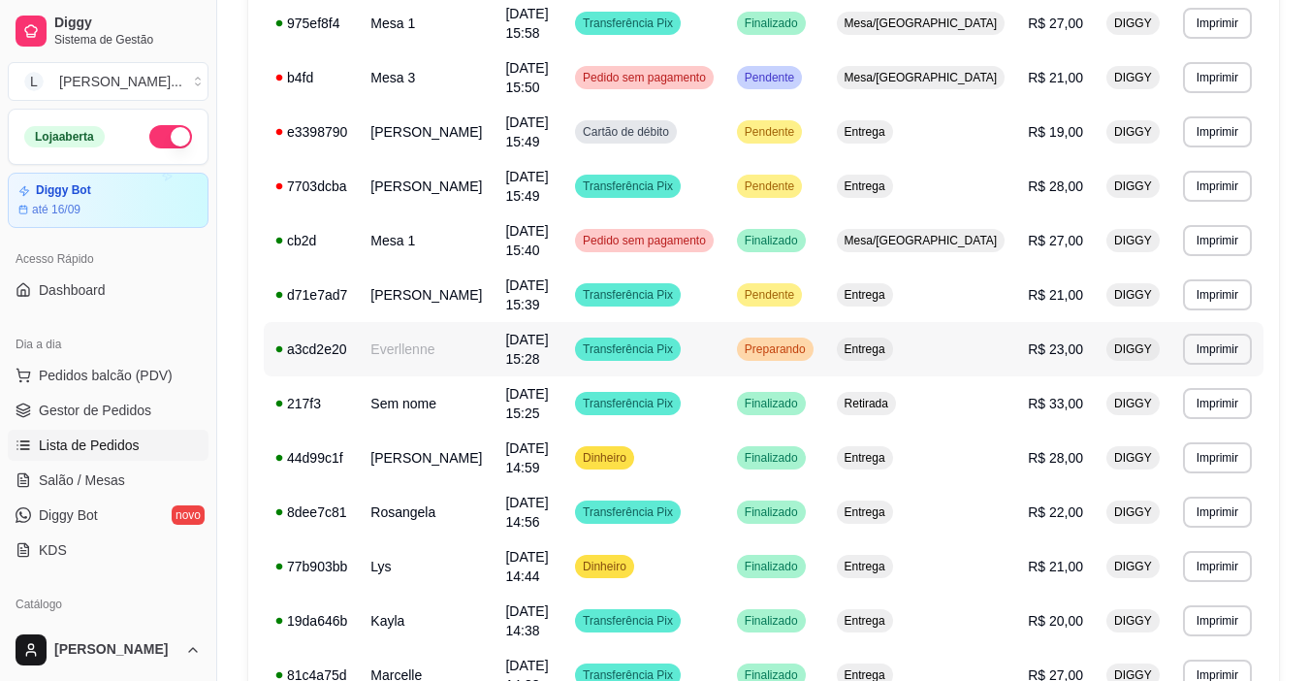
click at [482, 355] on td "Everllenne" at bounding box center [426, 349] width 135 height 54
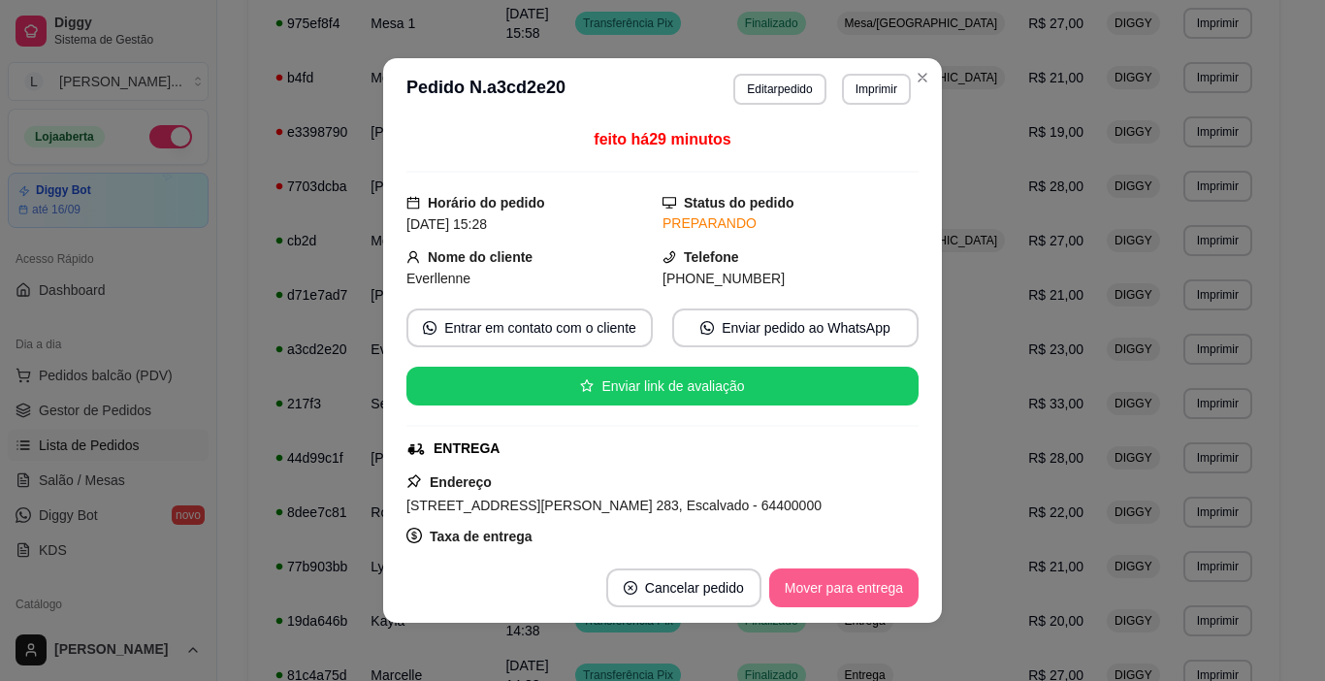
click at [834, 588] on button "Mover para entrega" at bounding box center [843, 587] width 149 height 39
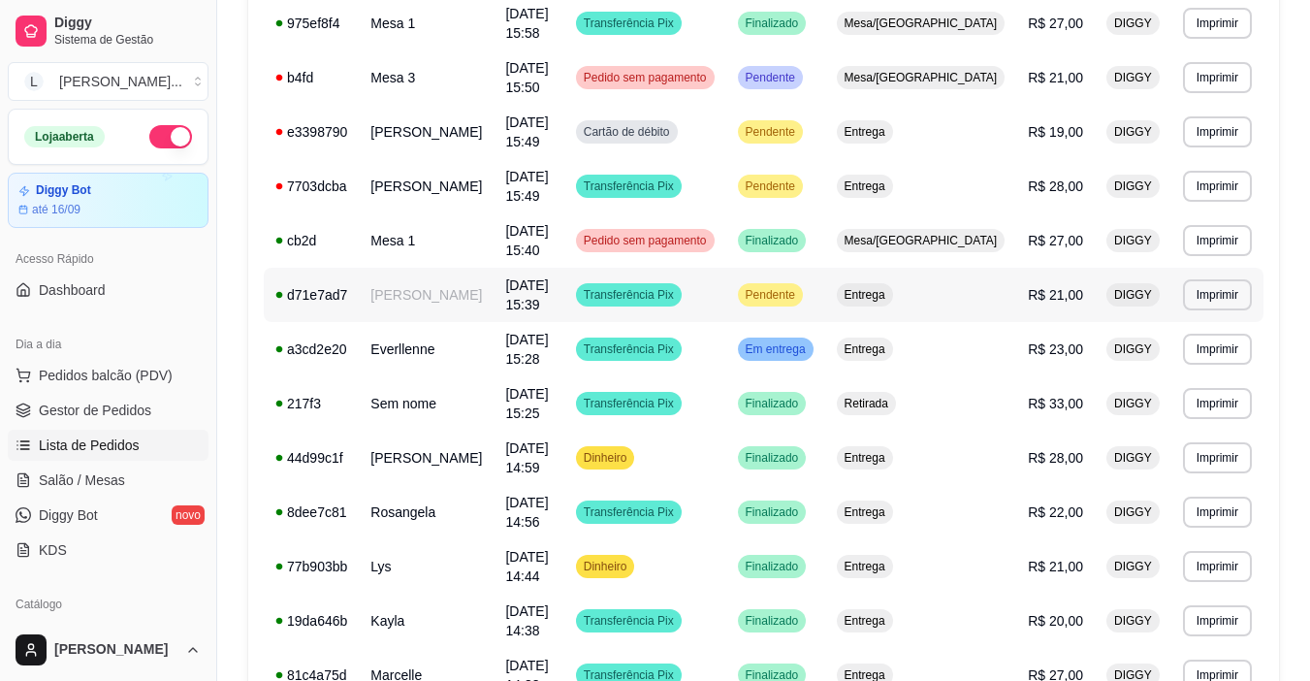
click at [494, 287] on td "[PERSON_NAME]" at bounding box center [426, 295] width 135 height 54
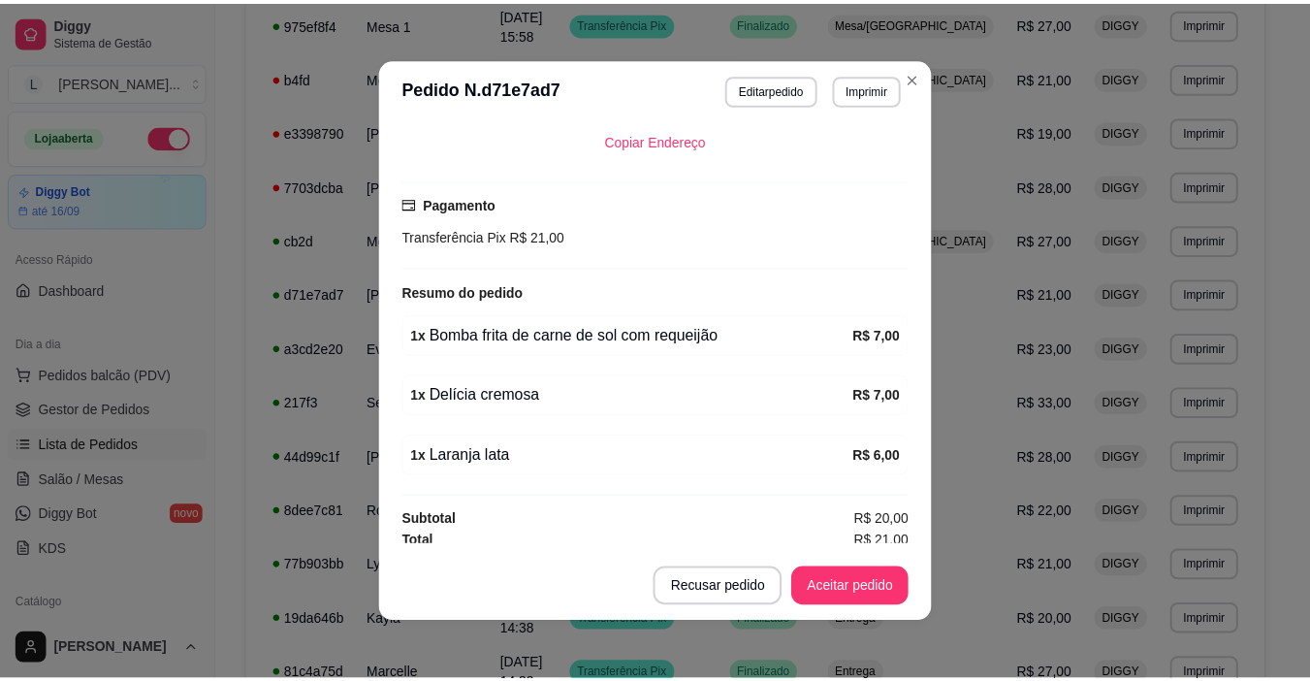
scroll to position [480, 0]
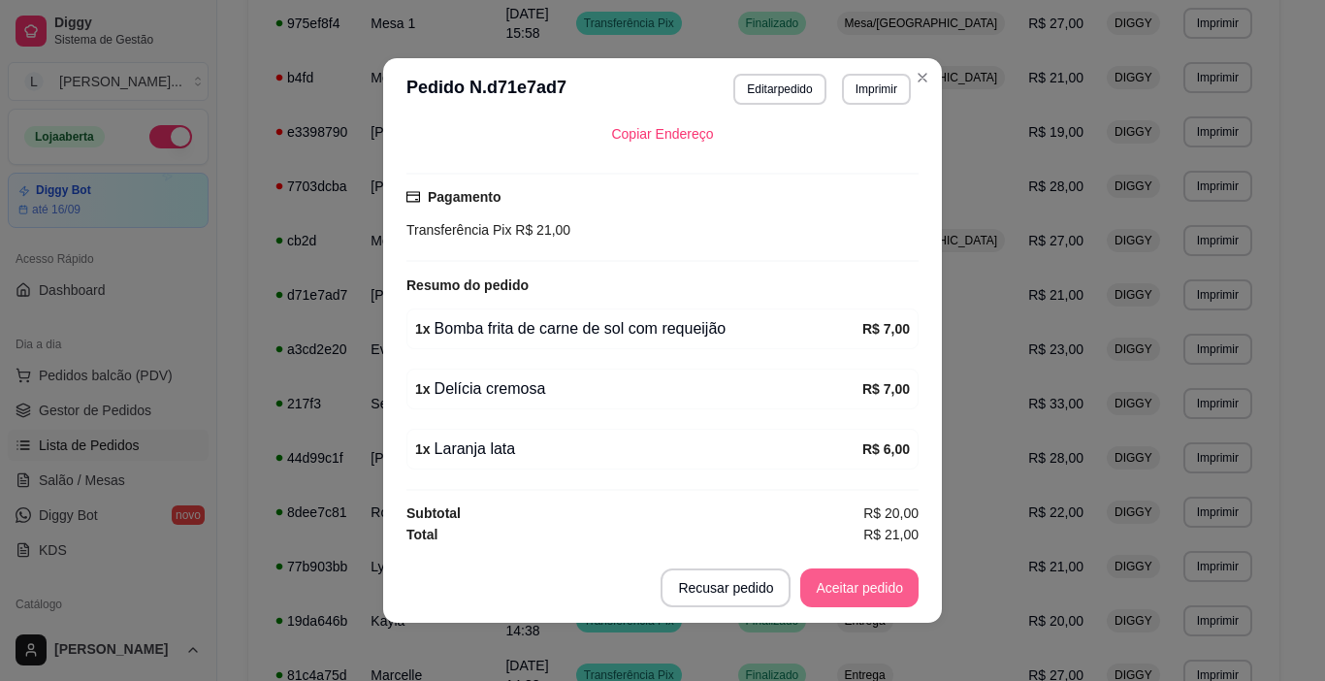
click at [857, 585] on button "Aceitar pedido" at bounding box center [859, 587] width 118 height 39
click at [856, 589] on button "Mover para preparo" at bounding box center [843, 587] width 150 height 39
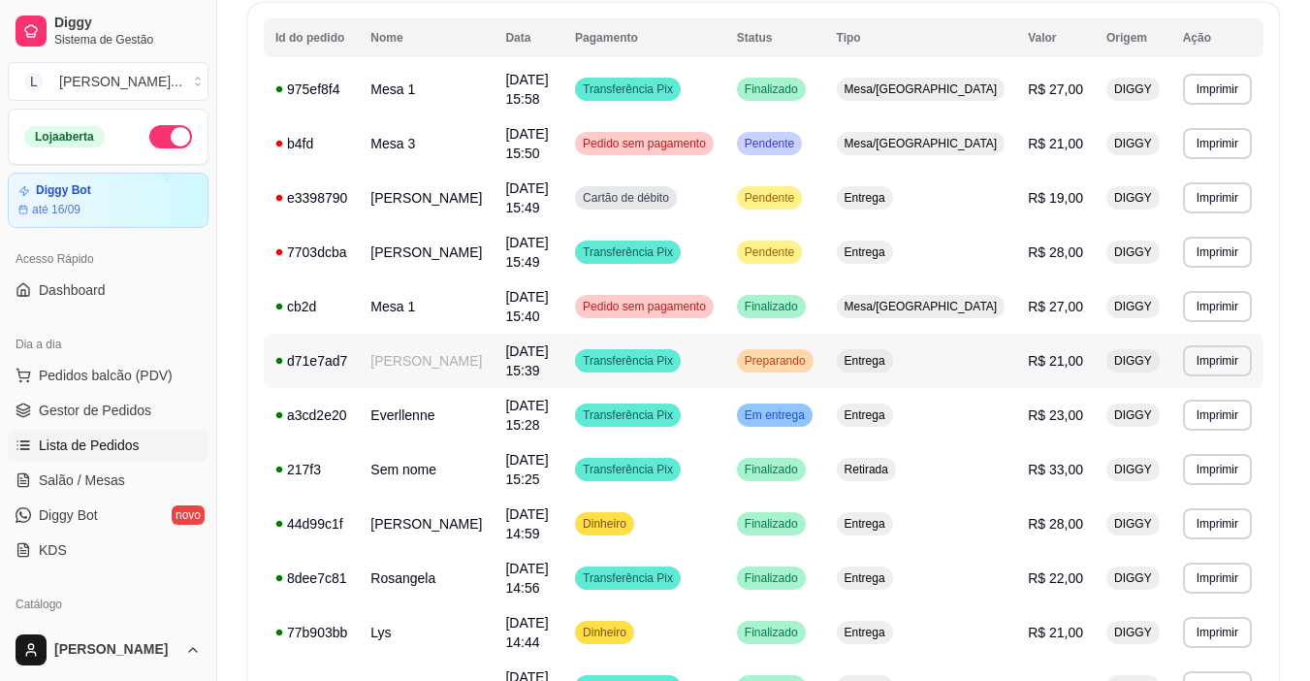
scroll to position [187, 0]
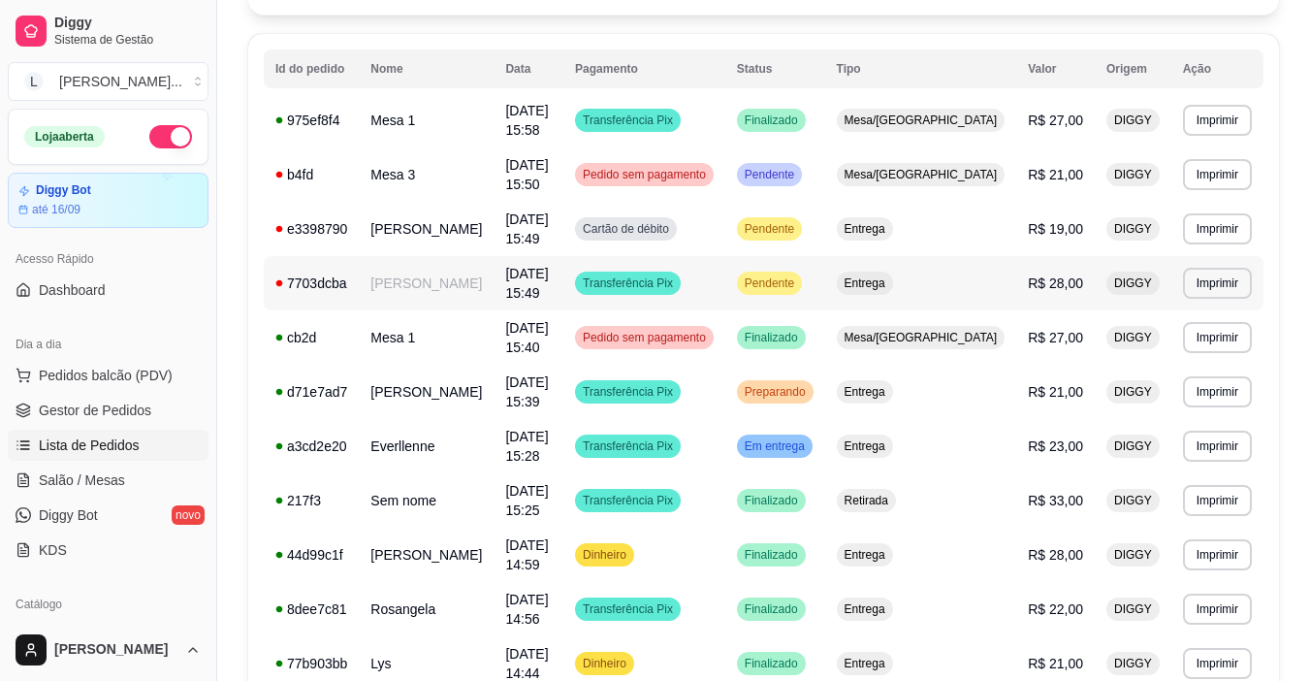
click at [464, 290] on td "[PERSON_NAME]" at bounding box center [426, 283] width 135 height 54
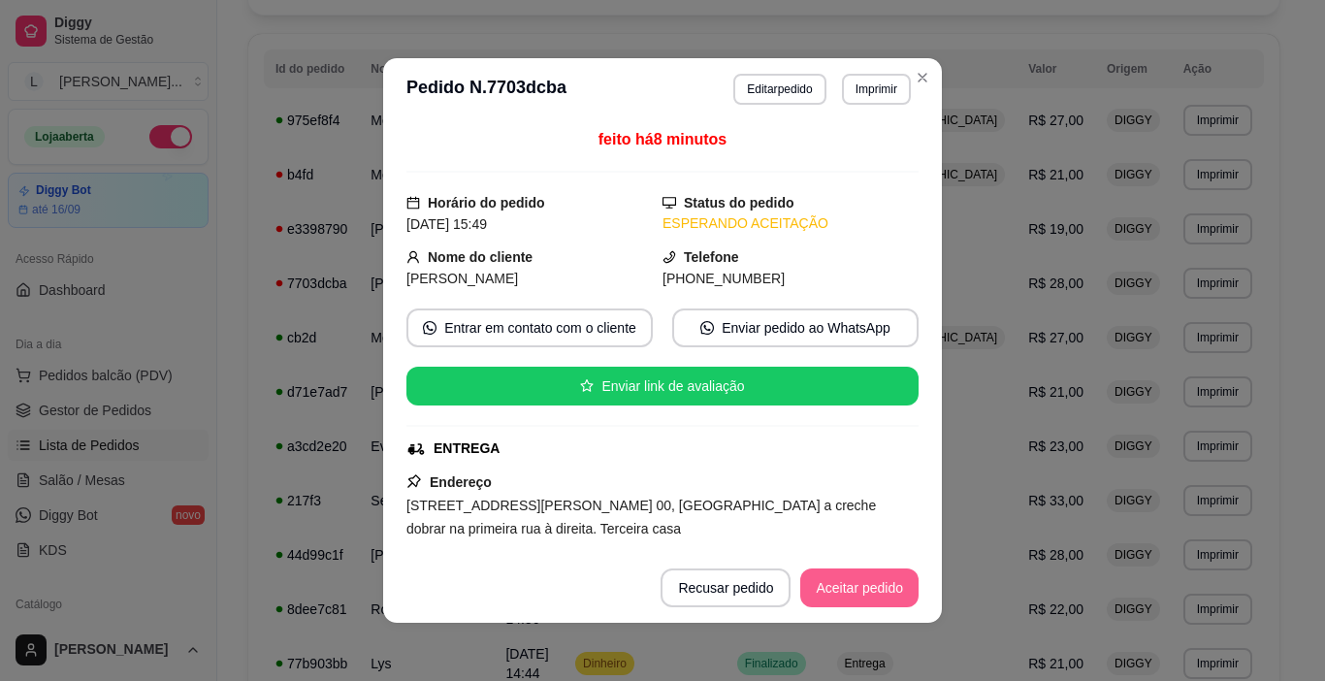
click at [878, 592] on button "Aceitar pedido" at bounding box center [859, 587] width 118 height 39
click at [871, 591] on button "Mover para preparo" at bounding box center [843, 587] width 150 height 39
click at [861, 94] on button "Imprimir" at bounding box center [876, 89] width 69 height 31
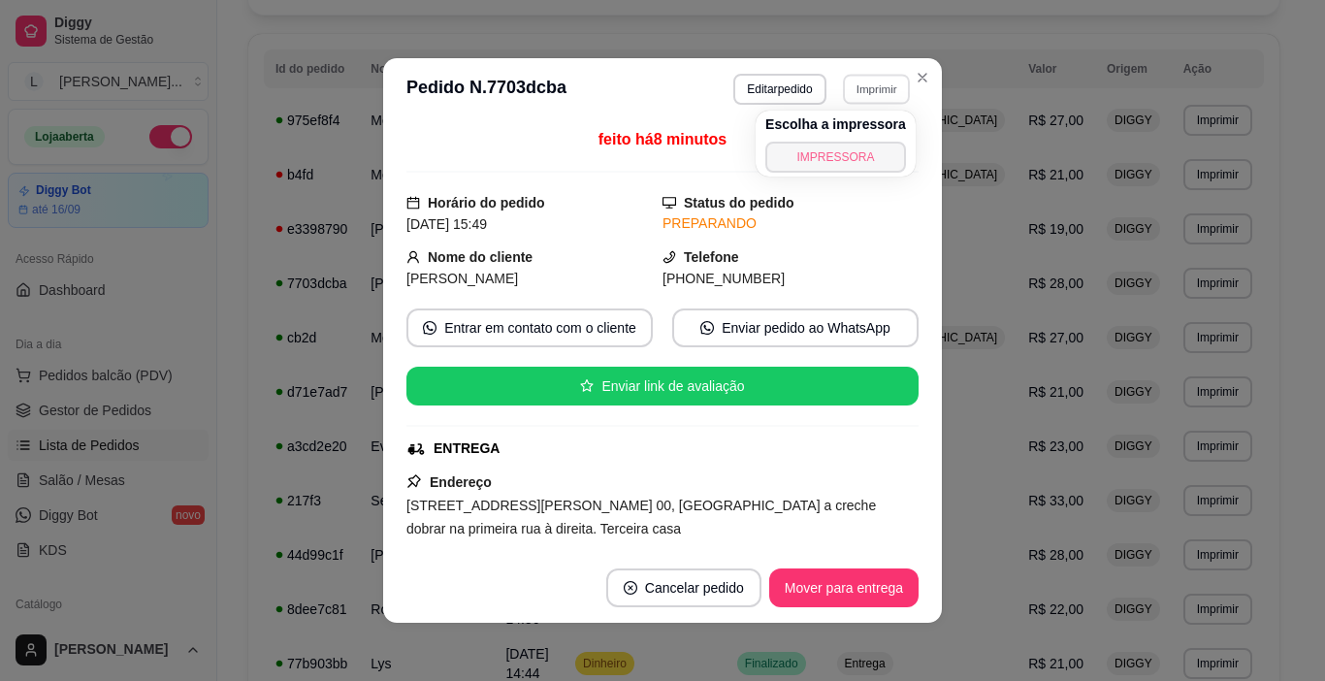
click at [853, 153] on button "IMPRESSORA" at bounding box center [835, 157] width 141 height 31
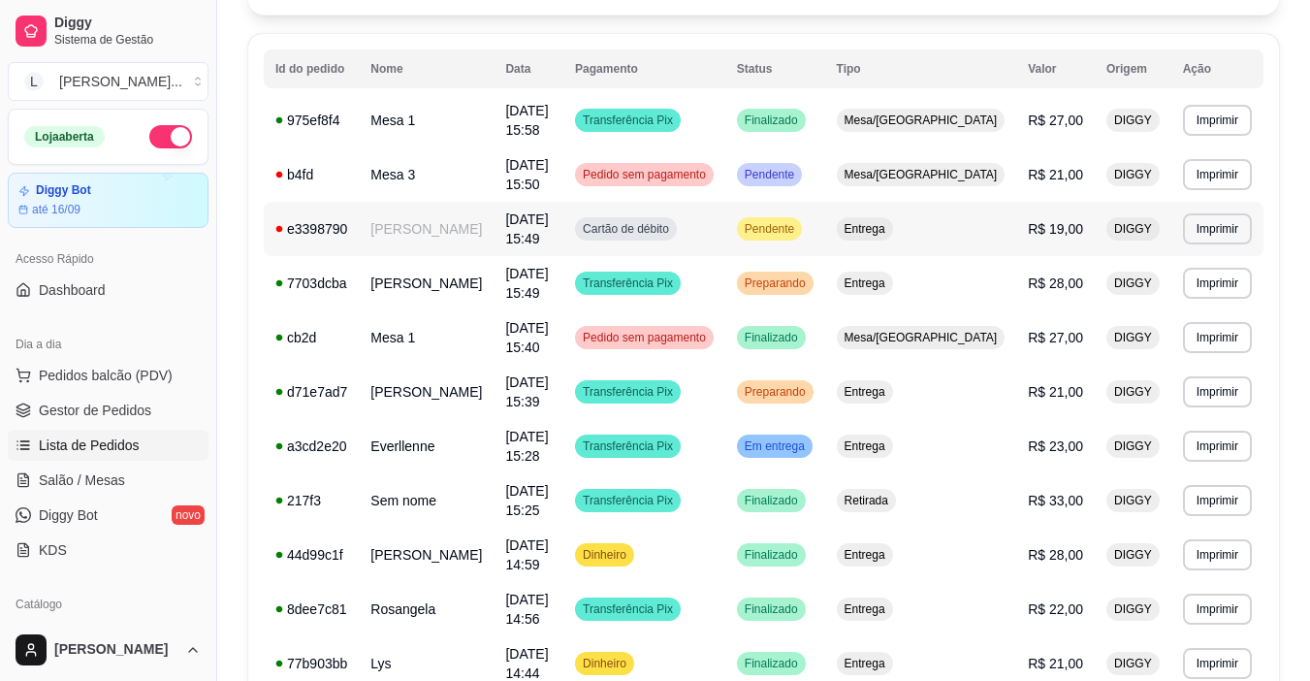
click at [673, 231] on span "Cartão de débito" at bounding box center [626, 229] width 94 height 16
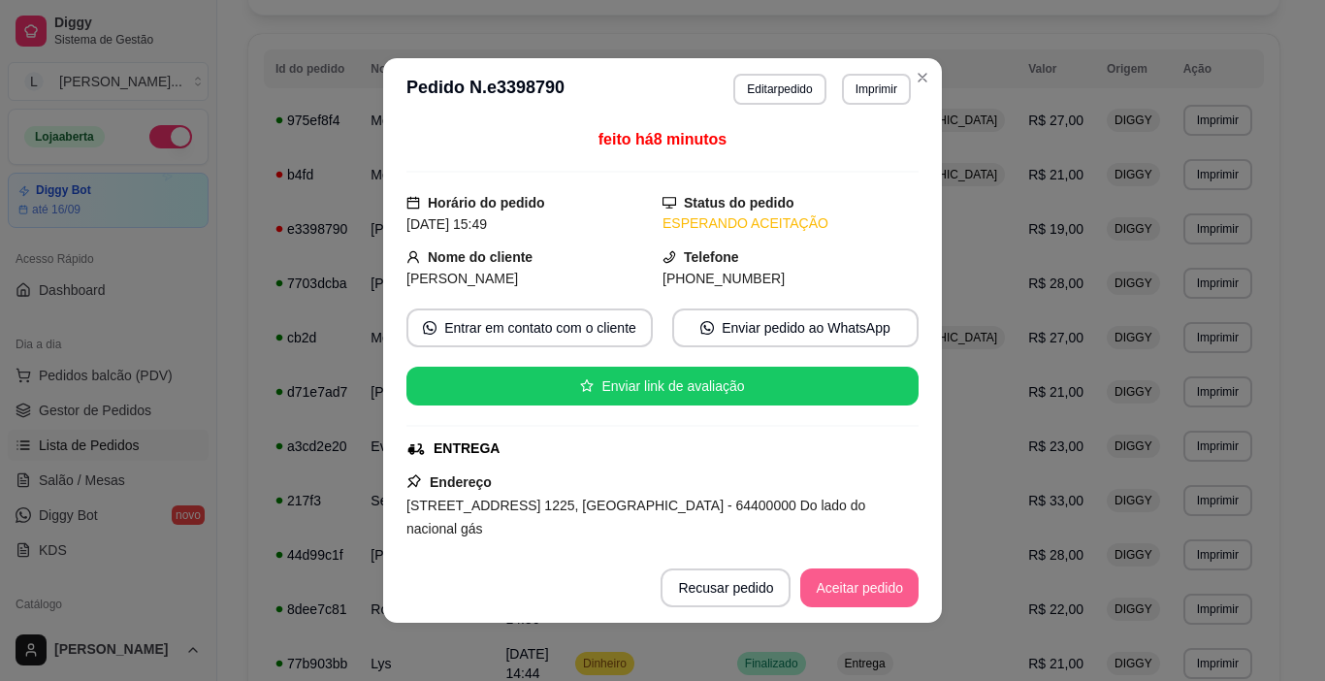
click at [822, 582] on button "Aceitar pedido" at bounding box center [859, 587] width 118 height 39
click at [826, 588] on button "Mover para preparo" at bounding box center [843, 587] width 150 height 39
click at [866, 93] on button "Imprimir" at bounding box center [876, 89] width 67 height 30
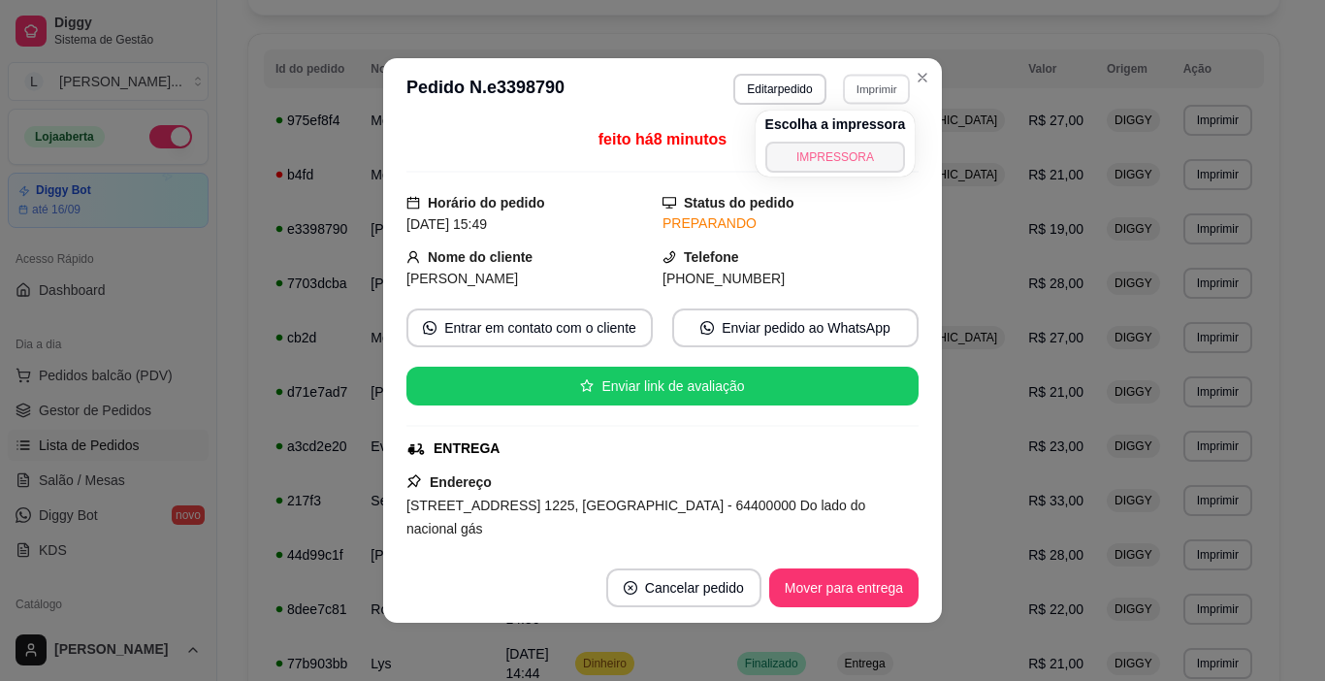
click at [847, 157] on button "IMPRESSORA" at bounding box center [835, 157] width 141 height 31
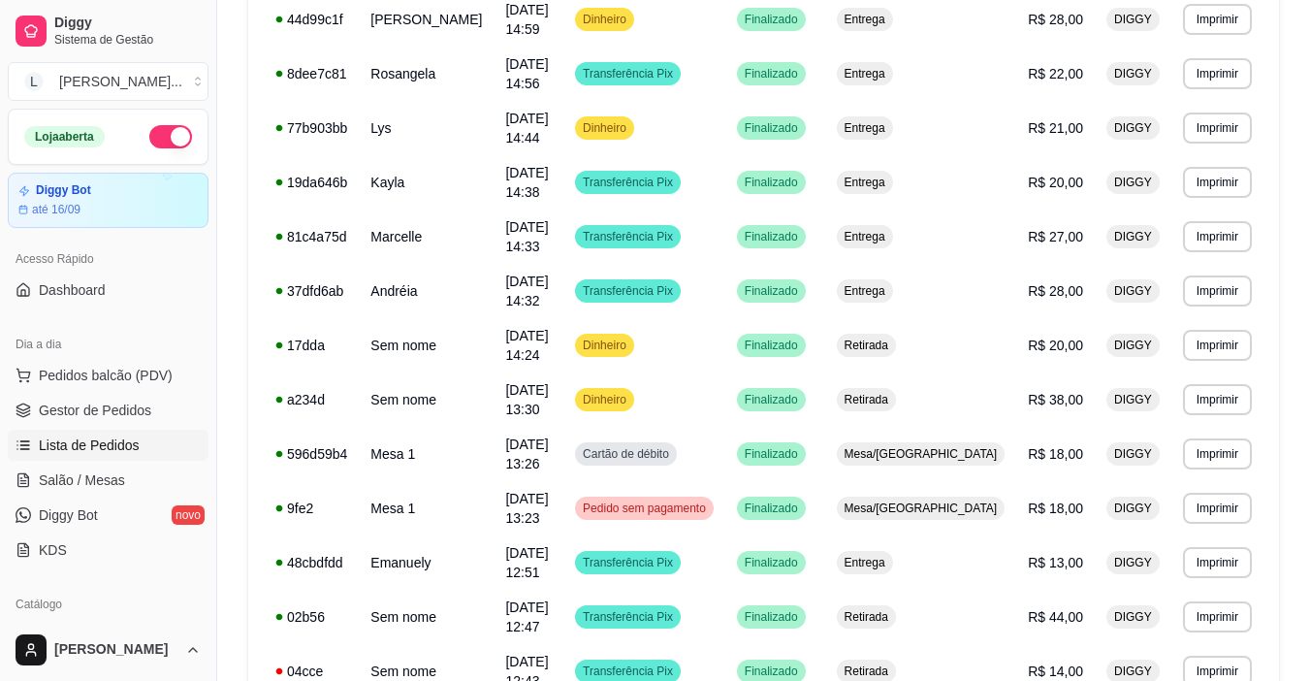
scroll to position [672, 0]
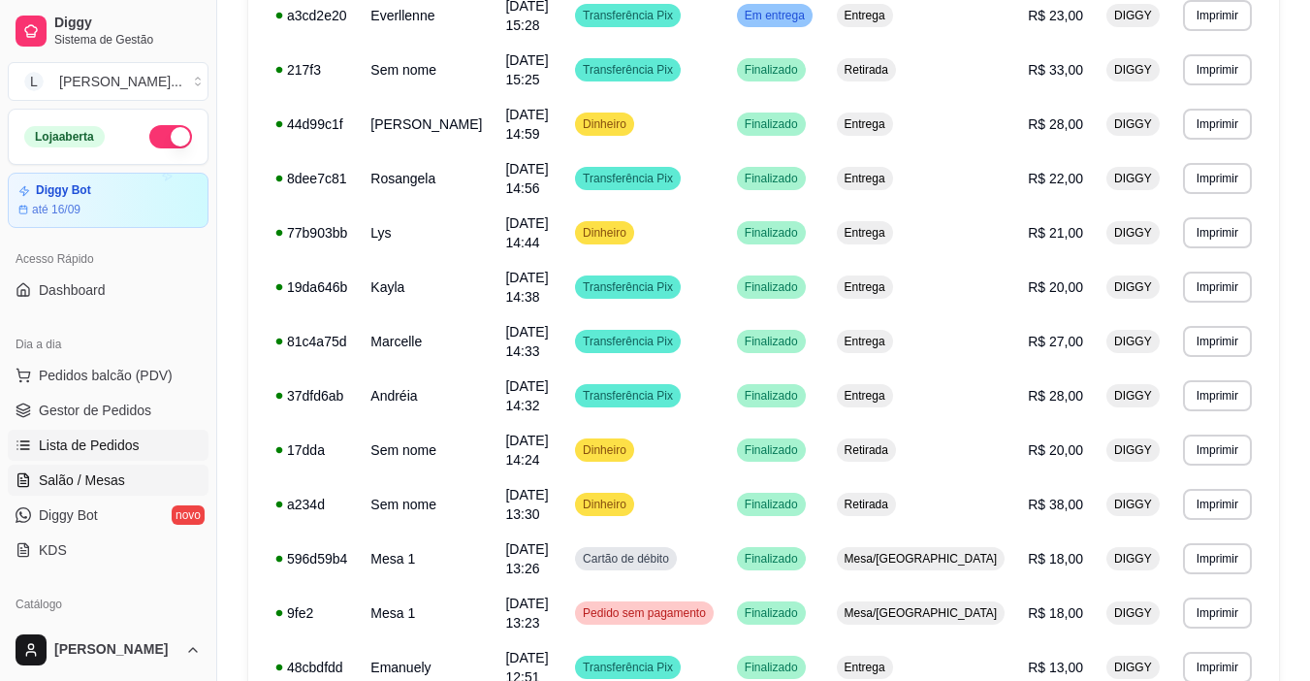
click at [117, 485] on span "Salão / Mesas" at bounding box center [82, 479] width 86 height 19
click at [117, 477] on span "Salão / Mesas" at bounding box center [82, 479] width 86 height 19
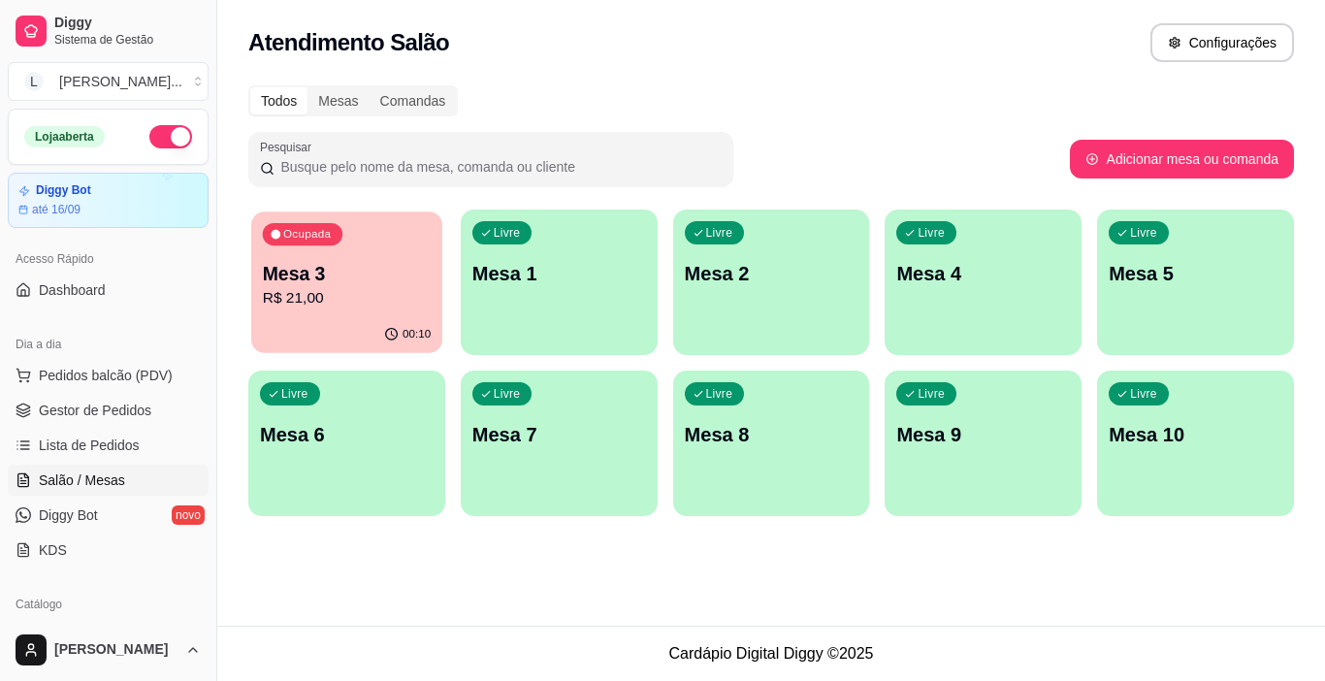
click at [382, 311] on div "Ocupada Mesa 3 R$ 21,00" at bounding box center [346, 263] width 191 height 105
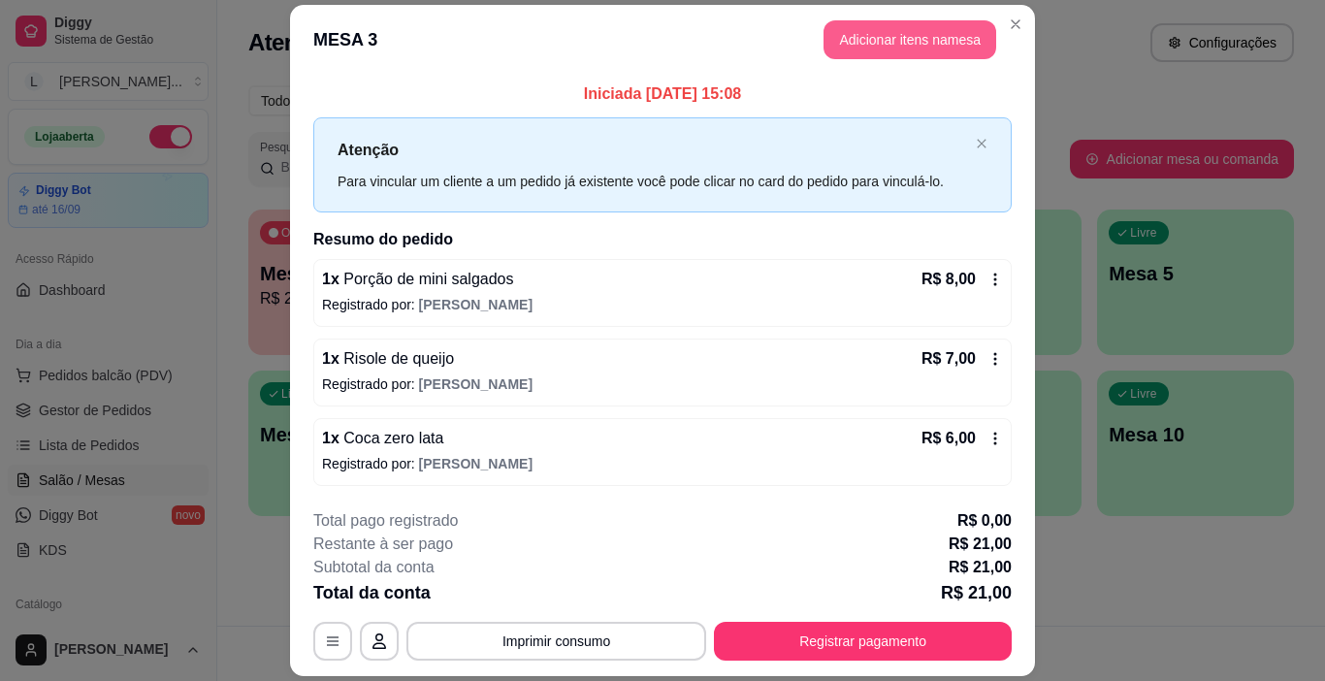
click at [906, 48] on button "Adicionar itens na mesa" at bounding box center [909, 39] width 173 height 39
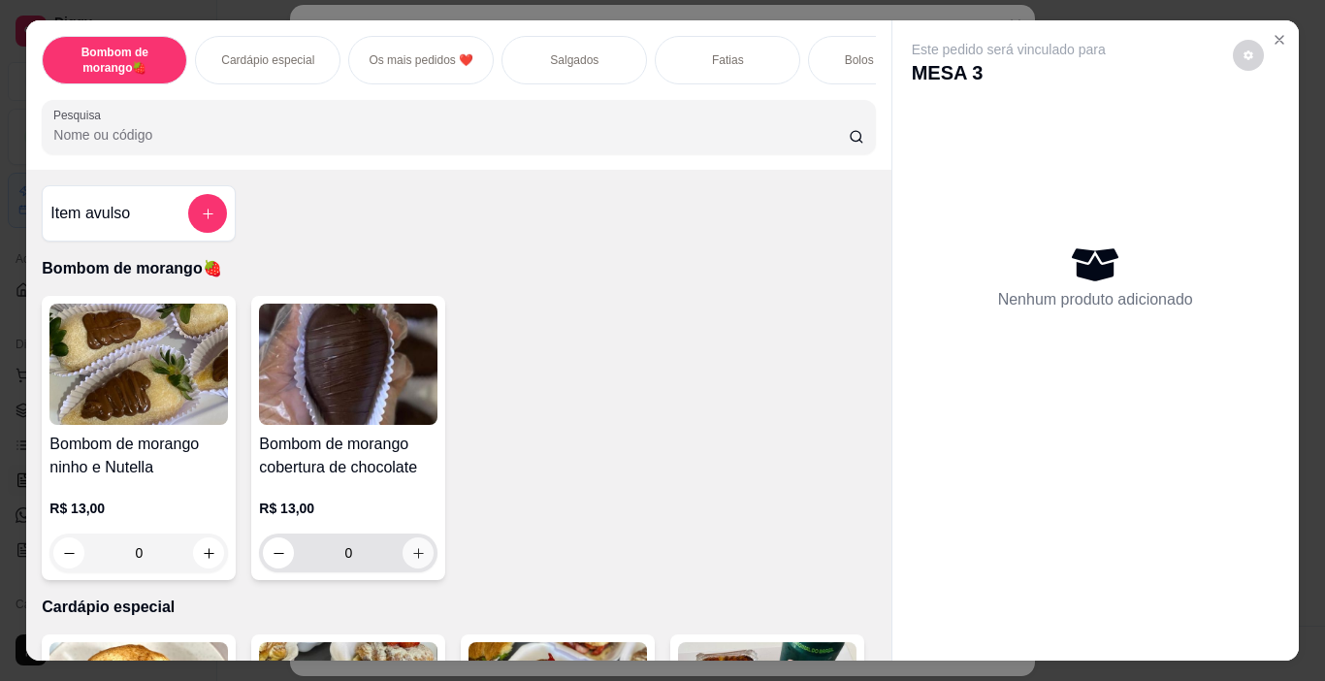
click at [411, 558] on icon "increase-product-quantity" at bounding box center [418, 553] width 15 height 15
type input "1"
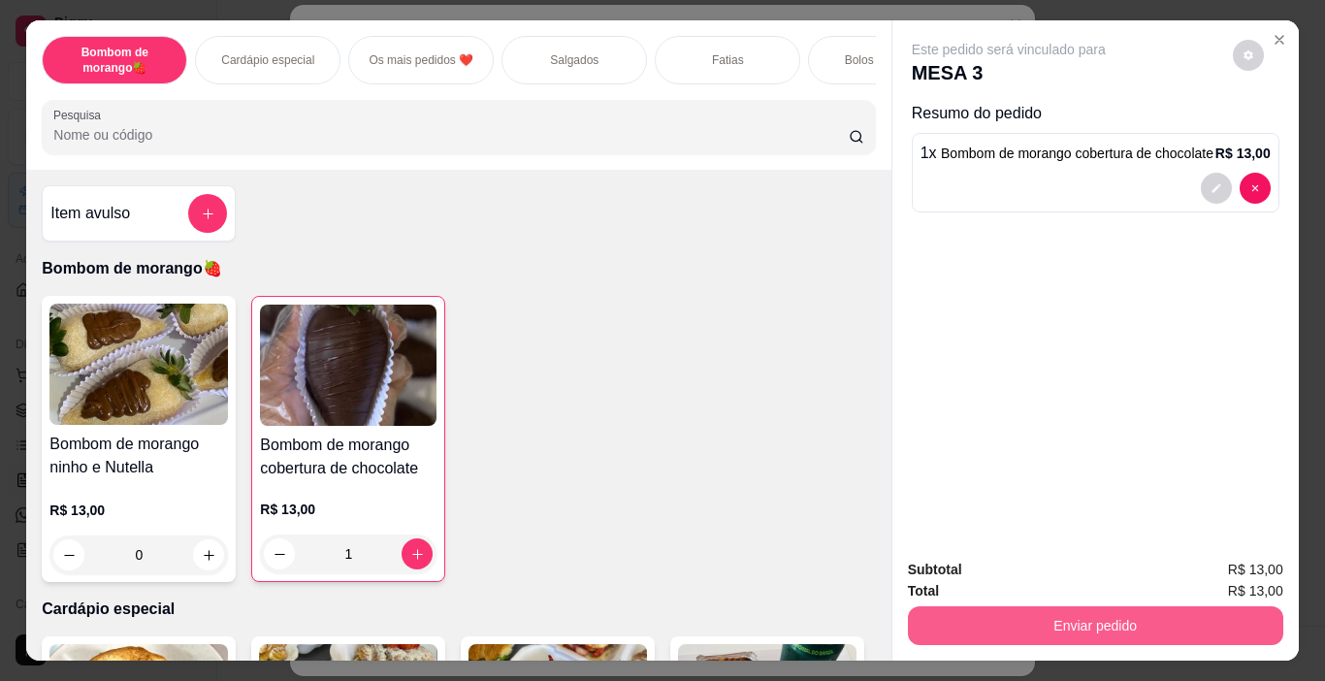
click at [1091, 624] on button "Enviar pedido" at bounding box center [1095, 625] width 375 height 39
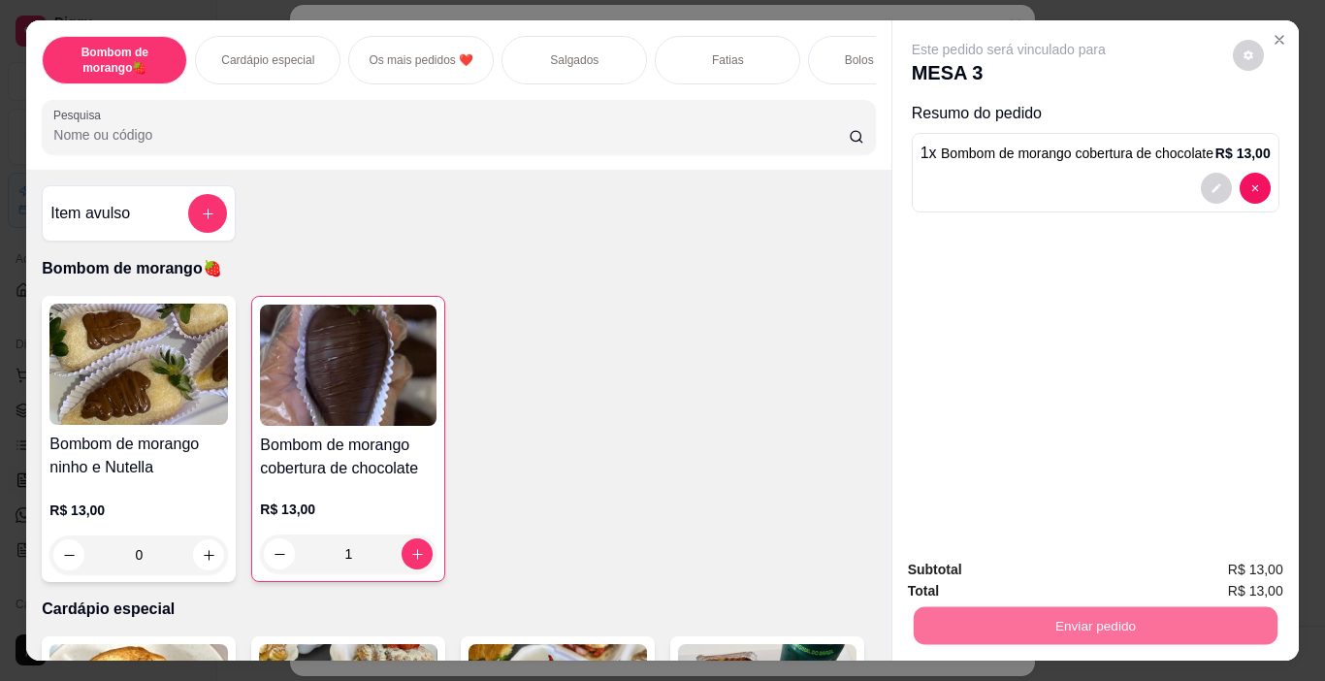
click at [1071, 582] on button "Não registrar e enviar pedido" at bounding box center [1031, 570] width 196 height 36
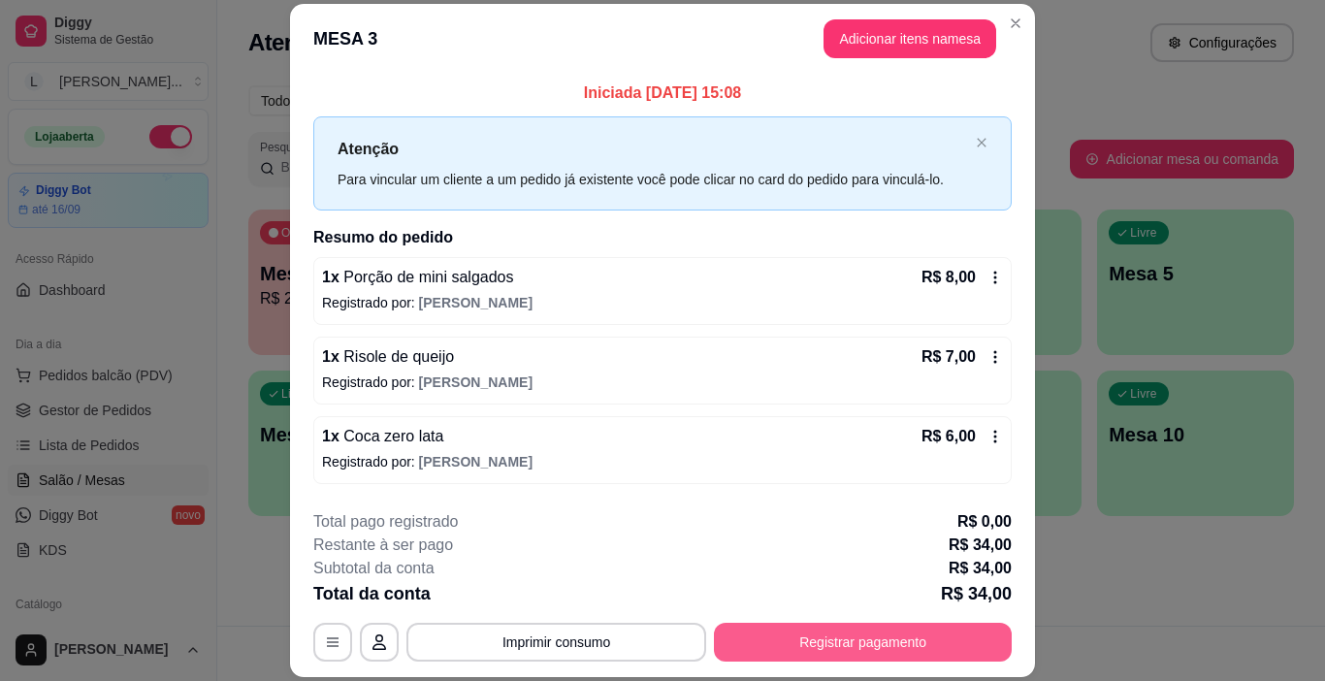
click at [922, 634] on button "Registrar pagamento" at bounding box center [863, 642] width 298 height 39
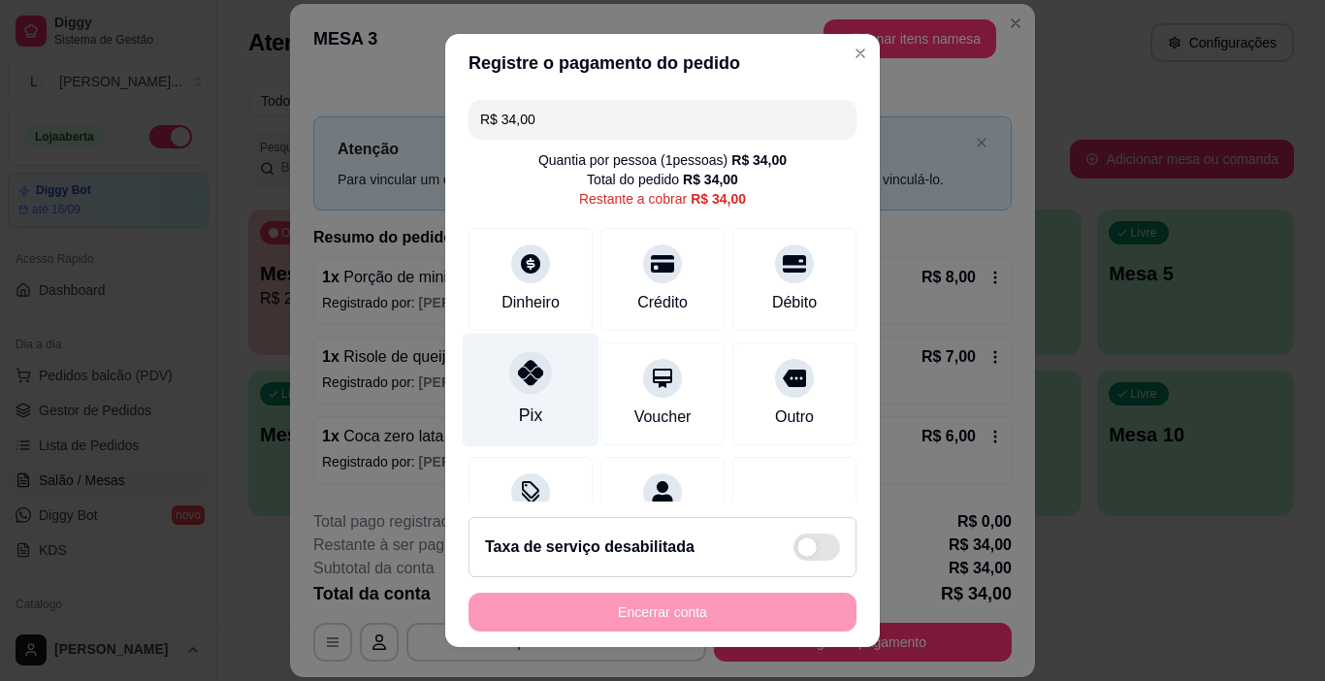
click at [534, 396] on div "Pix" at bounding box center [531, 390] width 137 height 113
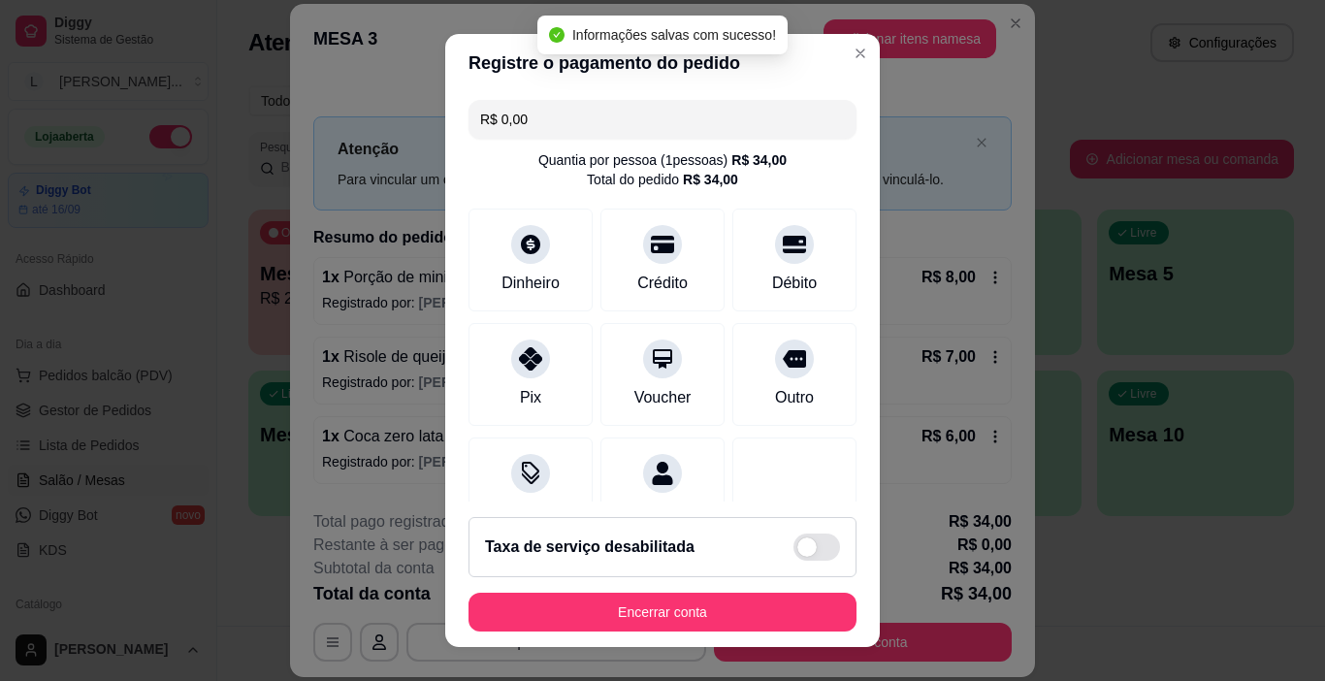
type input "R$ 0,00"
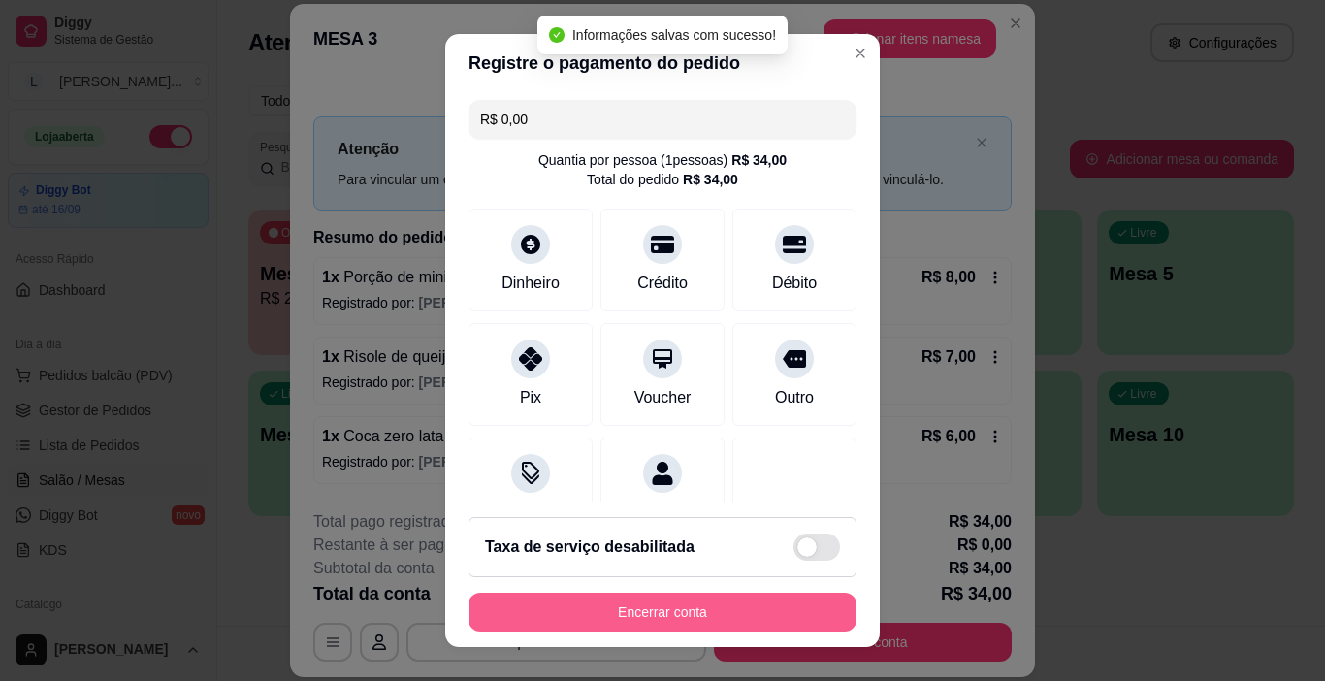
click at [707, 613] on button "Encerrar conta" at bounding box center [662, 611] width 388 height 39
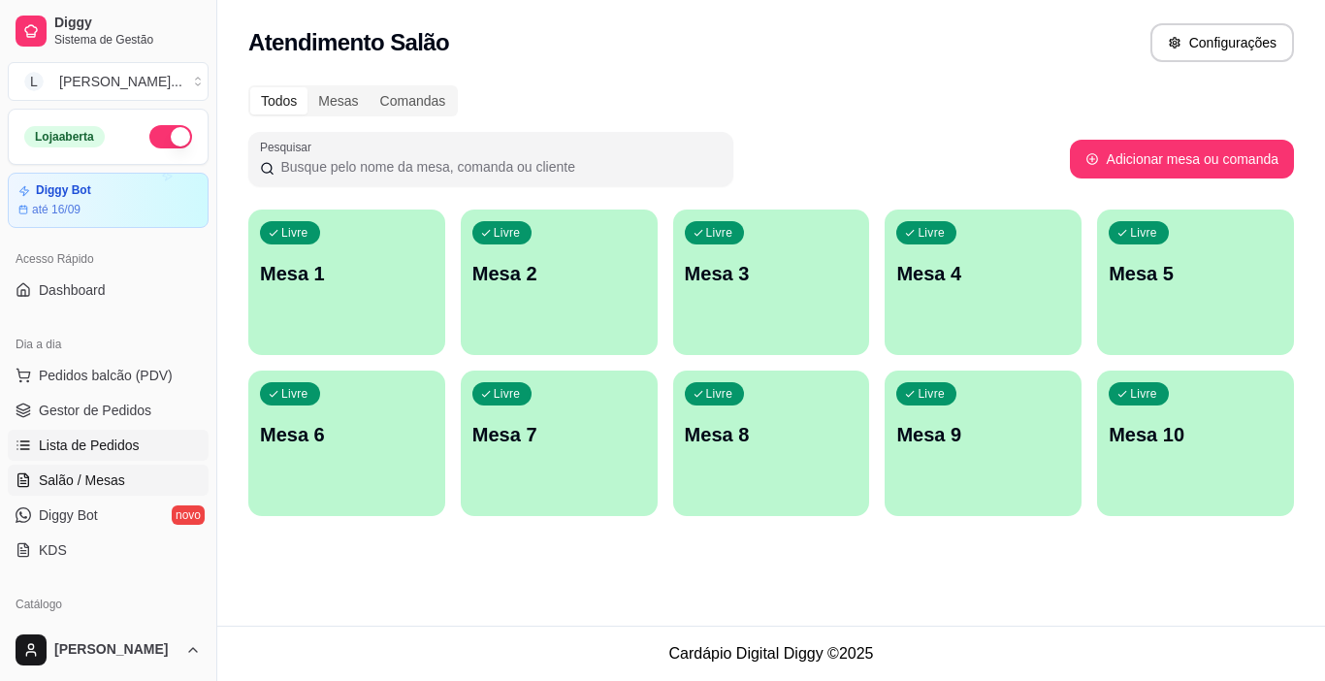
click at [119, 444] on span "Lista de Pedidos" at bounding box center [89, 444] width 101 height 19
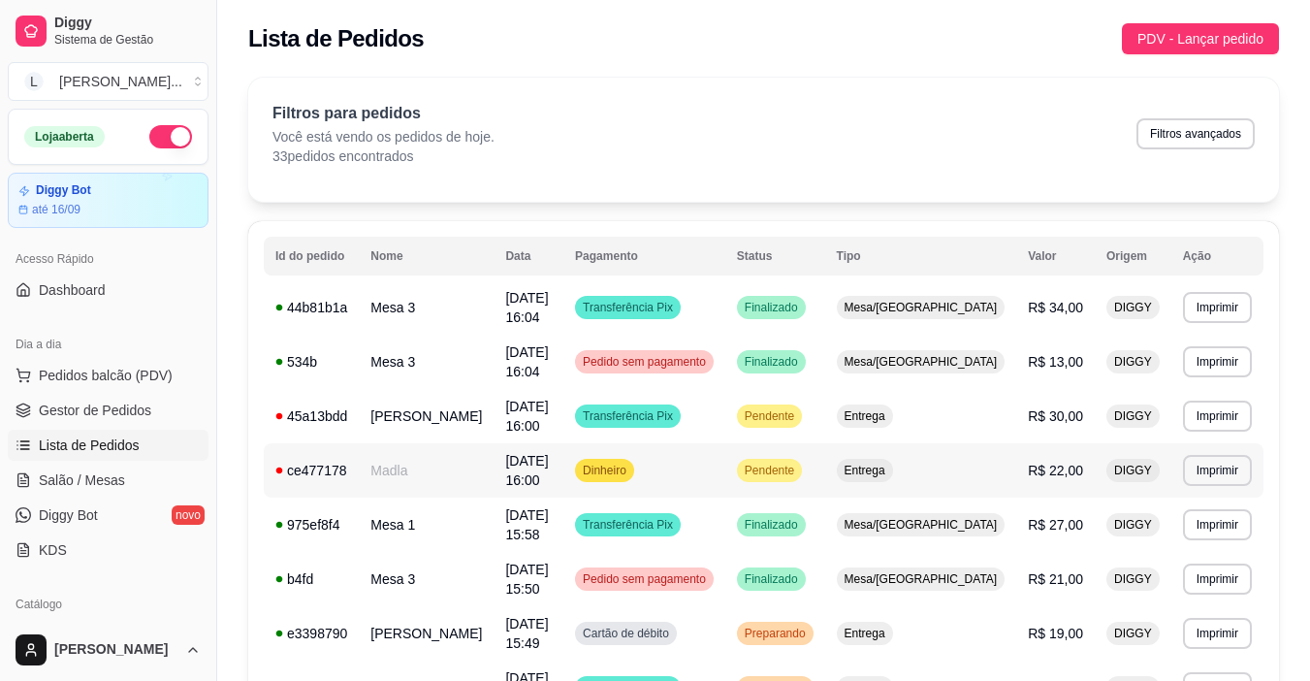
click at [725, 469] on td "Dinheiro" at bounding box center [644, 470] width 162 height 54
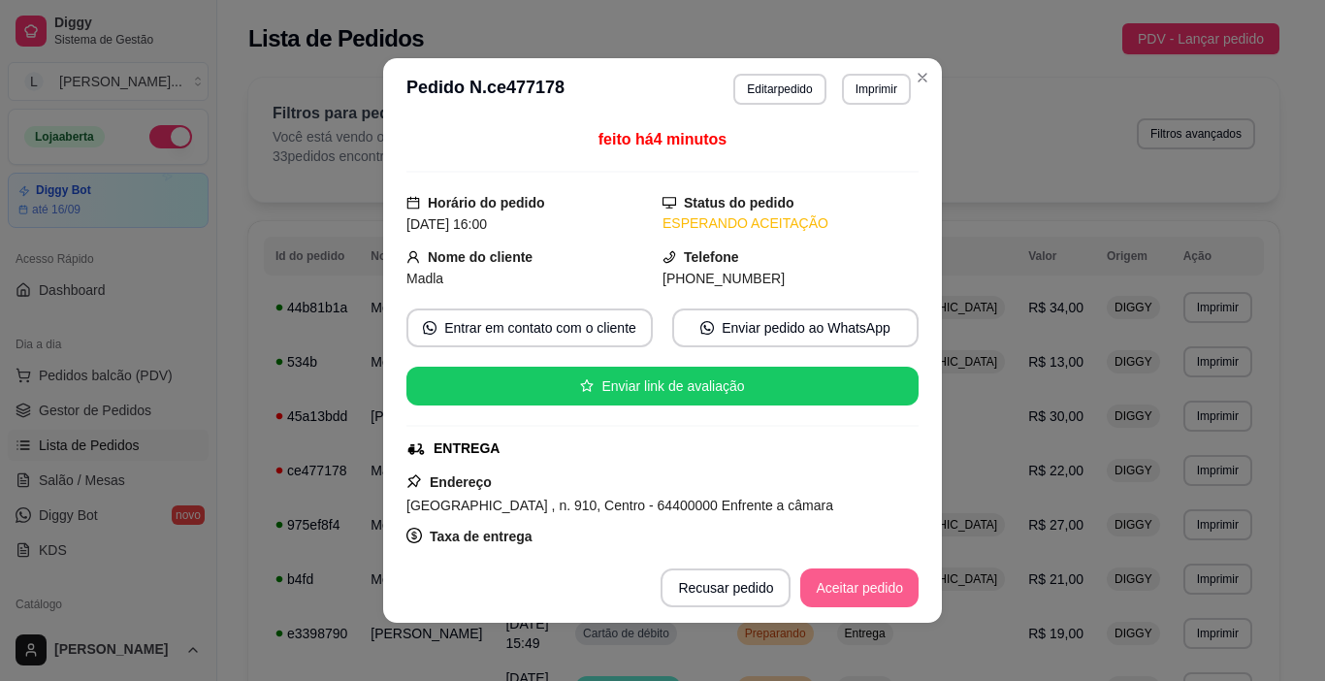
click at [861, 574] on button "Aceitar pedido" at bounding box center [859, 587] width 118 height 39
click at [860, 590] on button "Mover para preparo" at bounding box center [843, 587] width 150 height 39
click at [861, 92] on button "Imprimir" at bounding box center [876, 89] width 69 height 31
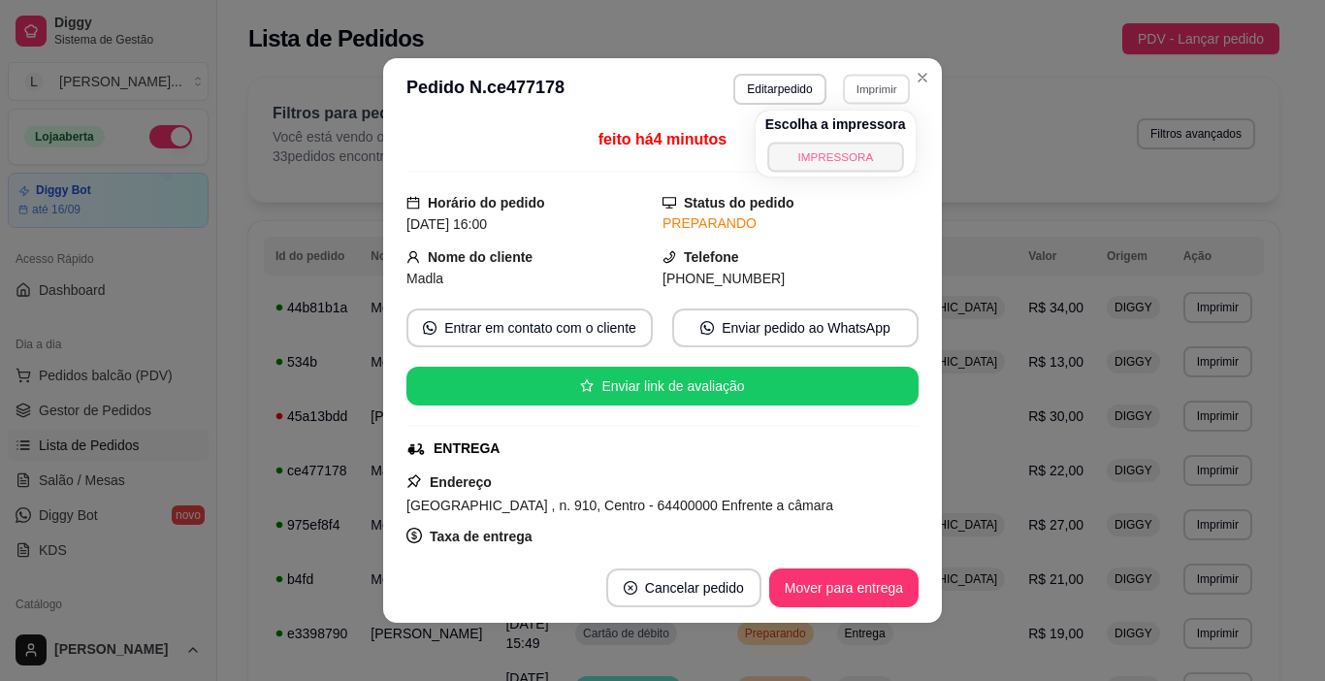
click at [852, 155] on button "IMPRESSORA" at bounding box center [835, 157] width 136 height 30
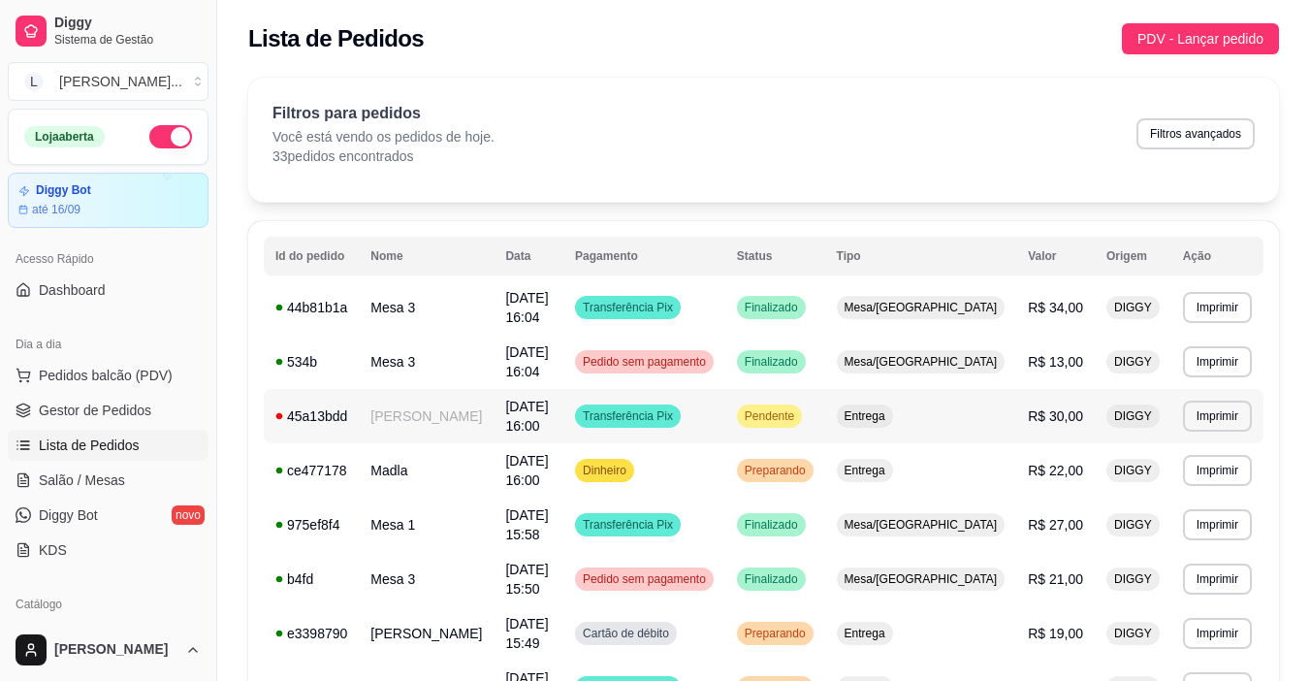
click at [725, 424] on td "Transferência Pix" at bounding box center [644, 416] width 162 height 54
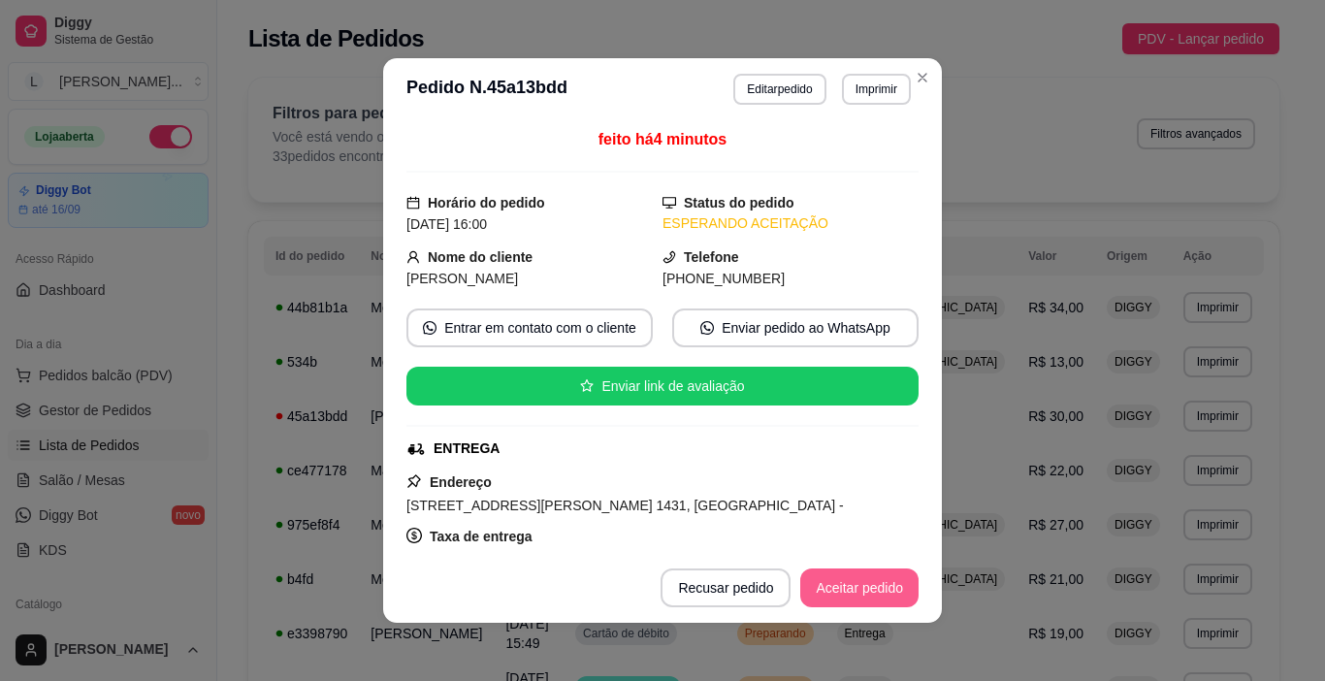
click at [811, 578] on button "Aceitar pedido" at bounding box center [859, 587] width 118 height 39
click at [816, 585] on button "Mover para preparo" at bounding box center [843, 587] width 150 height 39
click at [867, 86] on button "Imprimir" at bounding box center [876, 89] width 67 height 30
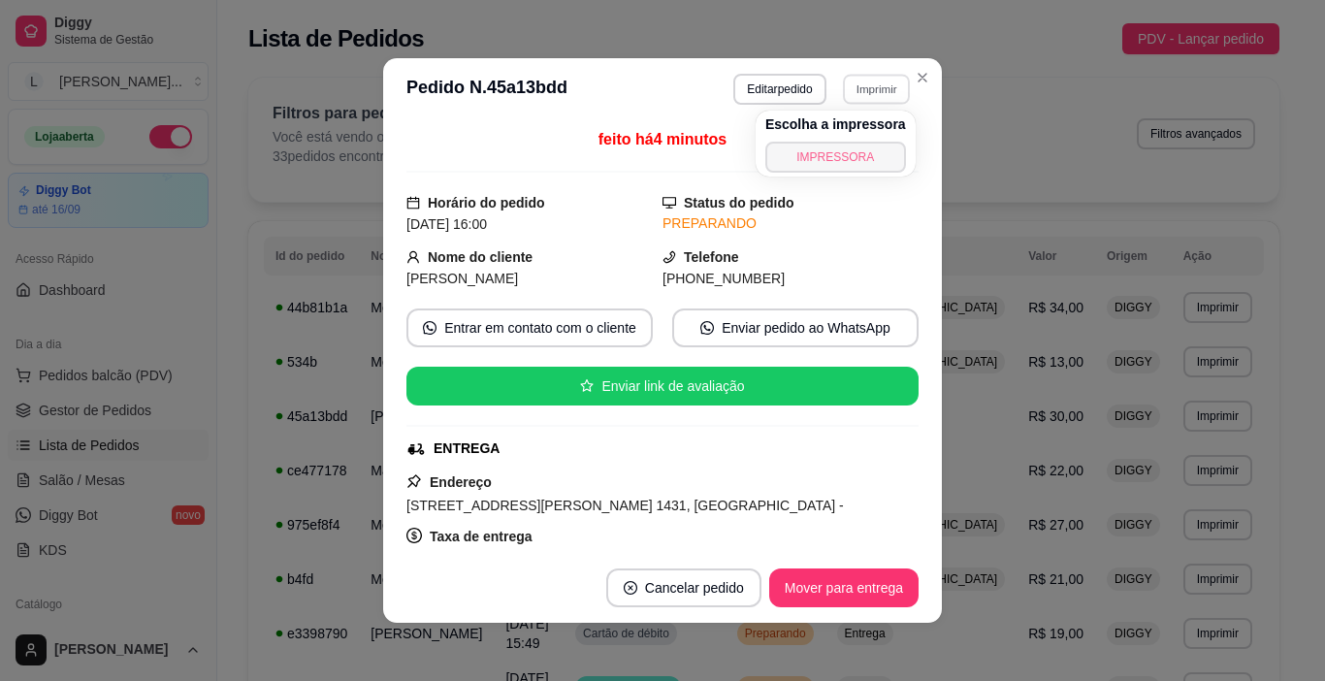
click at [837, 155] on button "IMPRESSORA" at bounding box center [835, 157] width 141 height 31
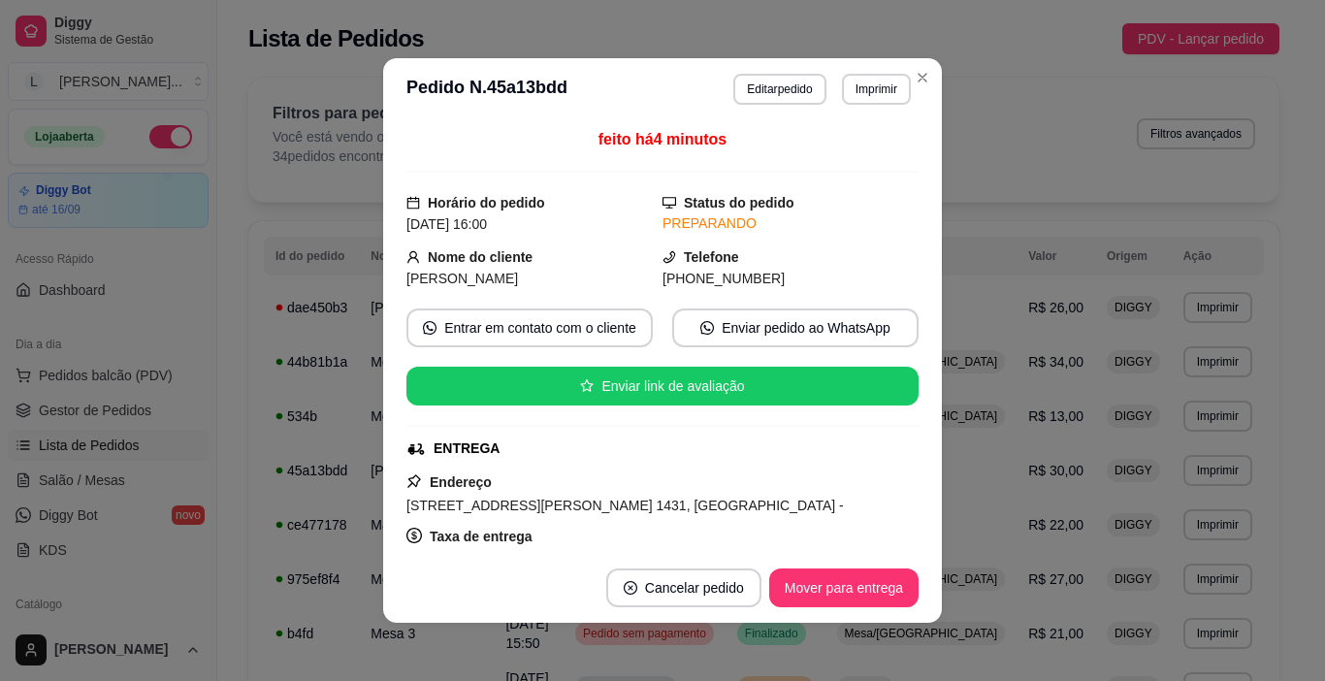
drag, startPoint x: 1324, startPoint y: -25, endPoint x: 1299, endPoint y: -25, distance: 24.2
drag, startPoint x: 1299, startPoint y: -25, endPoint x: 0, endPoint y: 27, distance: 1300.4
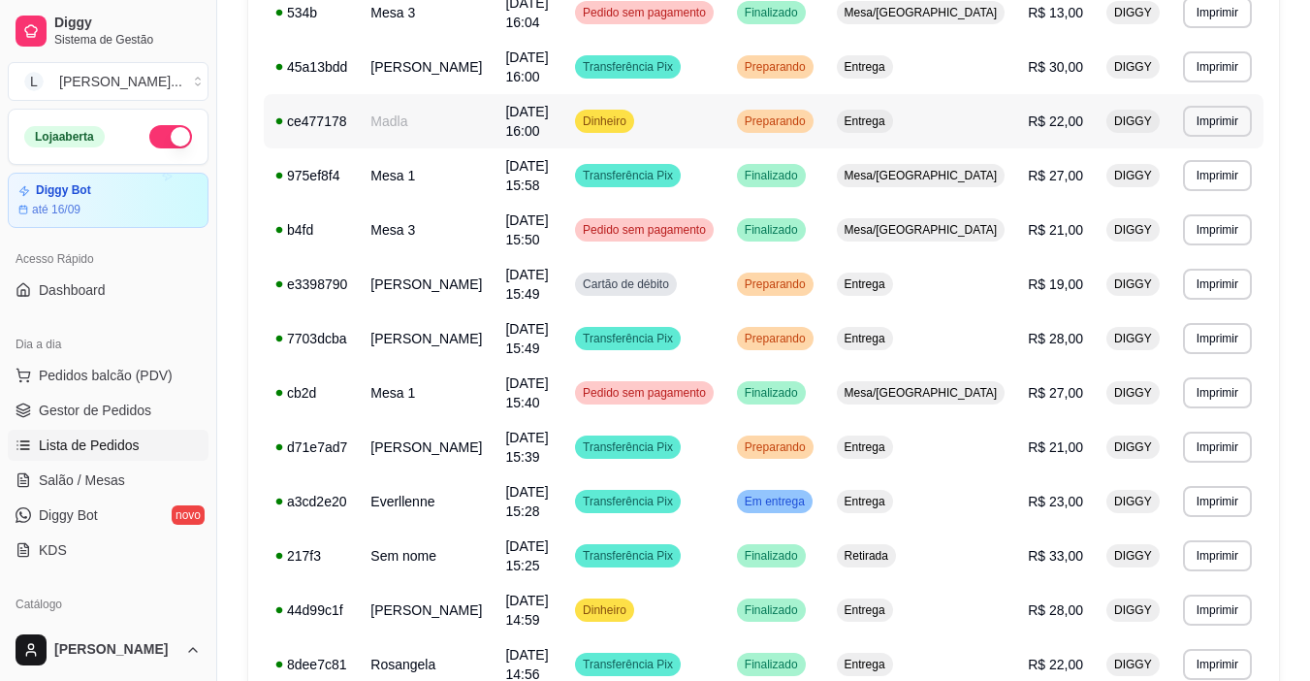
scroll to position [485, 0]
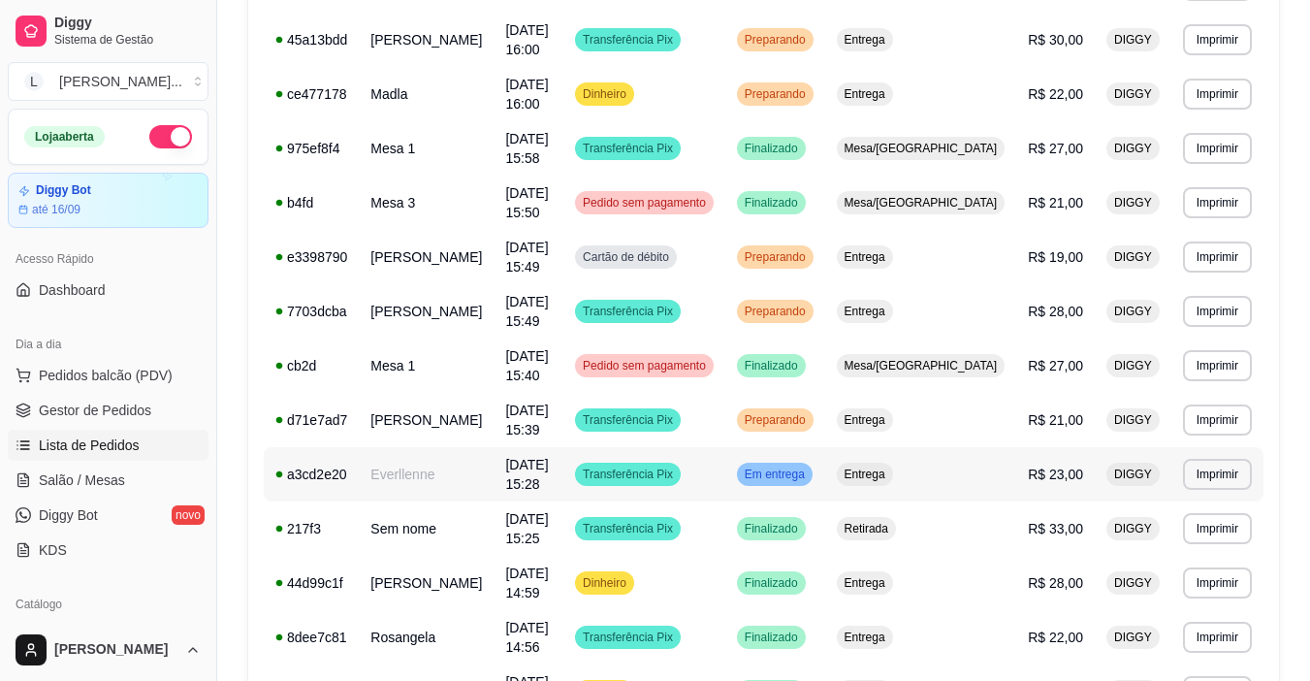
click at [432, 473] on td "Everllenne" at bounding box center [426, 474] width 135 height 54
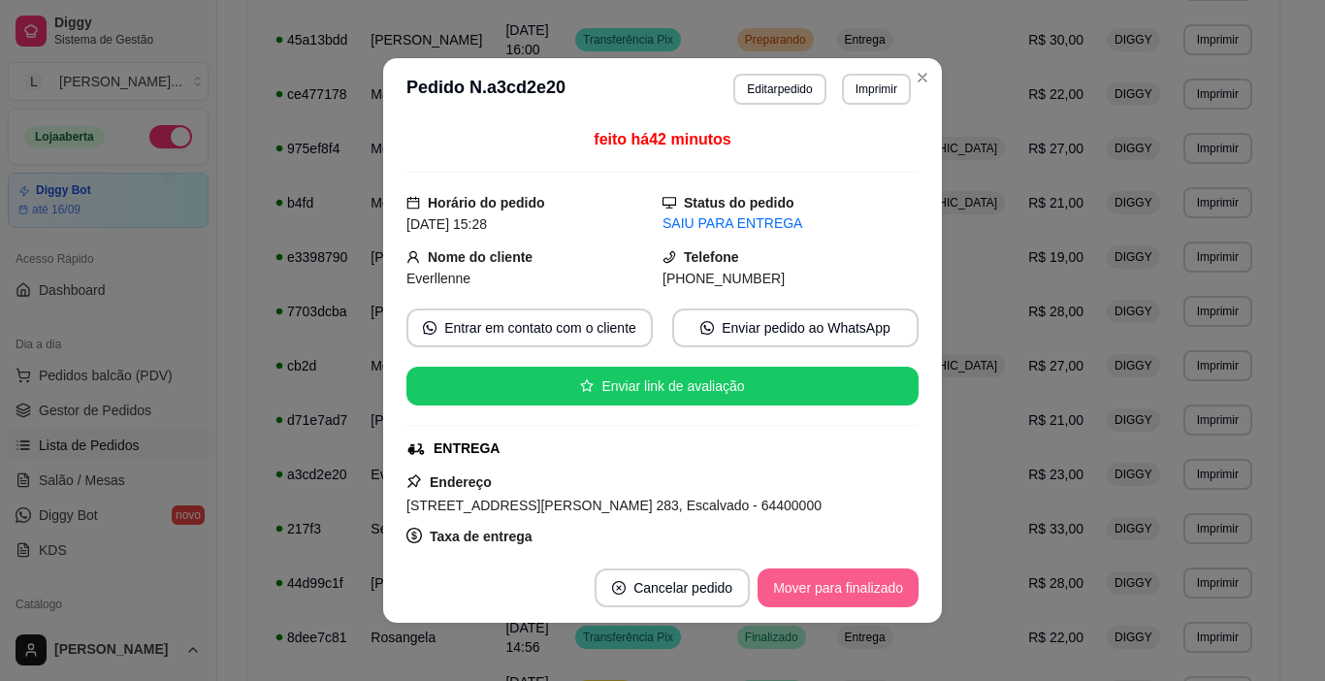
click at [849, 586] on button "Mover para finalizado" at bounding box center [837, 587] width 161 height 39
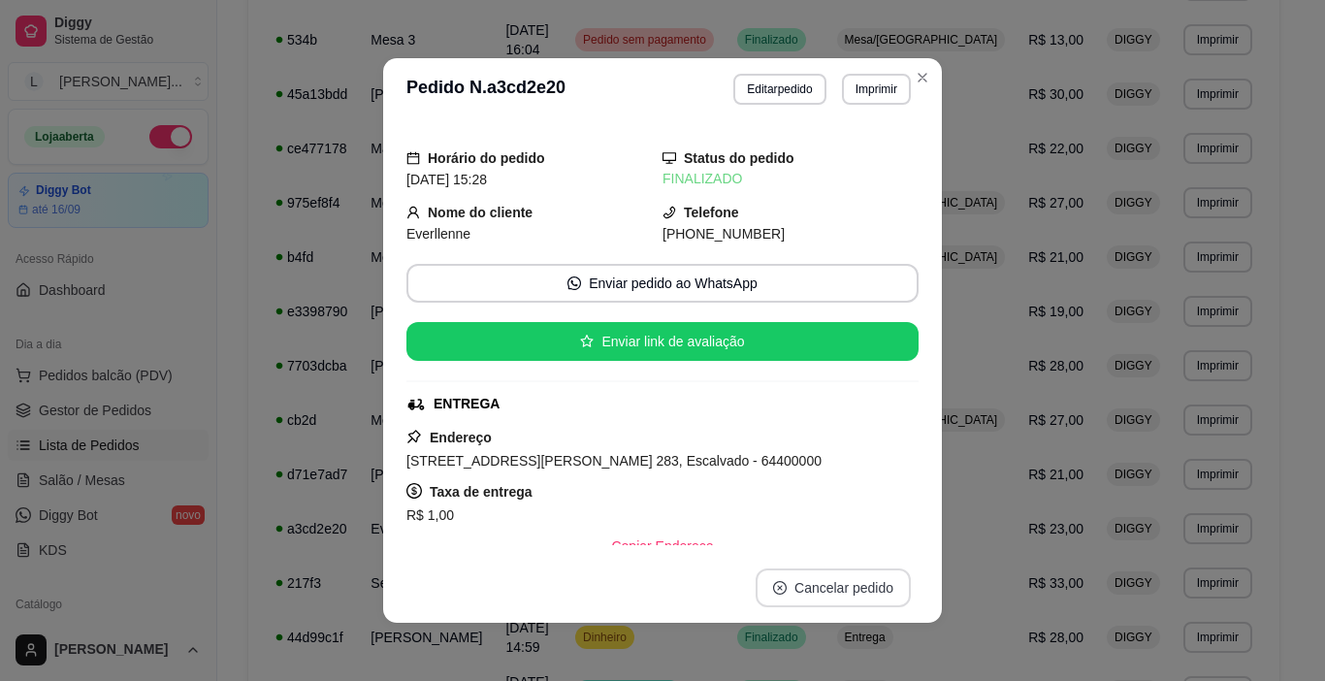
drag, startPoint x: 849, startPoint y: 586, endPoint x: 831, endPoint y: 604, distance: 26.1
click at [889, 86] on span "Entrega" at bounding box center [865, 94] width 48 height 16
click at [915, 77] on td "Entrega" at bounding box center [921, 94] width 192 height 54
